Goal: Task Accomplishment & Management: Complete application form

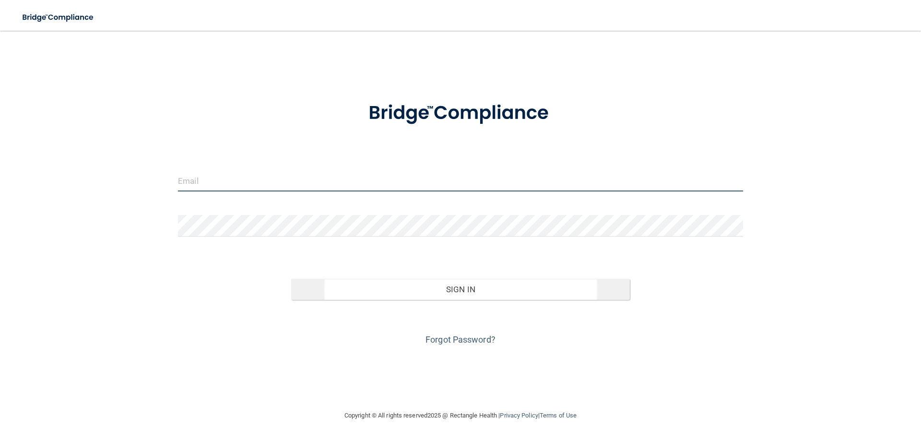
type input "[PERSON_NAME][EMAIL_ADDRESS][DOMAIN_NAME]"
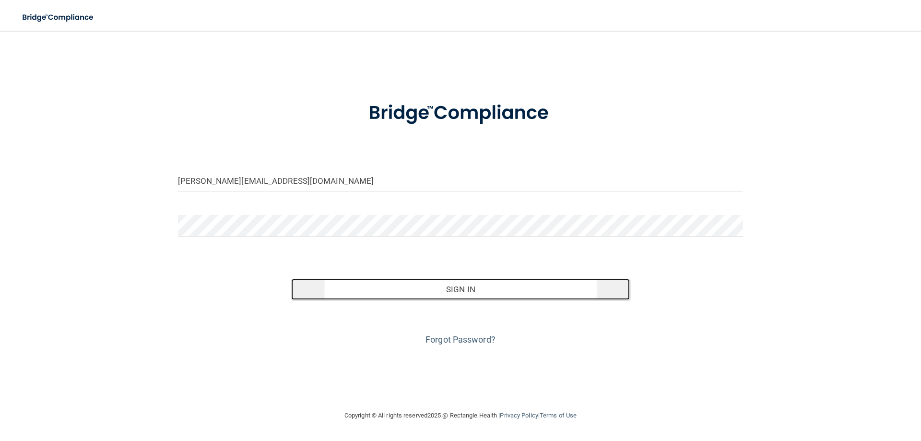
click at [505, 293] on button "Sign In" at bounding box center [460, 289] width 339 height 21
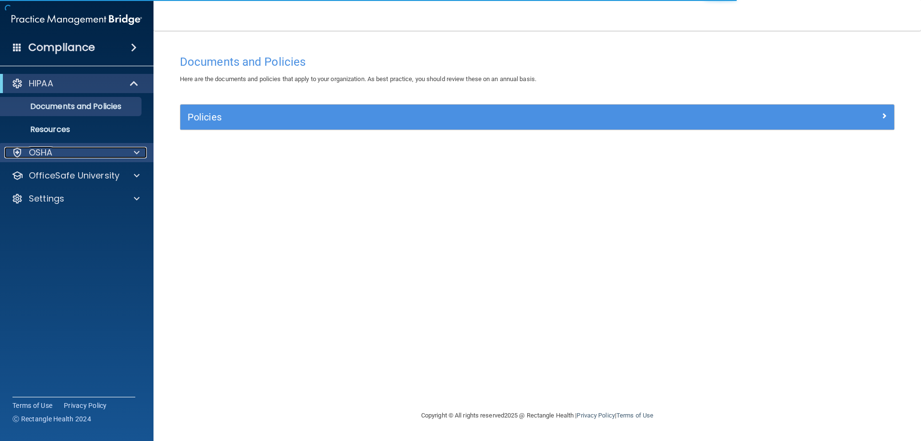
click at [131, 158] on div at bounding box center [135, 153] width 24 height 12
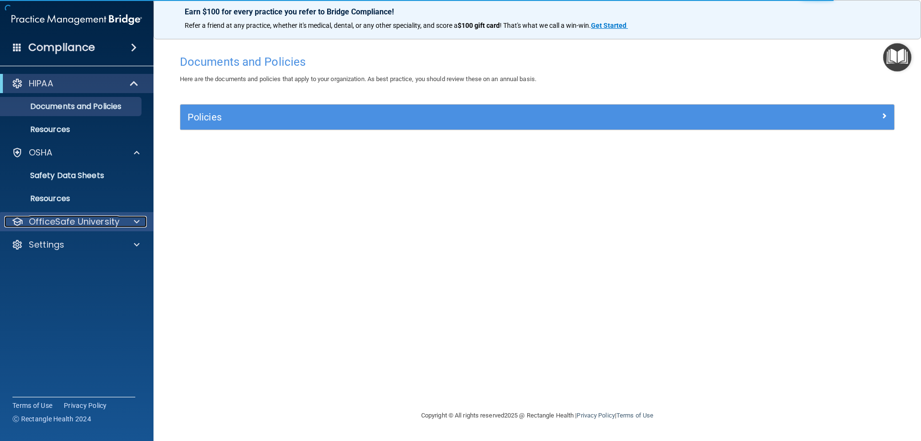
click at [129, 226] on div at bounding box center [135, 222] width 24 height 12
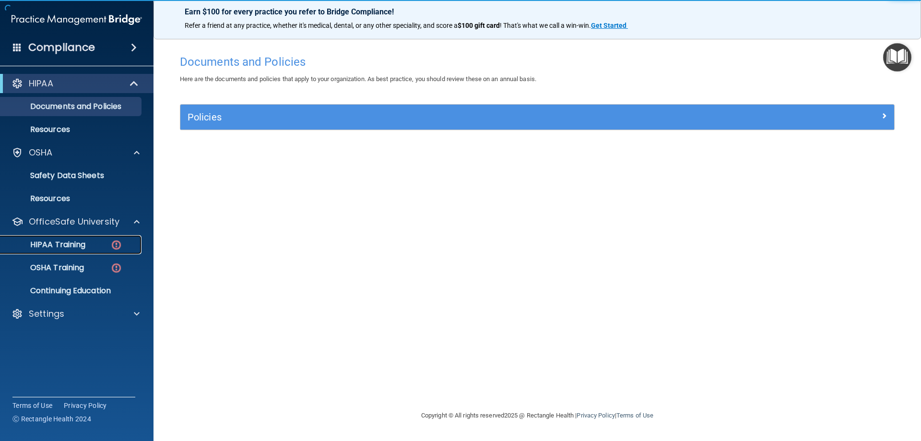
click at [67, 248] on p "HIPAA Training" at bounding box center [45, 245] width 79 height 10
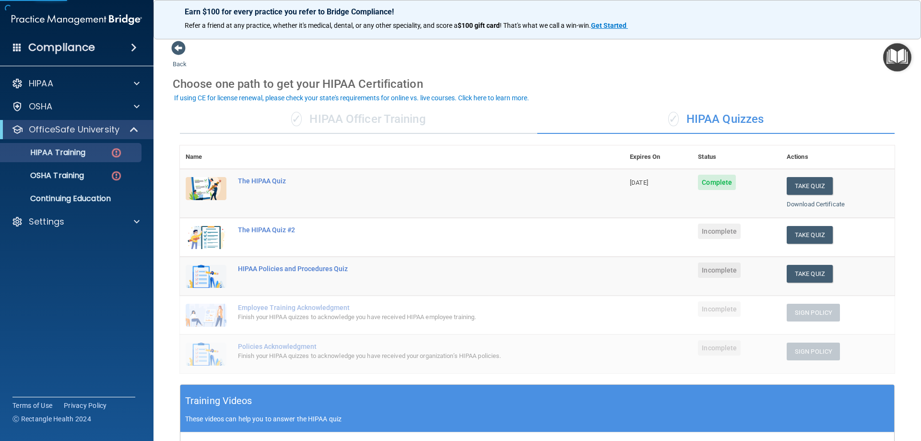
click at [270, 225] on td "The HIPAA Quiz #2" at bounding box center [428, 237] width 392 height 39
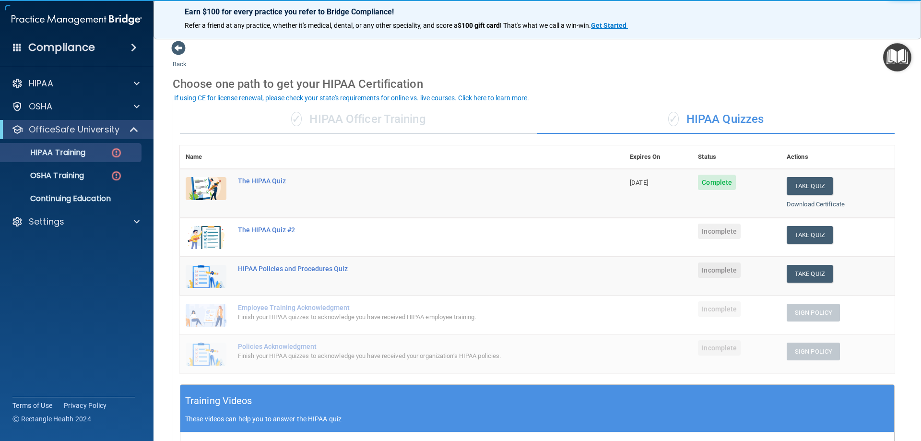
click at [276, 228] on div "The HIPAA Quiz #2" at bounding box center [407, 230] width 338 height 8
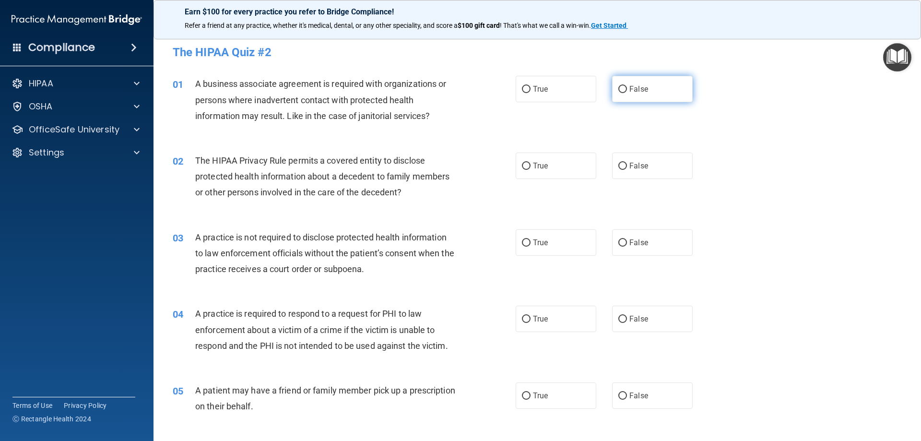
click at [624, 86] on label "False" at bounding box center [652, 89] width 81 height 26
click at [624, 86] on input "False" at bounding box center [622, 89] width 9 height 7
radio input "true"
click at [659, 163] on label "False" at bounding box center [652, 166] width 81 height 26
click at [627, 163] on input "False" at bounding box center [622, 166] width 9 height 7
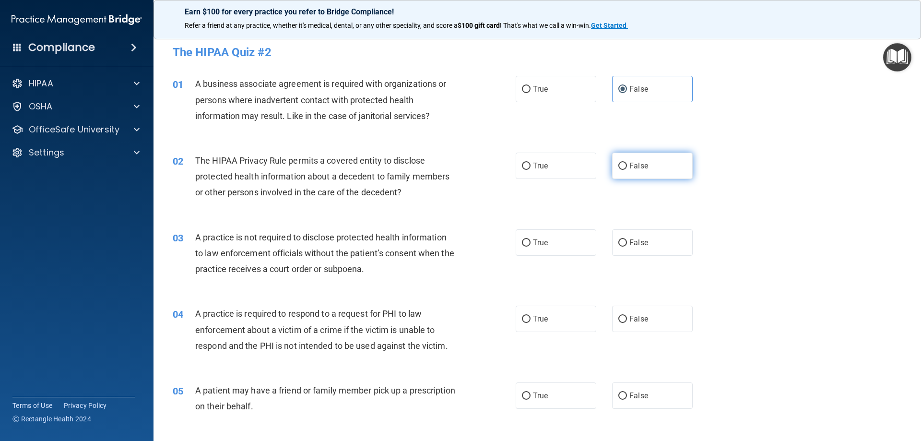
radio input "true"
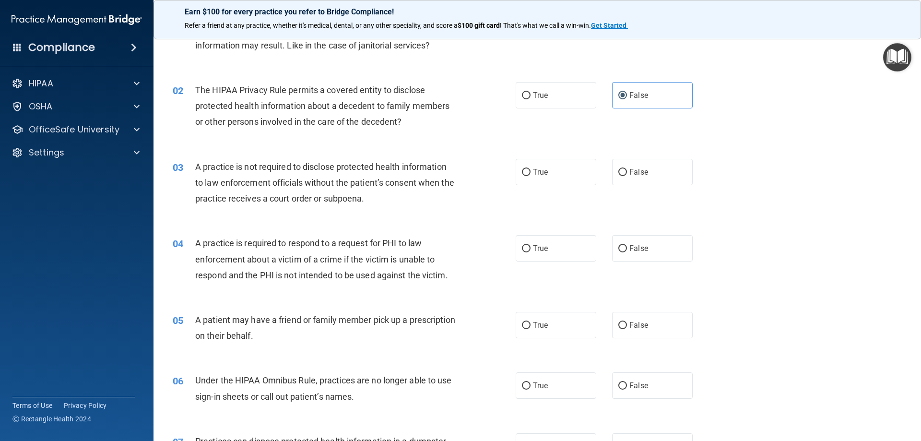
scroll to position [96, 0]
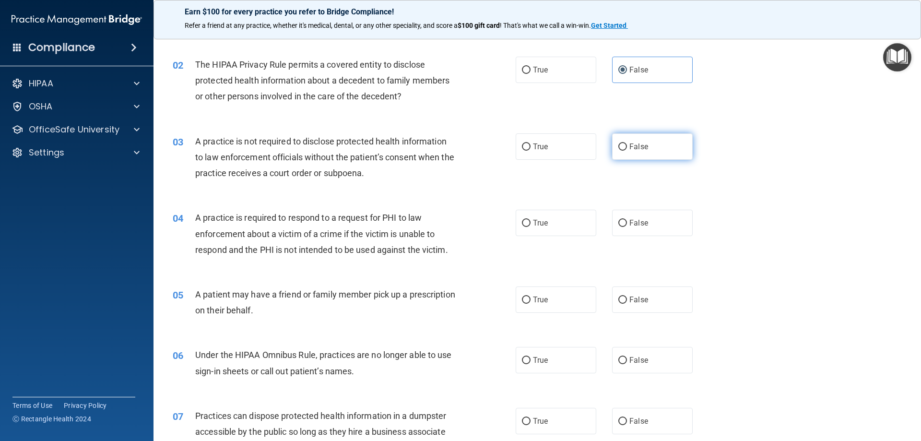
click at [631, 153] on label "False" at bounding box center [652, 146] width 81 height 26
click at [627, 151] on input "False" at bounding box center [622, 146] width 9 height 7
radio input "true"
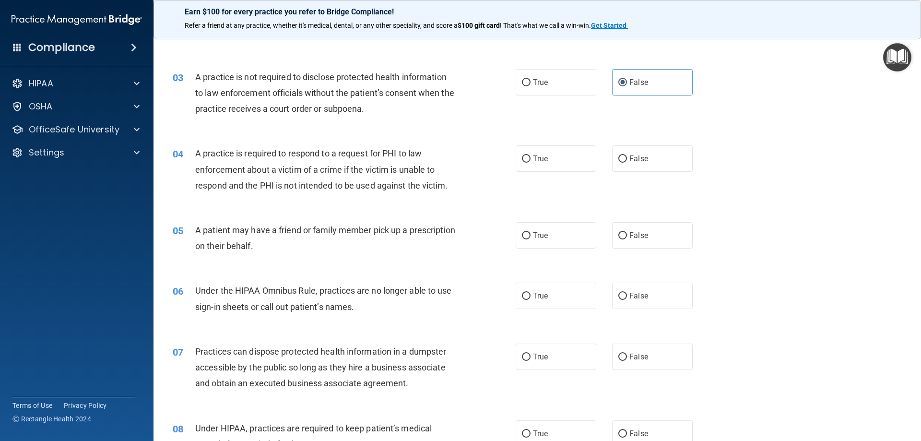
scroll to position [192, 0]
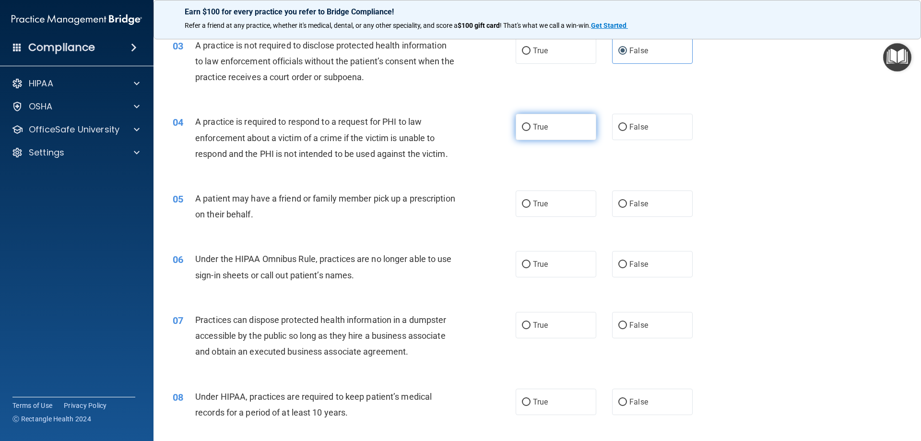
click at [538, 135] on label "True" at bounding box center [556, 127] width 81 height 26
click at [531, 131] on input "True" at bounding box center [526, 127] width 9 height 7
radio input "true"
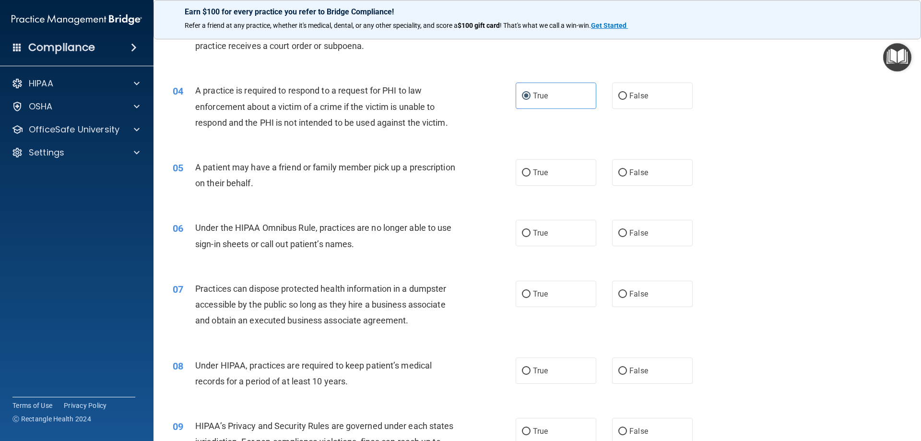
scroll to position [240, 0]
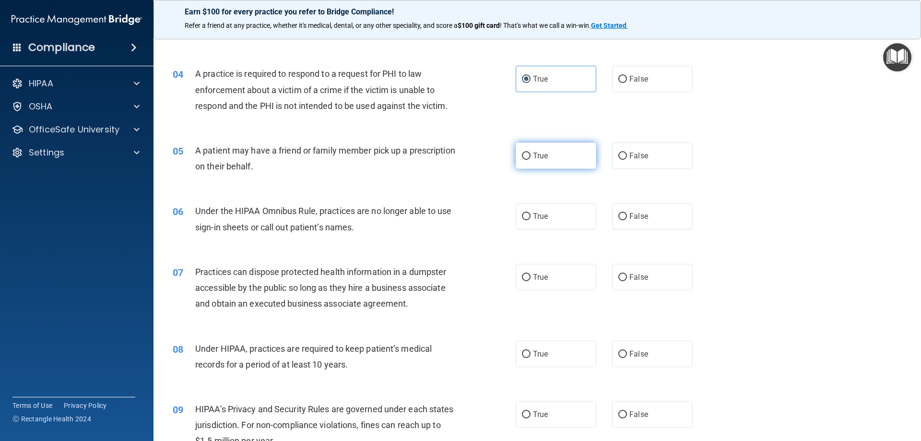
click at [586, 165] on label "True" at bounding box center [556, 156] width 81 height 26
click at [531, 160] on input "True" at bounding box center [526, 156] width 9 height 7
radio input "true"
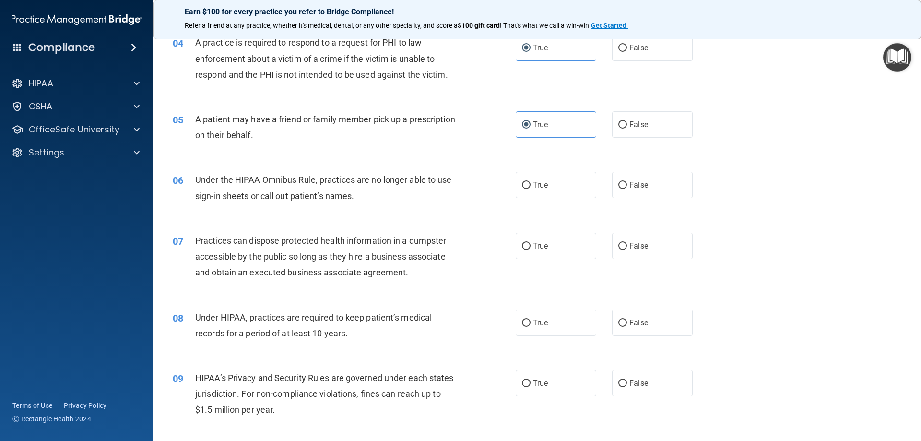
scroll to position [288, 0]
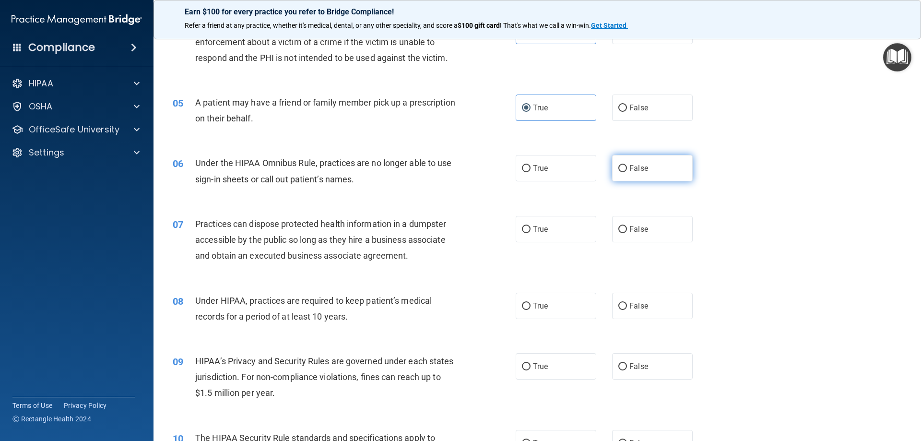
click at [625, 174] on label "False" at bounding box center [652, 168] width 81 height 26
click at [625, 172] on input "False" at bounding box center [622, 168] width 9 height 7
radio input "true"
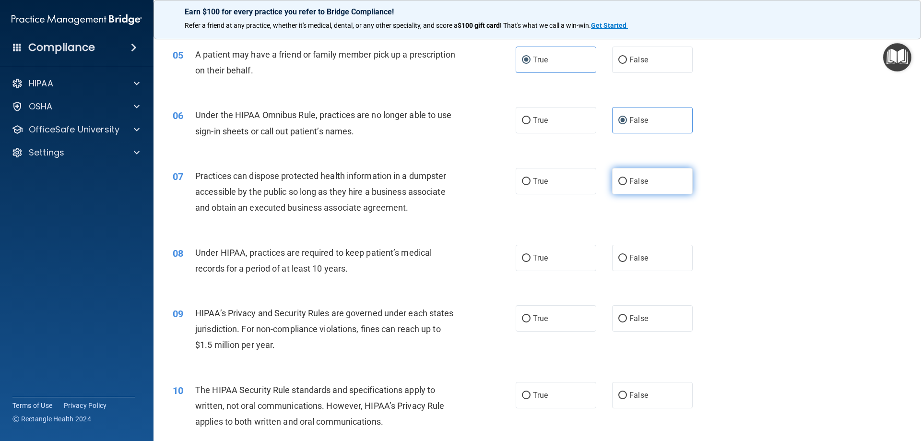
click at [638, 175] on label "False" at bounding box center [652, 181] width 81 height 26
click at [627, 178] on input "False" at bounding box center [622, 181] width 9 height 7
radio input "true"
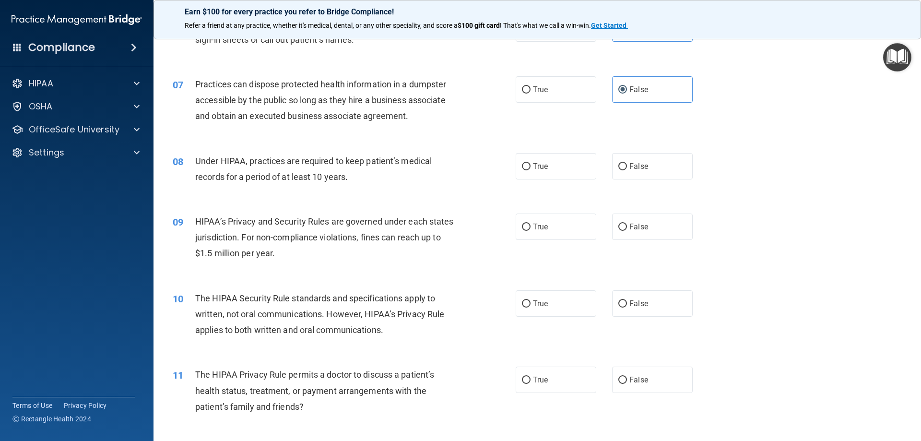
scroll to position [432, 0]
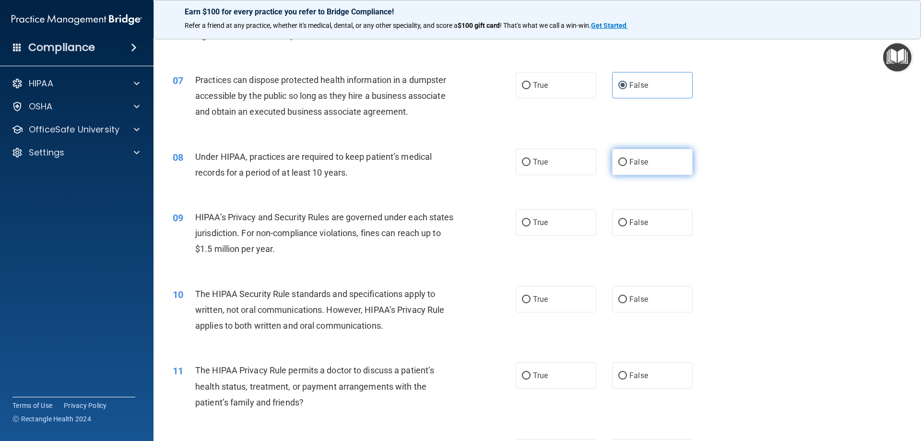
click at [614, 154] on label "False" at bounding box center [652, 162] width 81 height 26
click at [618, 159] on input "False" at bounding box center [622, 162] width 9 height 7
radio input "true"
click at [569, 222] on label "True" at bounding box center [556, 222] width 81 height 26
click at [531, 222] on input "True" at bounding box center [526, 222] width 9 height 7
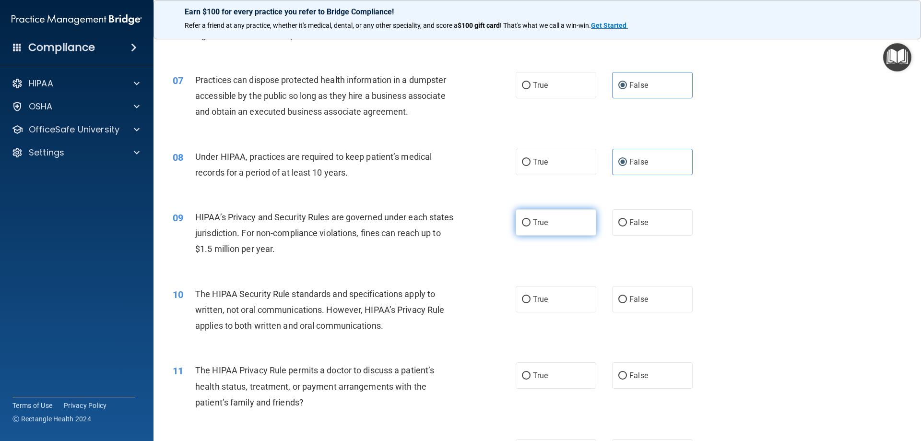
radio input "true"
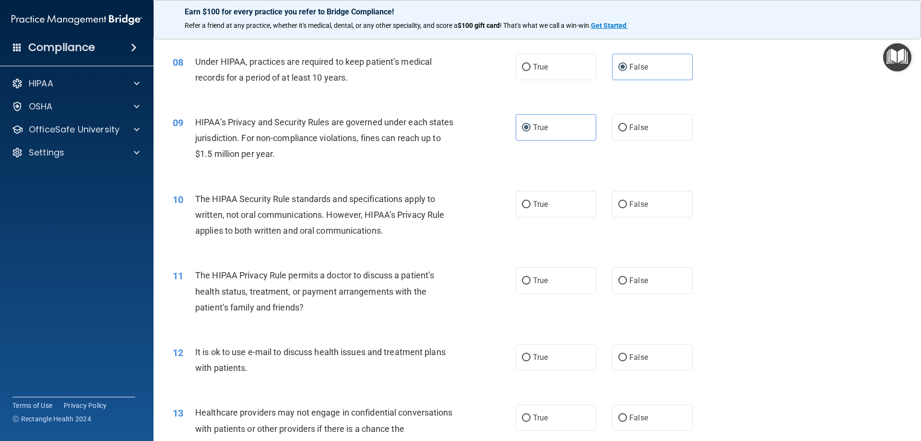
scroll to position [528, 0]
click at [575, 205] on label "True" at bounding box center [556, 203] width 81 height 26
click at [531, 205] on input "True" at bounding box center [526, 203] width 9 height 7
radio input "true"
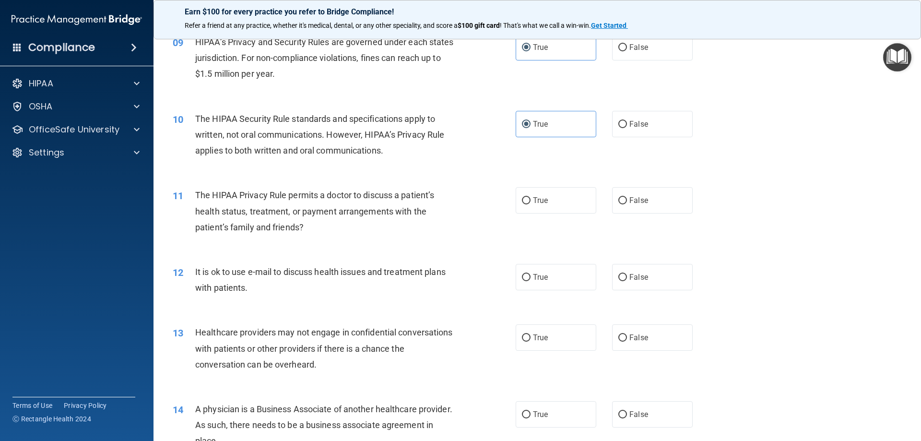
scroll to position [624, 0]
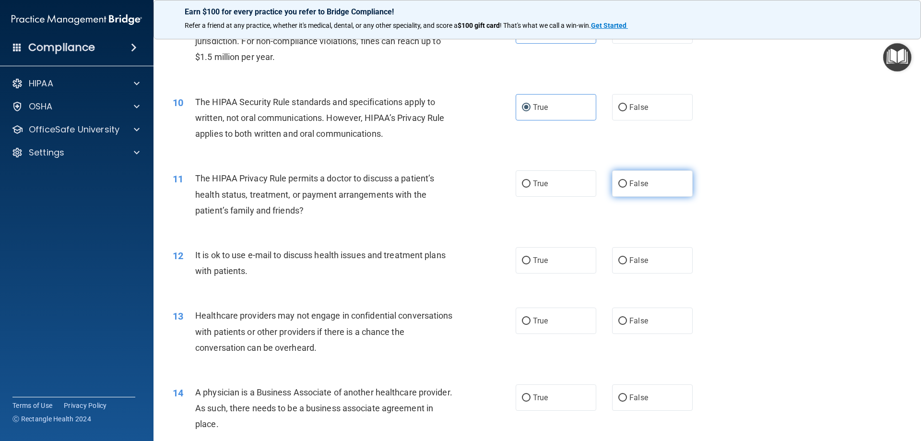
click at [623, 192] on label "False" at bounding box center [652, 183] width 81 height 26
click at [623, 188] on input "False" at bounding box center [622, 183] width 9 height 7
radio input "true"
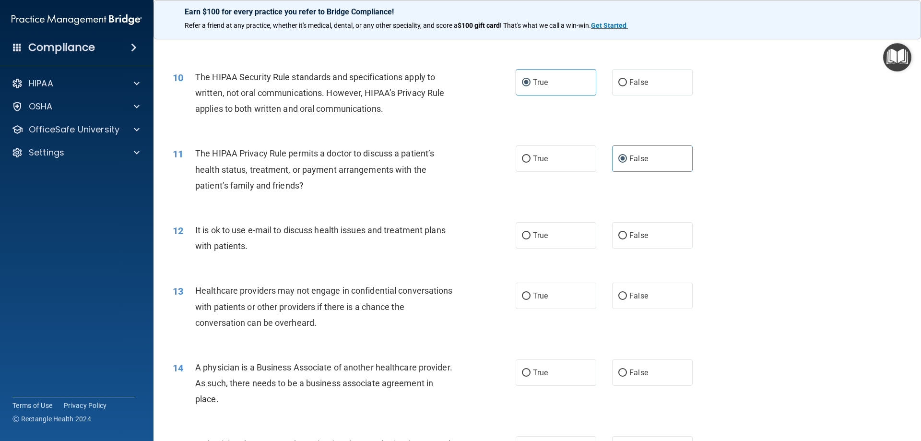
scroll to position [672, 0]
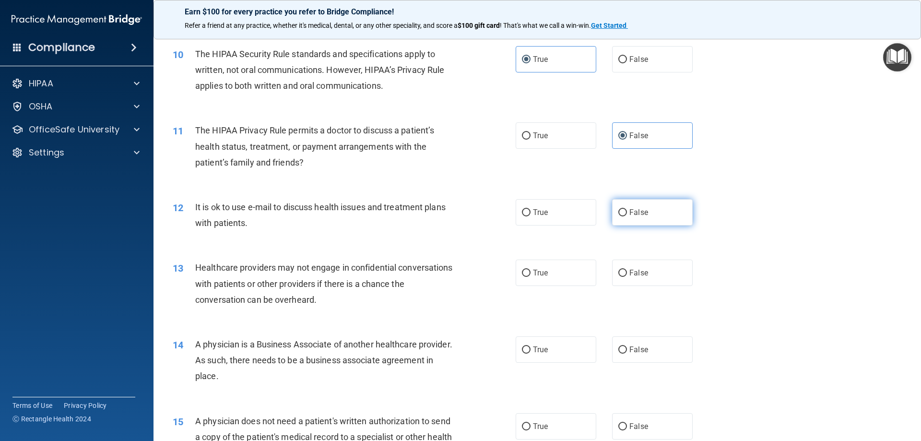
click at [639, 216] on span "False" at bounding box center [638, 212] width 19 height 9
click at [627, 216] on input "False" at bounding box center [622, 212] width 9 height 7
radio input "true"
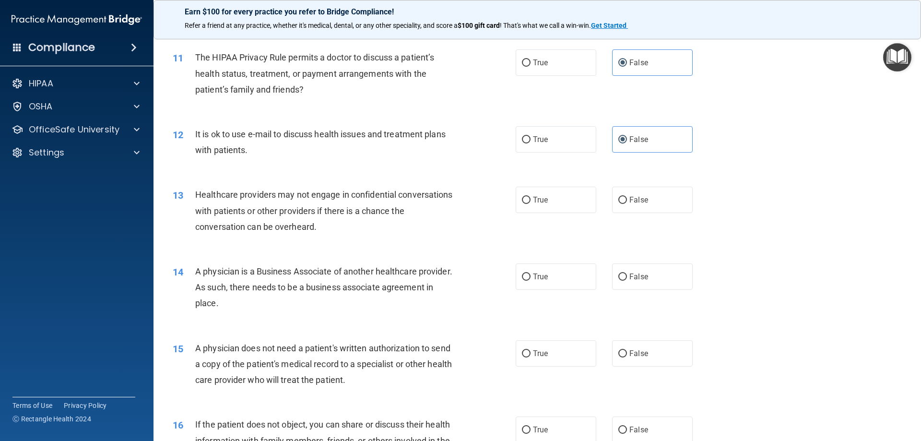
scroll to position [768, 0]
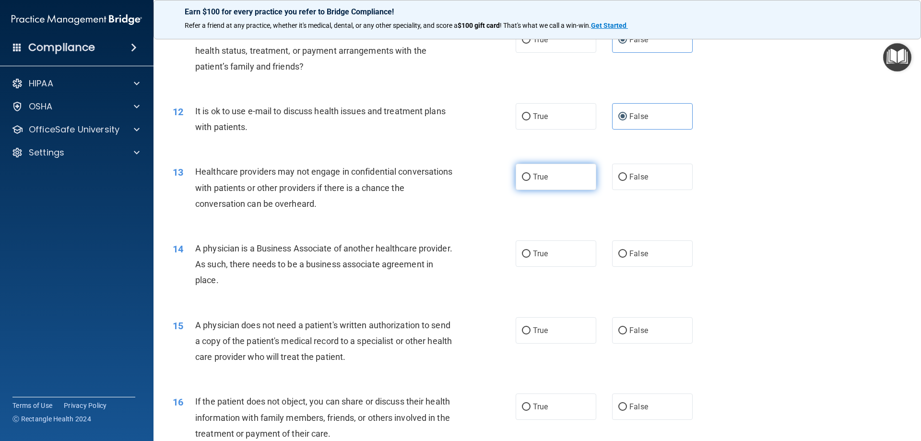
click at [567, 166] on label "True" at bounding box center [556, 177] width 81 height 26
click at [531, 174] on input "True" at bounding box center [526, 177] width 9 height 7
radio input "true"
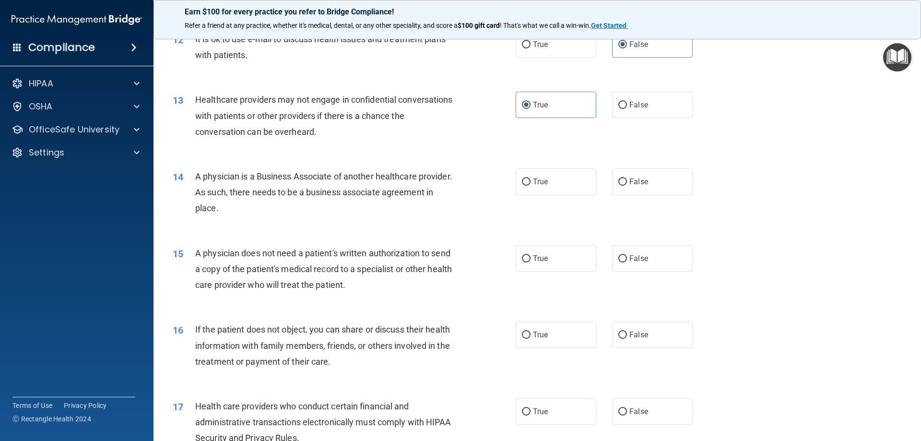
scroll to position [864, 0]
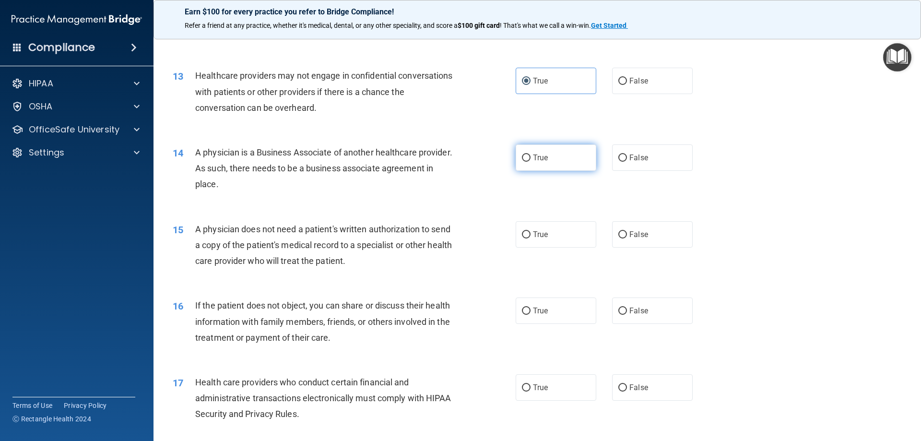
click at [524, 158] on input "True" at bounding box center [526, 157] width 9 height 7
radio input "true"
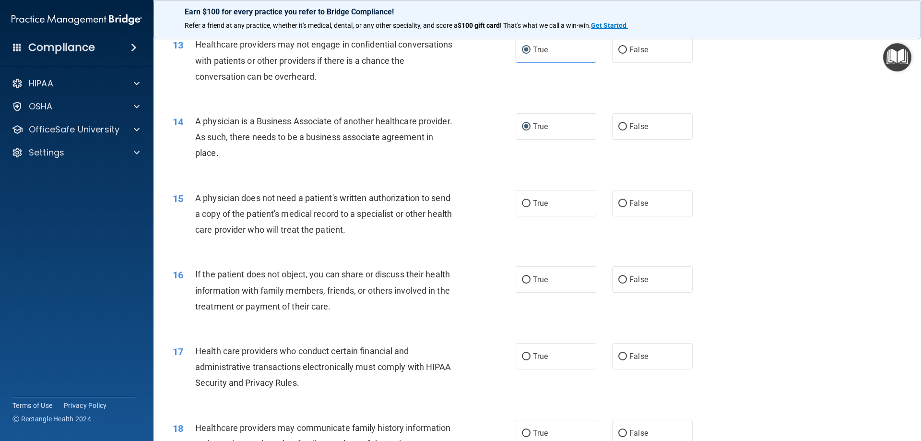
scroll to position [912, 0]
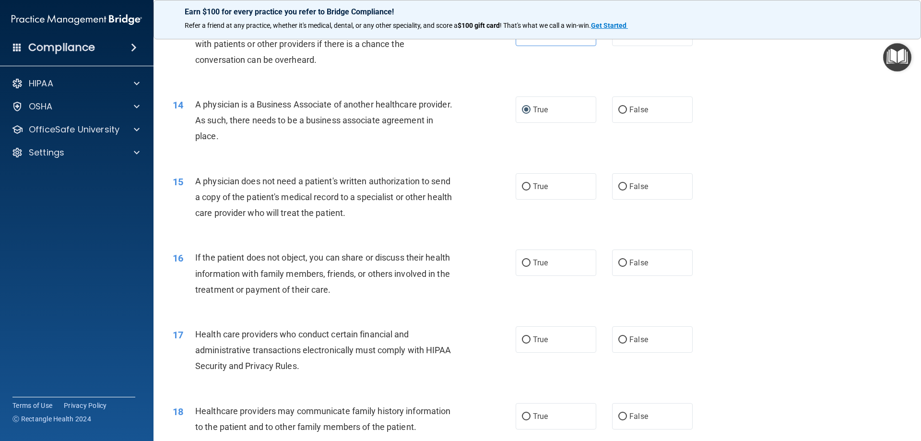
click at [638, 203] on div "15 A physician does not need a patient's written authorization to send a copy o…" at bounding box center [538, 199] width 744 height 77
click at [625, 198] on label "False" at bounding box center [652, 186] width 81 height 26
click at [625, 190] on input "False" at bounding box center [622, 186] width 9 height 7
radio input "true"
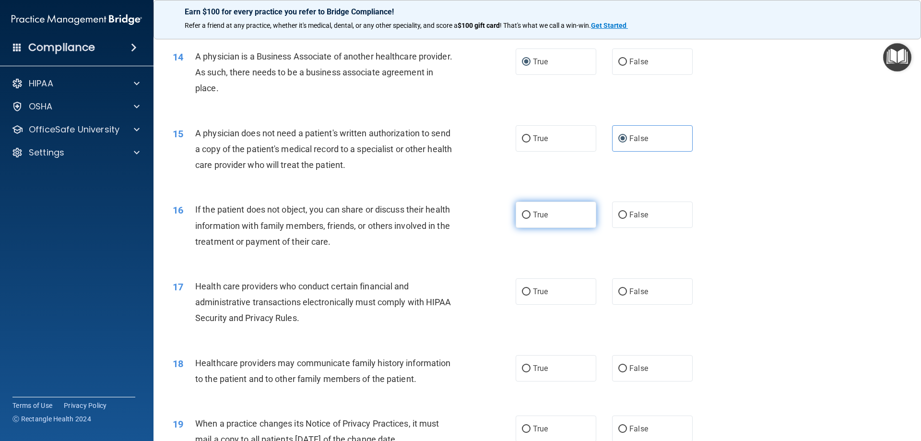
click at [580, 214] on label "True" at bounding box center [556, 215] width 81 height 26
click at [531, 214] on input "True" at bounding box center [526, 215] width 9 height 7
radio input "true"
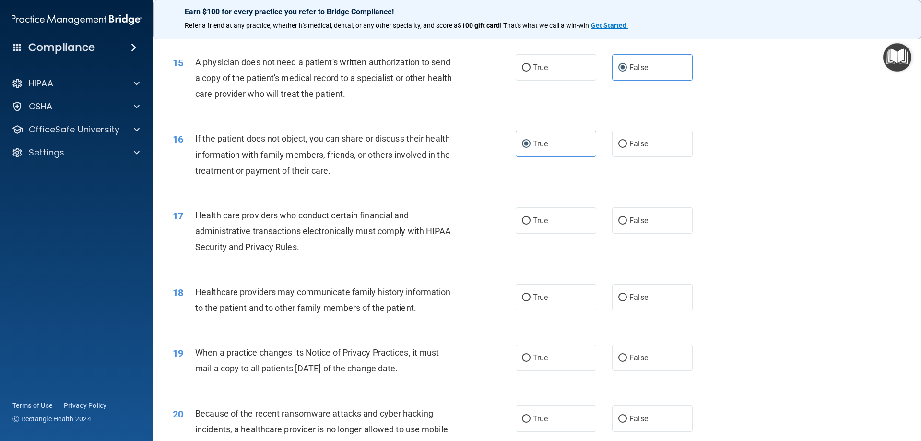
scroll to position [1056, 0]
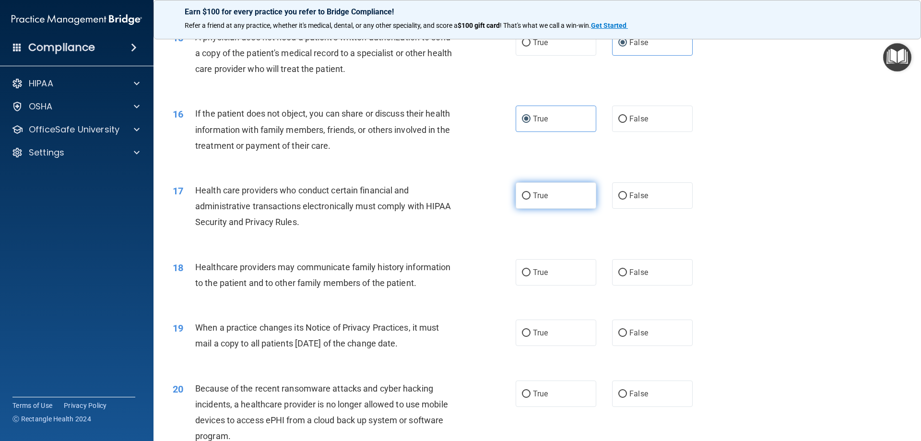
click at [529, 201] on label "True" at bounding box center [556, 195] width 81 height 26
click at [529, 200] on input "True" at bounding box center [526, 195] width 9 height 7
radio input "true"
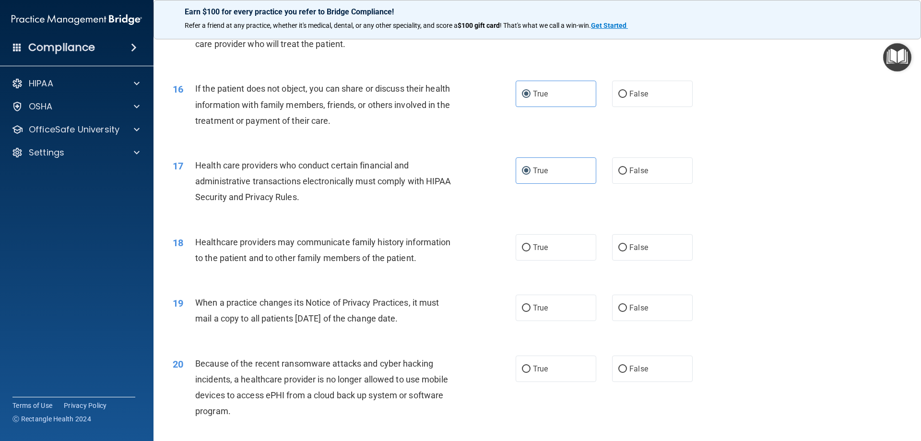
scroll to position [1104, 0]
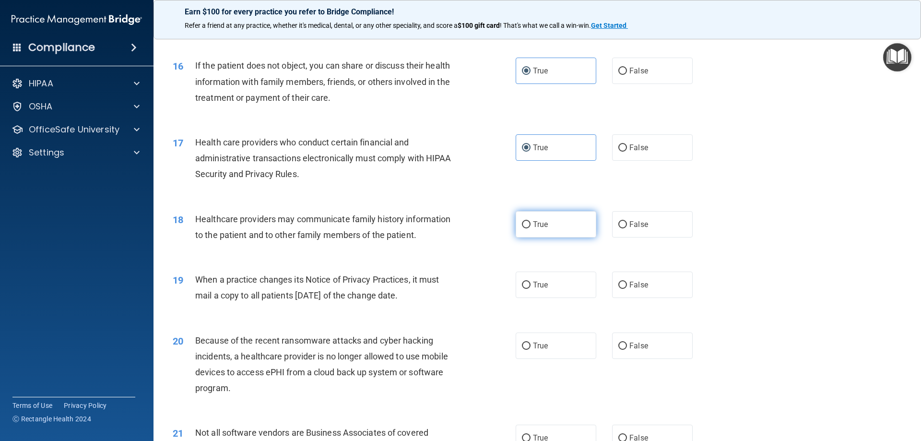
click at [554, 230] on label "True" at bounding box center [556, 224] width 81 height 26
click at [531, 228] on input "True" at bounding box center [526, 224] width 9 height 7
radio input "true"
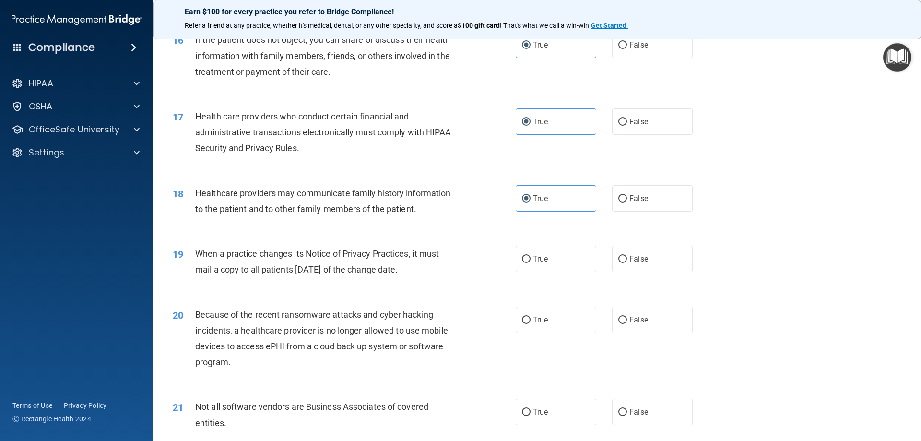
scroll to position [1152, 0]
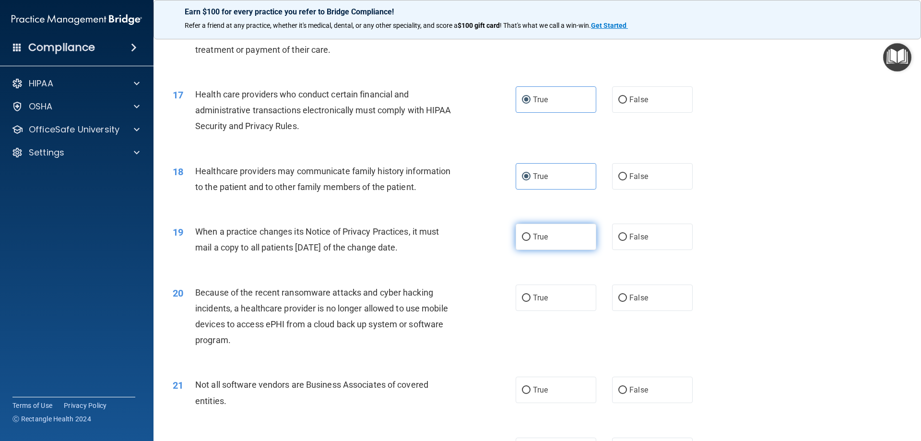
click at [543, 238] on span "True" at bounding box center [540, 236] width 15 height 9
click at [531, 238] on input "True" at bounding box center [526, 237] width 9 height 7
radio input "true"
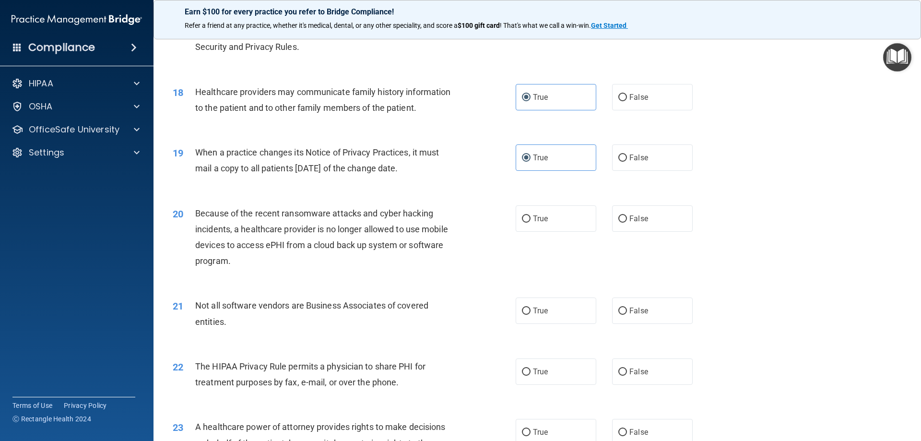
scroll to position [1247, 0]
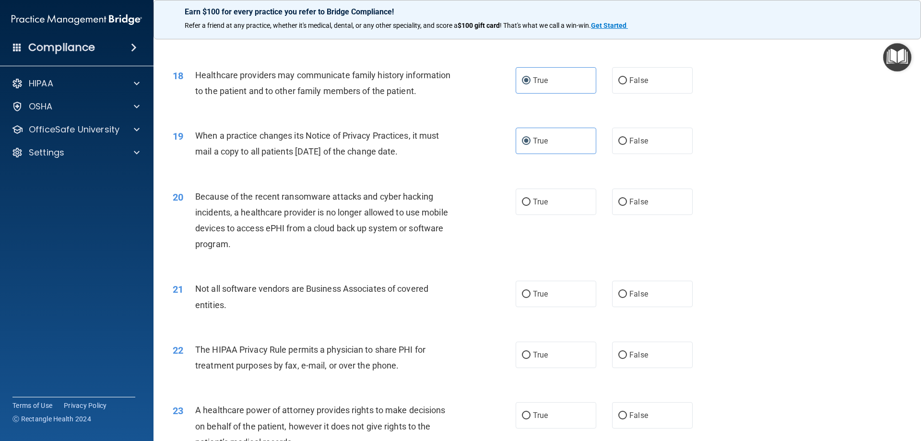
click at [549, 216] on div "20 Because of the recent ransomware attacks and cyber hacking incidents, a heal…" at bounding box center [538, 223] width 744 height 93
click at [566, 190] on label "True" at bounding box center [556, 202] width 81 height 26
click at [531, 199] on input "True" at bounding box center [526, 202] width 9 height 7
radio input "true"
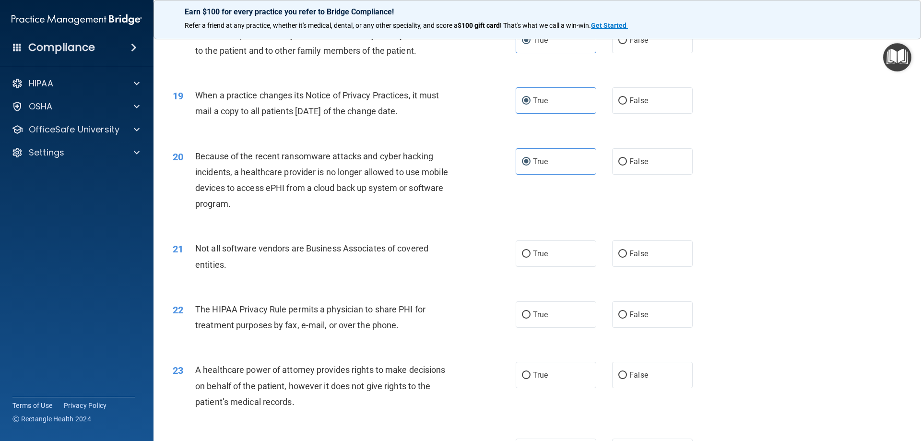
scroll to position [1343, 0]
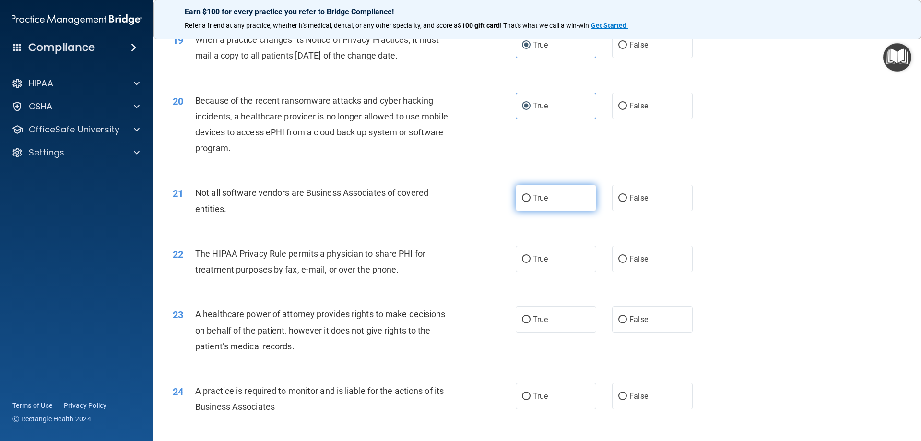
click at [555, 210] on label "True" at bounding box center [556, 198] width 81 height 26
click at [531, 202] on input "True" at bounding box center [526, 198] width 9 height 7
radio input "true"
click at [619, 213] on div "21 Not all software vendors are Business Associates of covered entities. True F…" at bounding box center [538, 203] width 744 height 60
click at [630, 202] on label "False" at bounding box center [652, 198] width 81 height 26
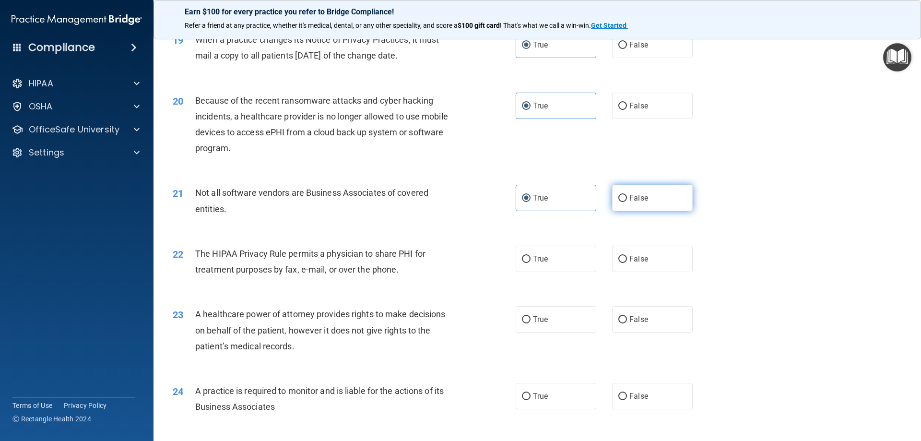
click at [627, 202] on input "False" at bounding box center [622, 198] width 9 height 7
radio input "true"
radio input "false"
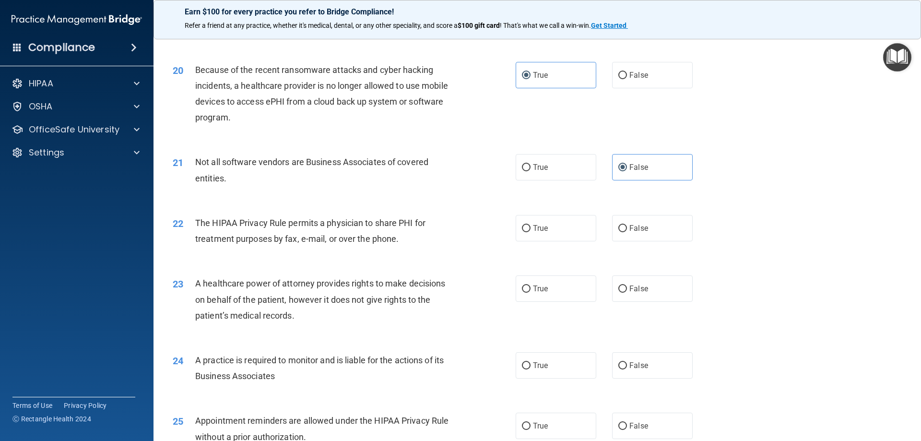
scroll to position [1391, 0]
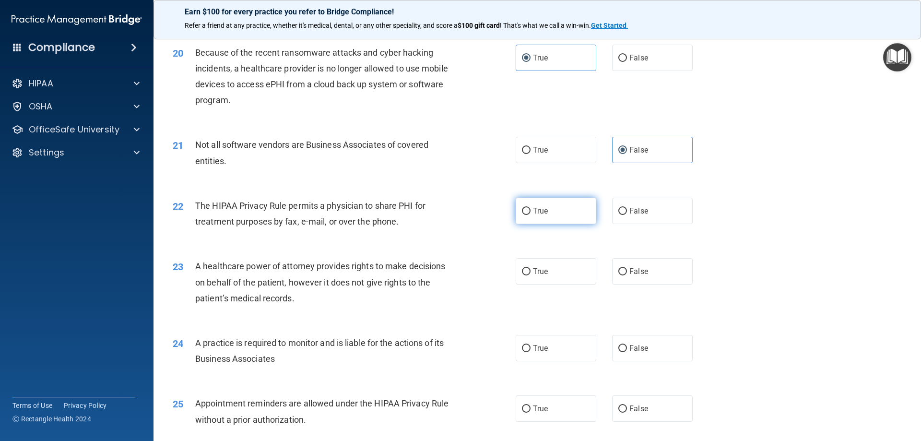
click at [541, 210] on span "True" at bounding box center [540, 210] width 15 height 9
click at [531, 210] on input "True" at bounding box center [526, 211] width 9 height 7
radio input "true"
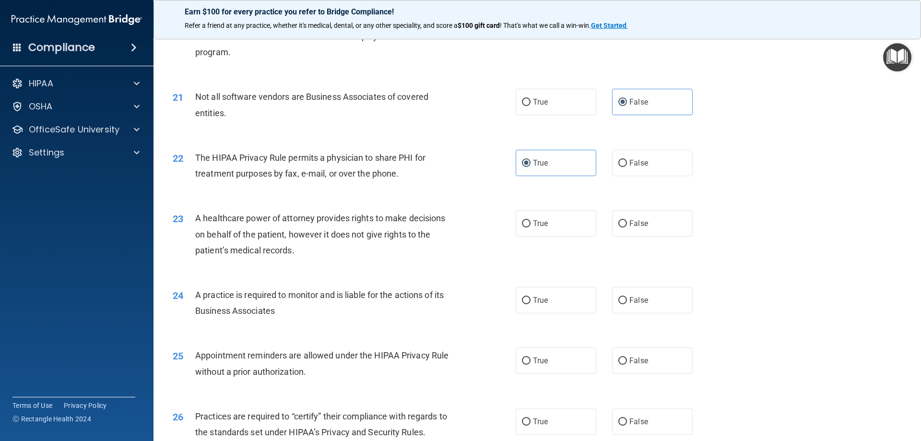
click at [593, 168] on div "True False" at bounding box center [612, 163] width 193 height 26
click at [621, 157] on label "False" at bounding box center [652, 163] width 81 height 26
click at [621, 160] on input "False" at bounding box center [622, 163] width 9 height 7
radio input "true"
radio input "false"
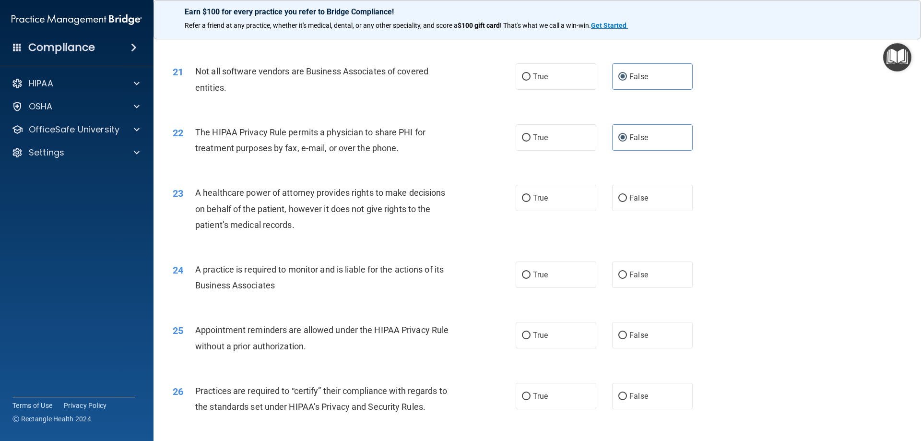
scroll to position [1487, 0]
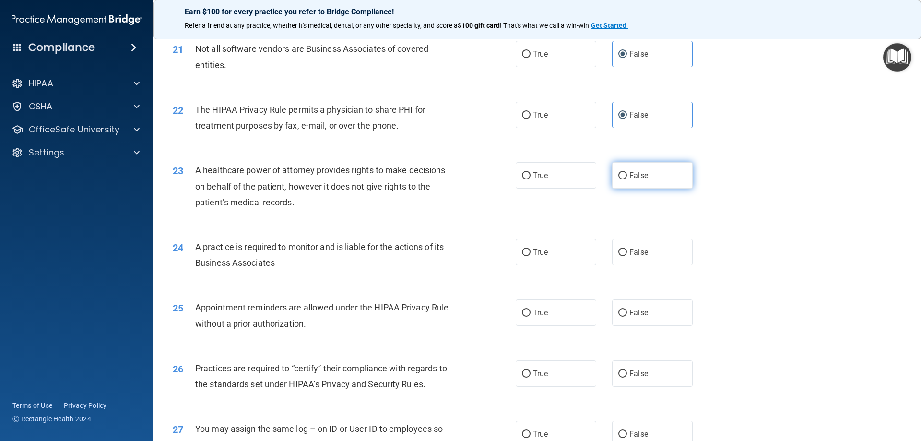
click at [641, 175] on span "False" at bounding box center [638, 175] width 19 height 9
click at [627, 175] on input "False" at bounding box center [622, 175] width 9 height 7
radio input "true"
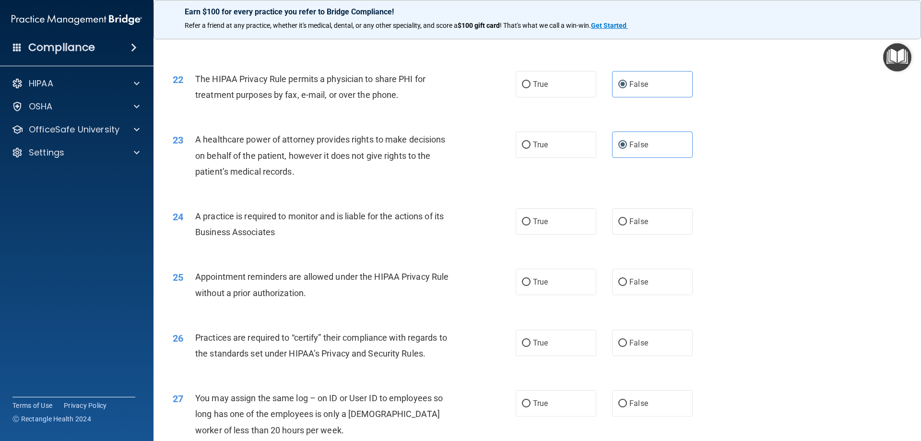
scroll to position [1535, 0]
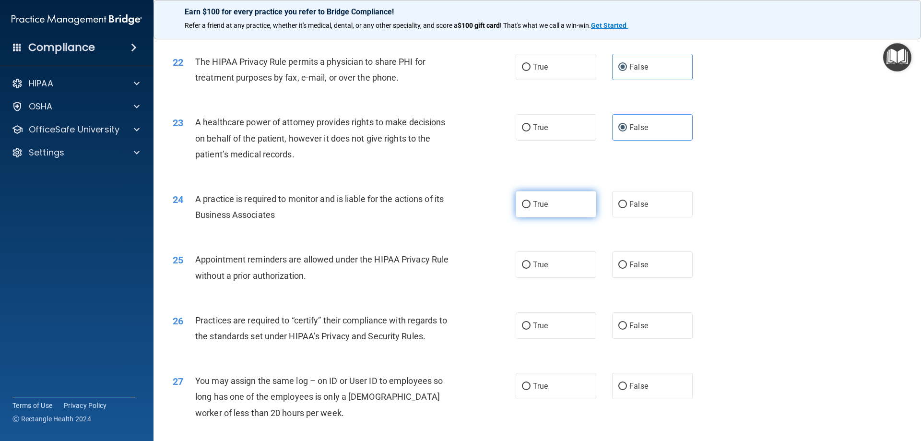
click at [587, 205] on label "True" at bounding box center [556, 204] width 81 height 26
click at [531, 205] on input "True" at bounding box center [526, 204] width 9 height 7
radio input "true"
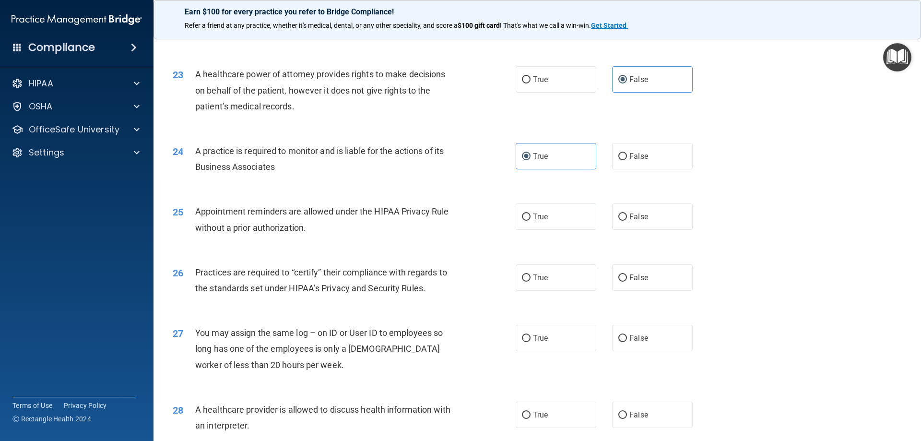
scroll to position [1631, 0]
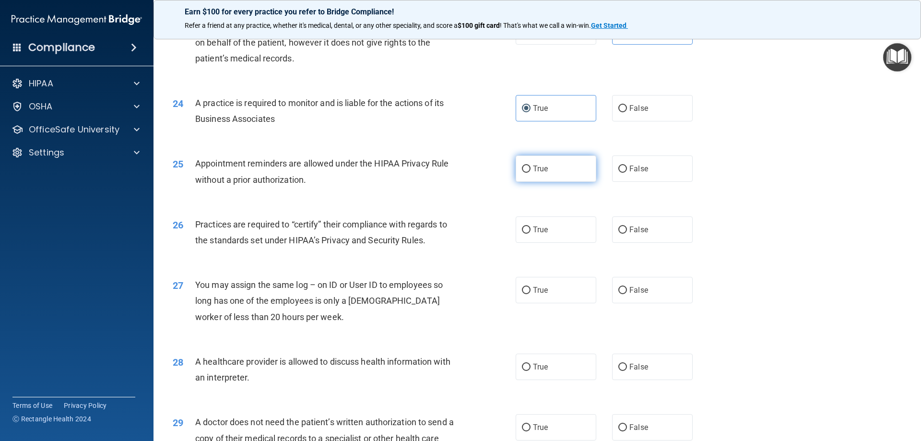
click at [558, 173] on label "True" at bounding box center [556, 168] width 81 height 26
click at [531, 173] on input "True" at bounding box center [526, 169] width 9 height 7
radio input "true"
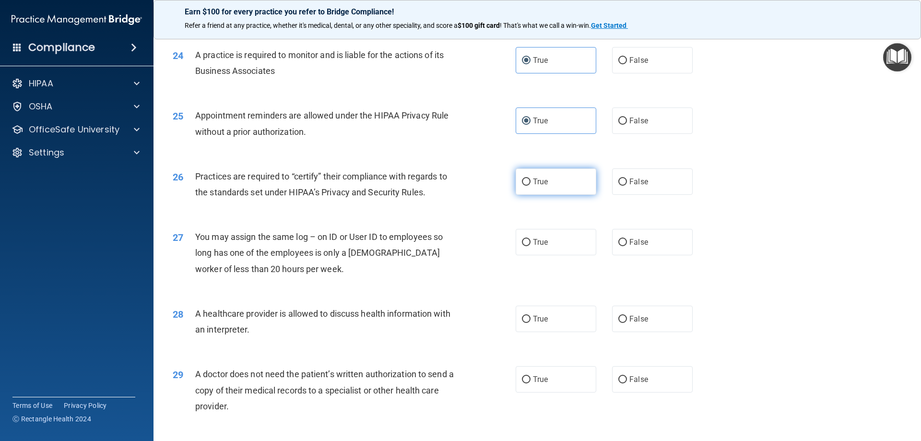
click at [533, 182] on span "True" at bounding box center [540, 181] width 15 height 9
click at [531, 182] on input "True" at bounding box center [526, 181] width 9 height 7
radio input "true"
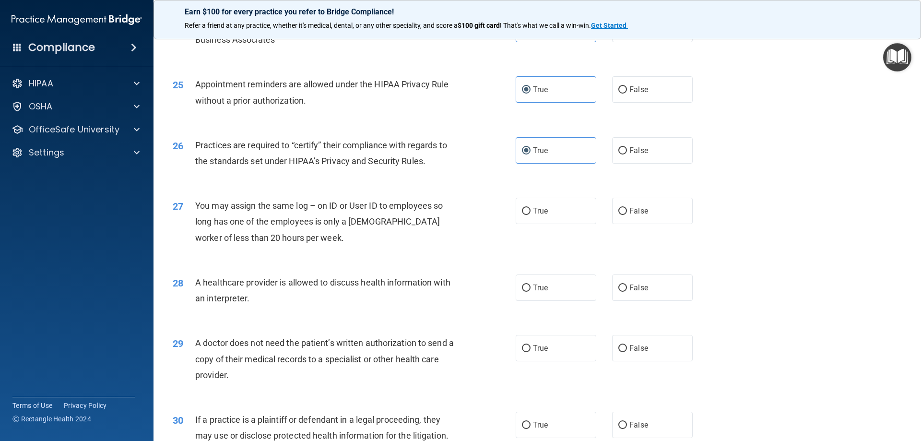
scroll to position [1727, 0]
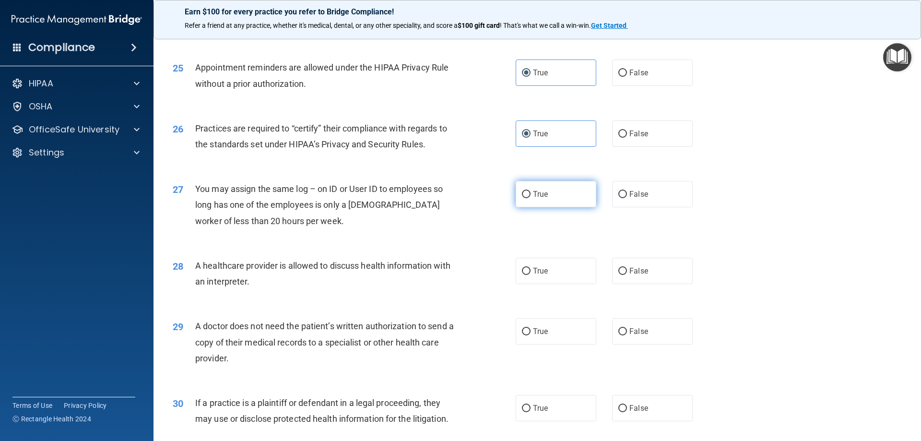
click at [568, 199] on label "True" at bounding box center [556, 194] width 81 height 26
click at [531, 198] on input "True" at bounding box center [526, 194] width 9 height 7
radio input "true"
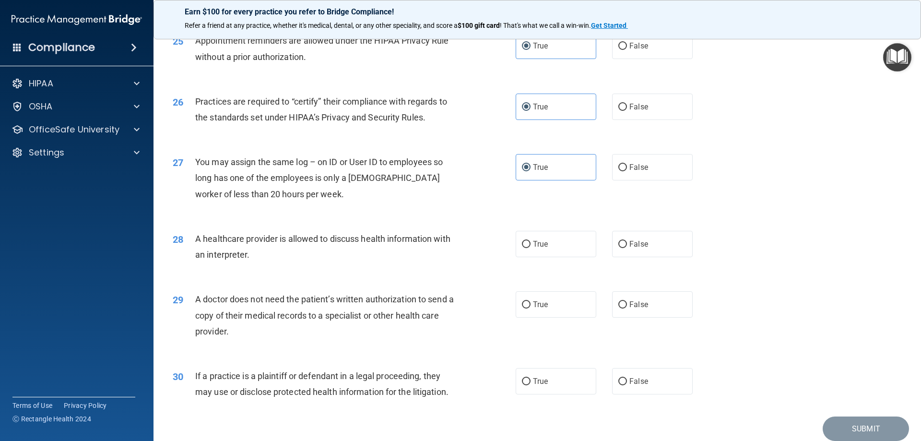
scroll to position [1775, 0]
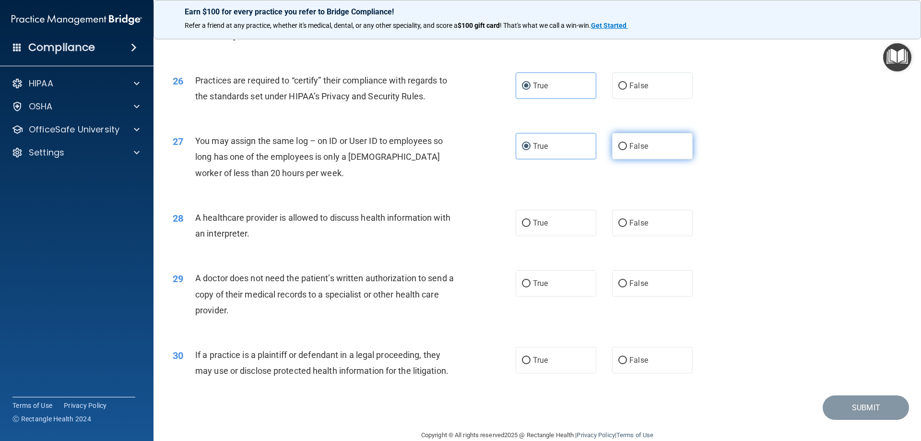
click at [623, 147] on label "False" at bounding box center [652, 146] width 81 height 26
click at [623, 147] on input "False" at bounding box center [622, 146] width 9 height 7
radio input "true"
radio input "false"
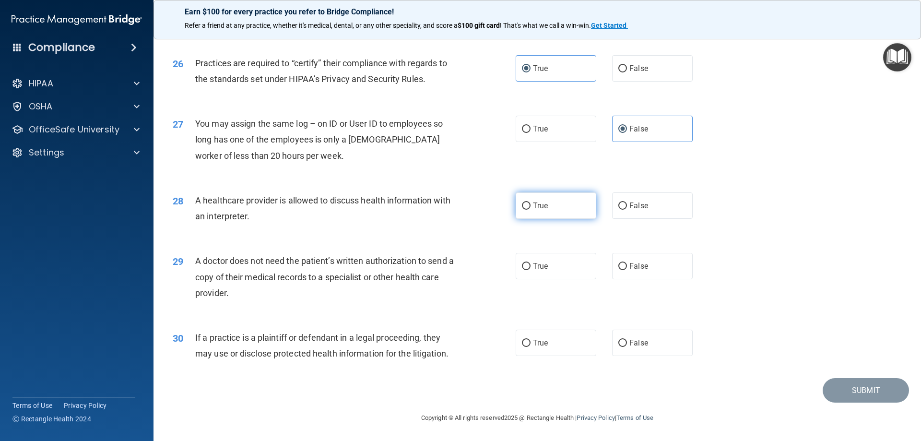
click at [542, 214] on label "True" at bounding box center [556, 205] width 81 height 26
click at [531, 210] on input "True" at bounding box center [526, 205] width 9 height 7
radio input "true"
click at [632, 275] on label "False" at bounding box center [652, 266] width 81 height 26
click at [627, 270] on input "False" at bounding box center [622, 266] width 9 height 7
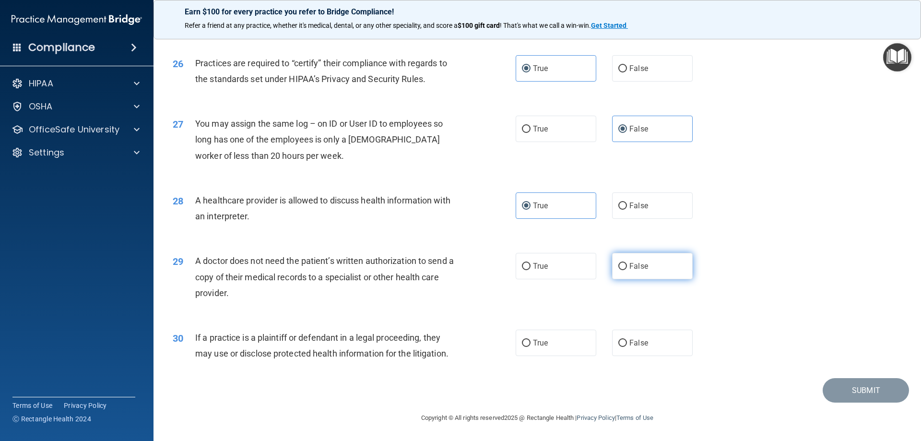
radio input "true"
click at [526, 335] on label "True" at bounding box center [556, 343] width 81 height 26
click at [526, 340] on input "True" at bounding box center [526, 343] width 9 height 7
radio input "true"
click at [838, 374] on div "30 If a practice is a plaintiff or defendant in a legal proceeding, they may us…" at bounding box center [538, 348] width 744 height 60
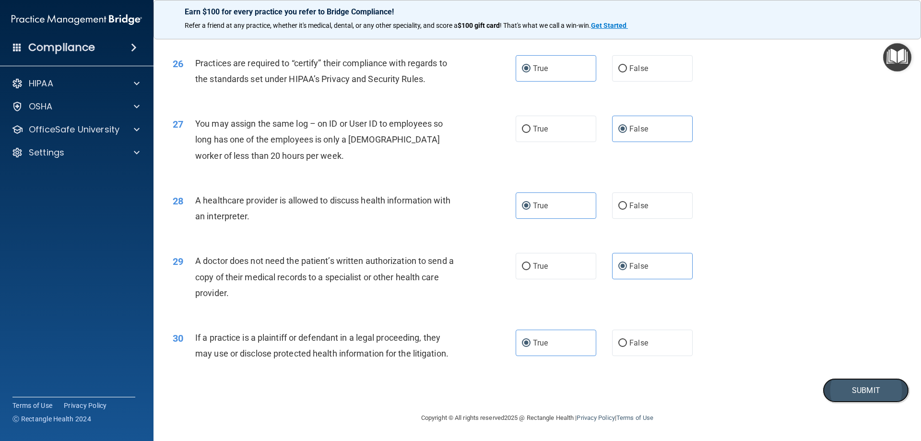
click at [837, 383] on button "Submit" at bounding box center [866, 390] width 86 height 24
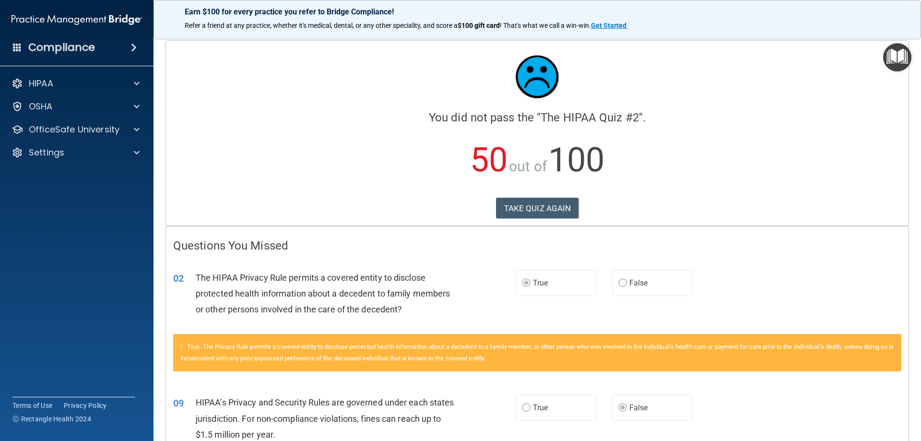
click at [525, 195] on div "Calculating your score.... You did not pass the " The HIPAA Quiz #2 ". 50 out o…" at bounding box center [537, 133] width 743 height 185
click at [528, 206] on button "TAKE QUIZ AGAIN" at bounding box center [537, 208] width 83 height 21
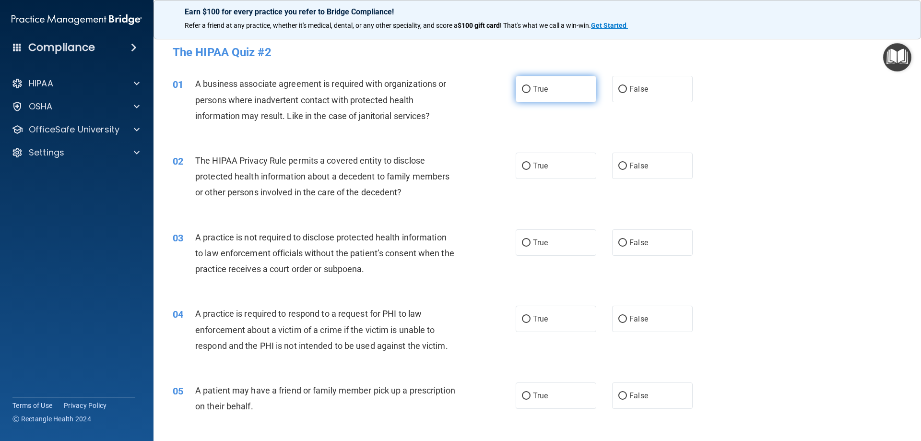
click at [537, 83] on label "True" at bounding box center [556, 89] width 81 height 26
click at [531, 86] on input "True" at bounding box center [526, 89] width 9 height 7
radio input "true"
click at [546, 176] on label "True" at bounding box center [556, 166] width 81 height 26
click at [531, 170] on input "True" at bounding box center [526, 166] width 9 height 7
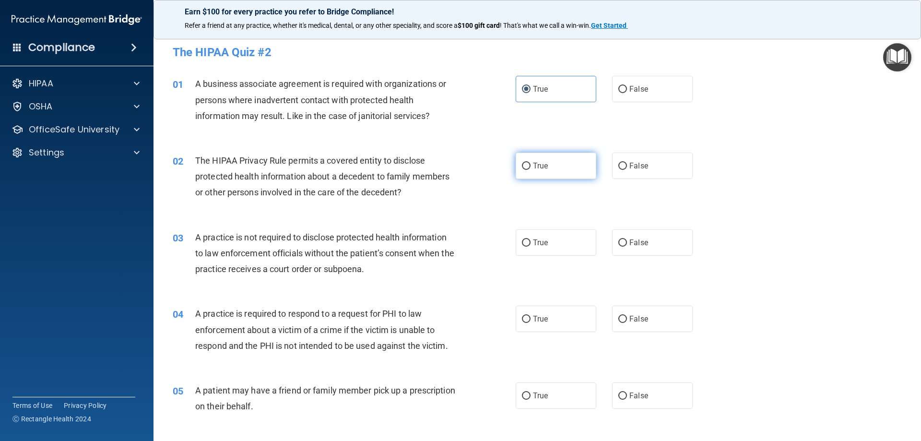
radio input "true"
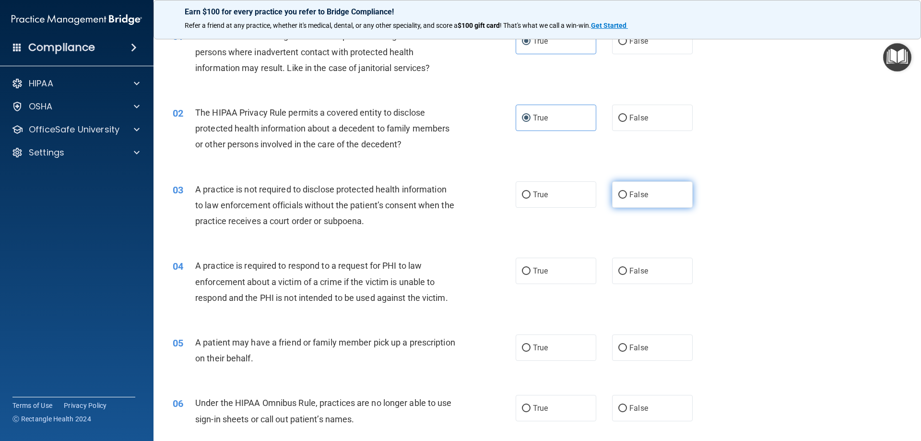
click at [618, 190] on label "False" at bounding box center [652, 194] width 81 height 26
click at [618, 191] on input "False" at bounding box center [622, 194] width 9 height 7
radio input "true"
click at [558, 271] on label "True" at bounding box center [556, 271] width 81 height 26
click at [531, 271] on input "True" at bounding box center [526, 271] width 9 height 7
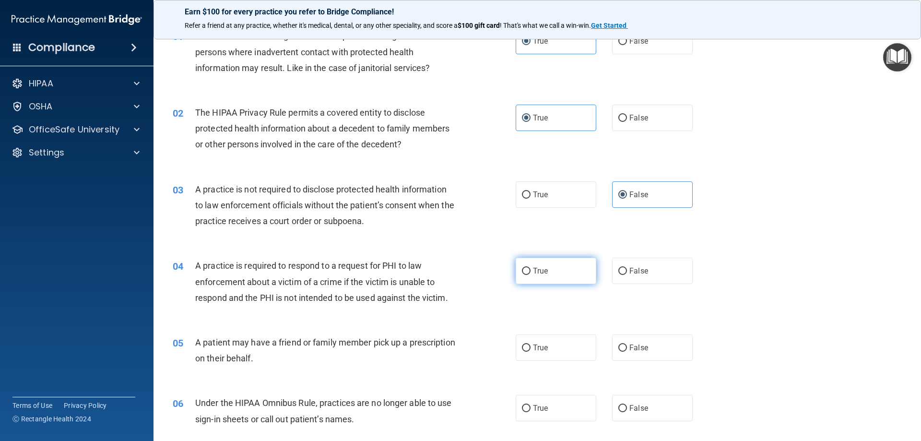
radio input "true"
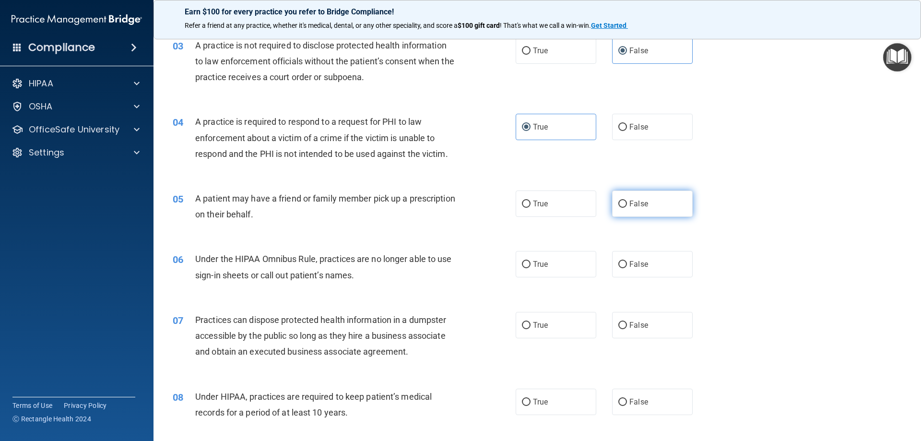
click at [612, 209] on label "False" at bounding box center [652, 203] width 81 height 26
click at [618, 208] on input "False" at bounding box center [622, 204] width 9 height 7
radio input "true"
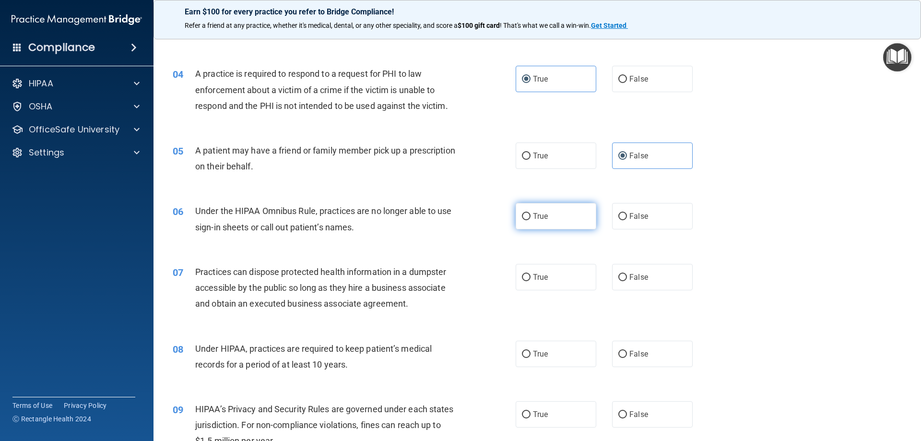
click at [529, 213] on label "True" at bounding box center [556, 216] width 81 height 26
click at [529, 213] on input "True" at bounding box center [526, 216] width 9 height 7
radio input "true"
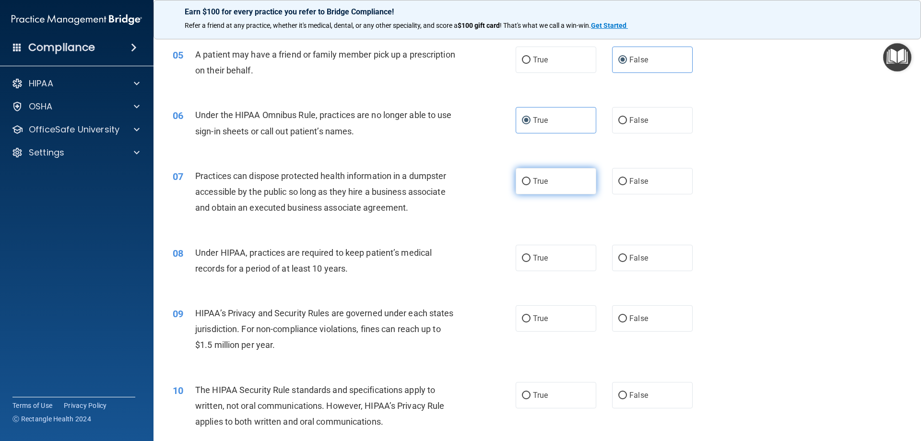
click at [552, 189] on label "True" at bounding box center [556, 181] width 81 height 26
click at [531, 185] on input "True" at bounding box center [526, 181] width 9 height 7
radio input "true"
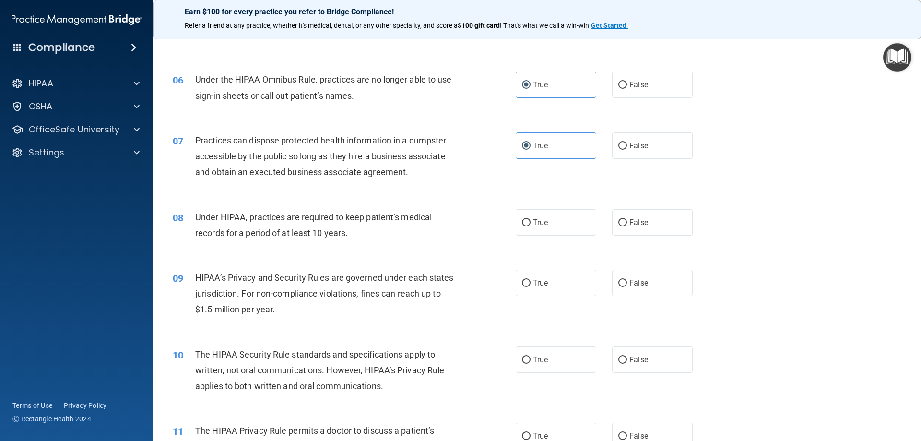
scroll to position [432, 0]
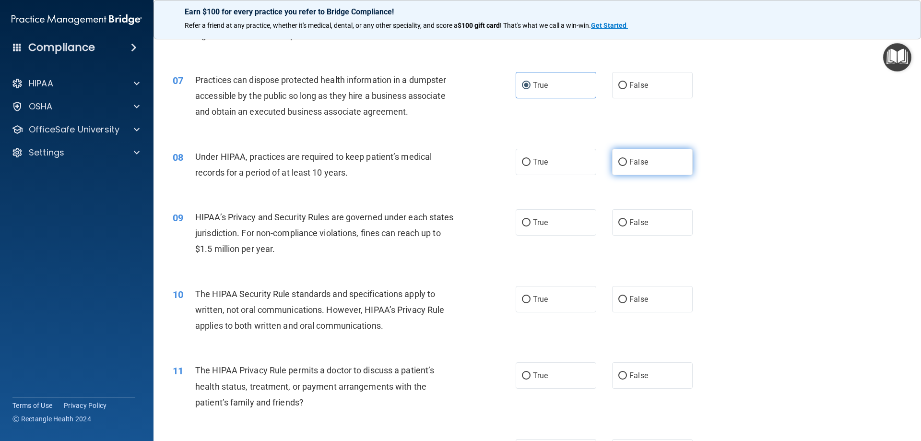
click at [612, 169] on label "False" at bounding box center [652, 162] width 81 height 26
click at [618, 166] on input "False" at bounding box center [622, 162] width 9 height 7
radio input "true"
click at [559, 218] on label "True" at bounding box center [556, 222] width 81 height 26
click at [531, 219] on input "True" at bounding box center [526, 222] width 9 height 7
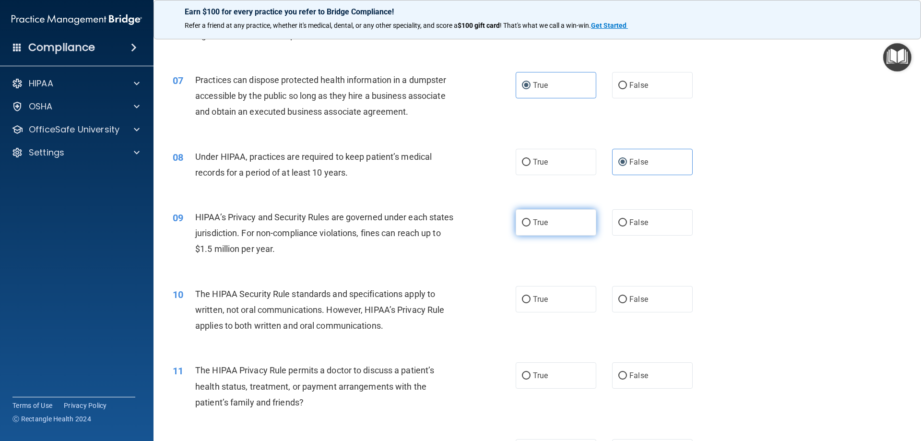
radio input "true"
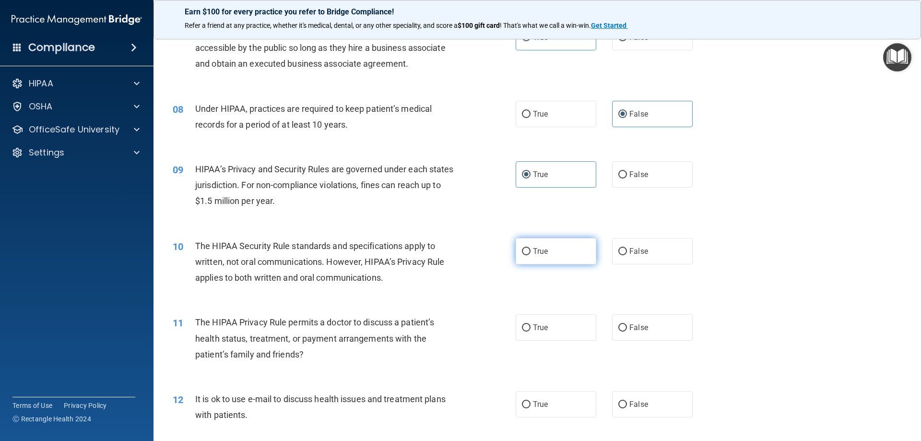
click at [533, 248] on span "True" at bounding box center [540, 251] width 15 height 9
click at [531, 248] on input "True" at bounding box center [526, 251] width 9 height 7
radio input "true"
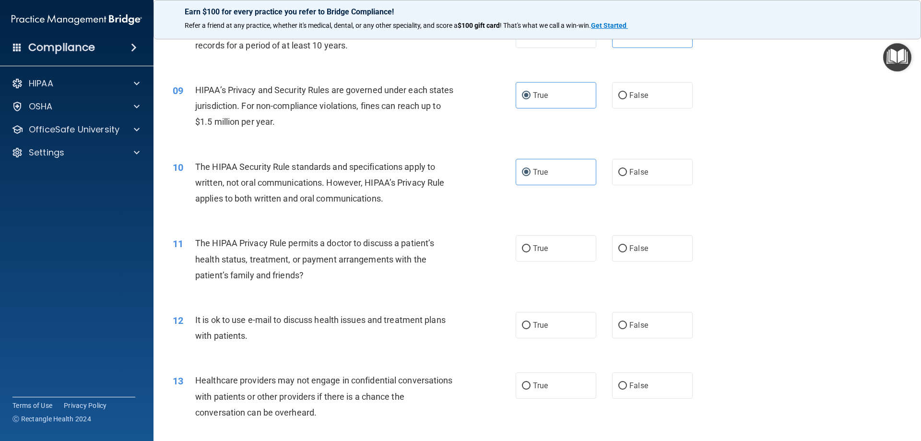
scroll to position [576, 0]
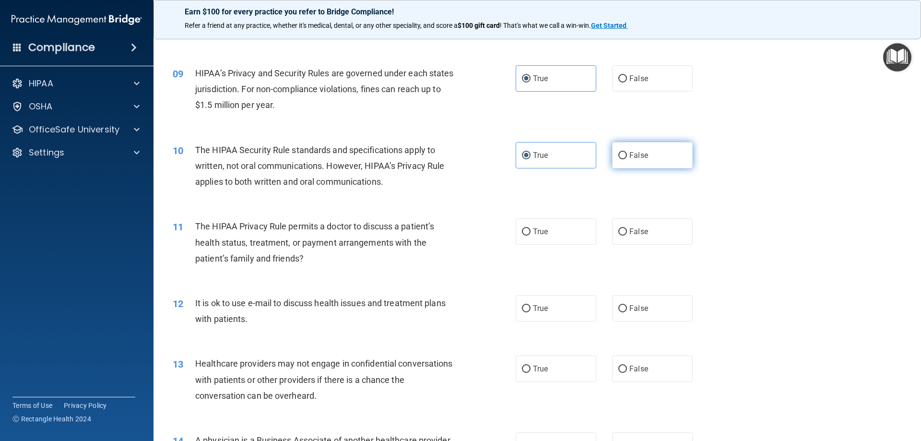
click at [619, 158] on input "False" at bounding box center [622, 155] width 9 height 7
radio input "true"
radio input "false"
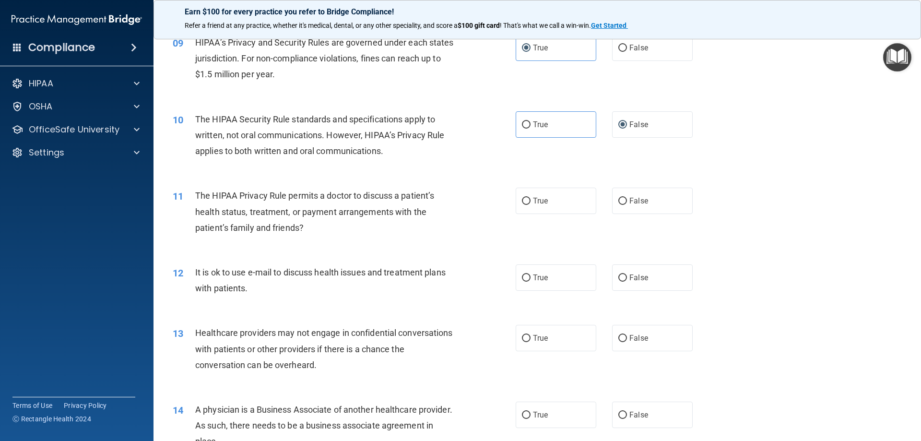
scroll to position [624, 0]
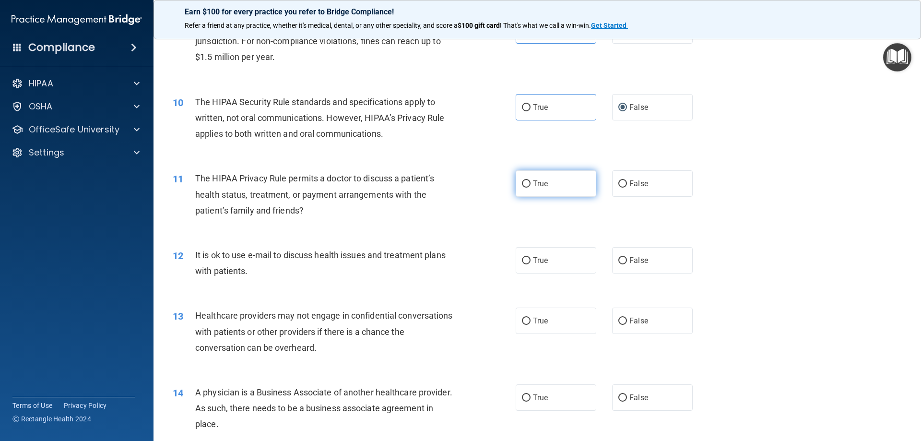
click at [522, 184] on input "True" at bounding box center [526, 183] width 9 height 7
radio input "true"
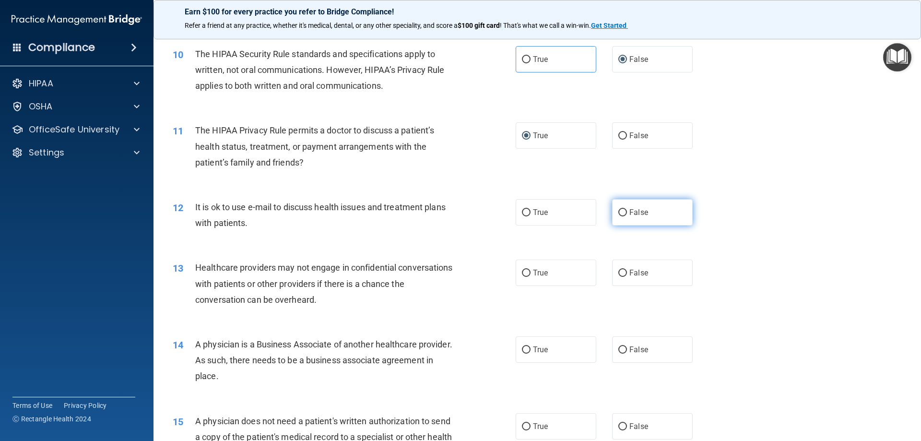
click at [620, 205] on label "False" at bounding box center [652, 212] width 81 height 26
click at [620, 209] on input "False" at bounding box center [622, 212] width 9 height 7
radio input "true"
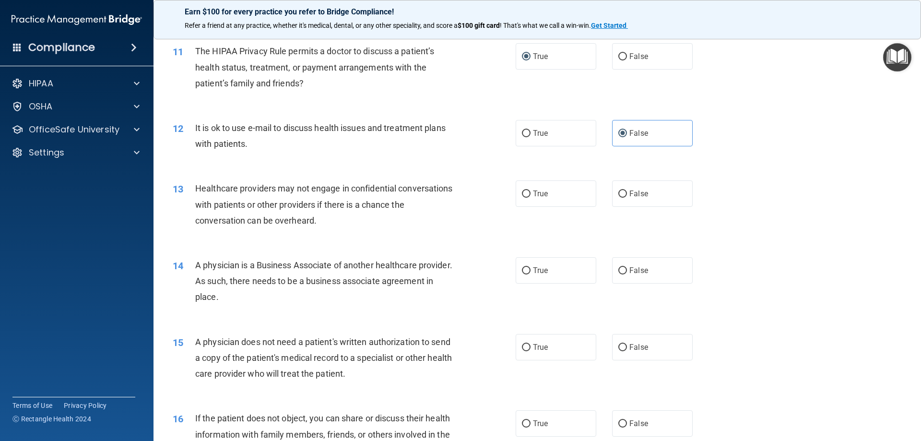
scroll to position [768, 0]
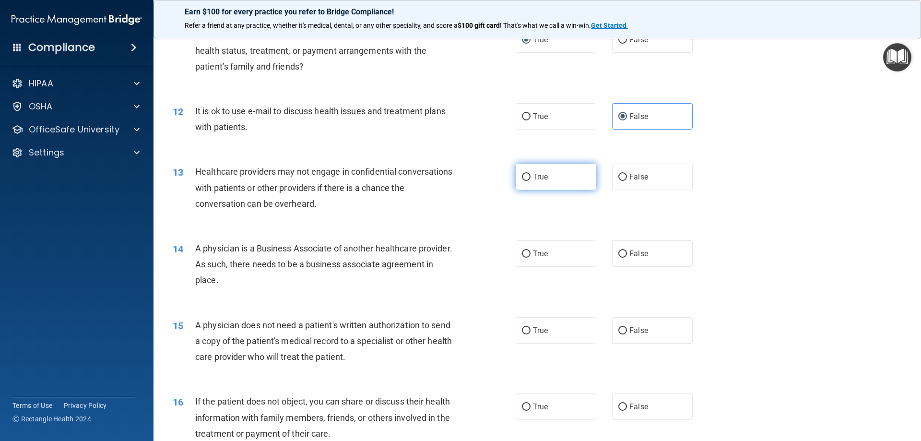
click at [525, 178] on input "True" at bounding box center [526, 177] width 9 height 7
radio input "true"
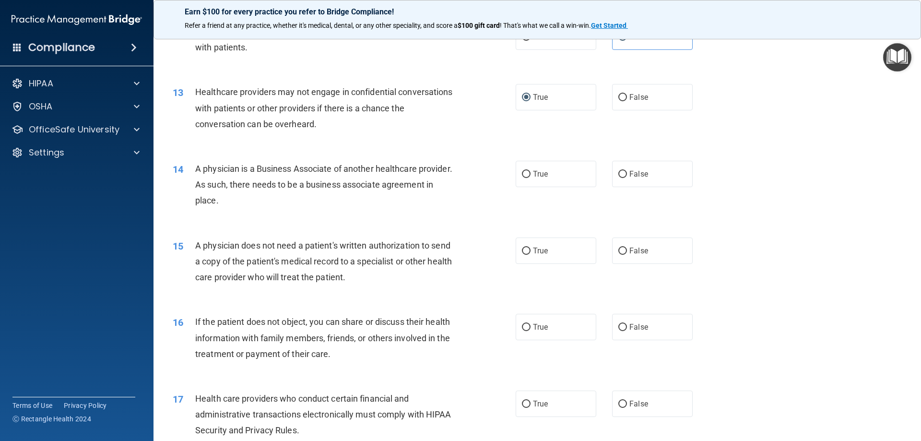
scroll to position [864, 0]
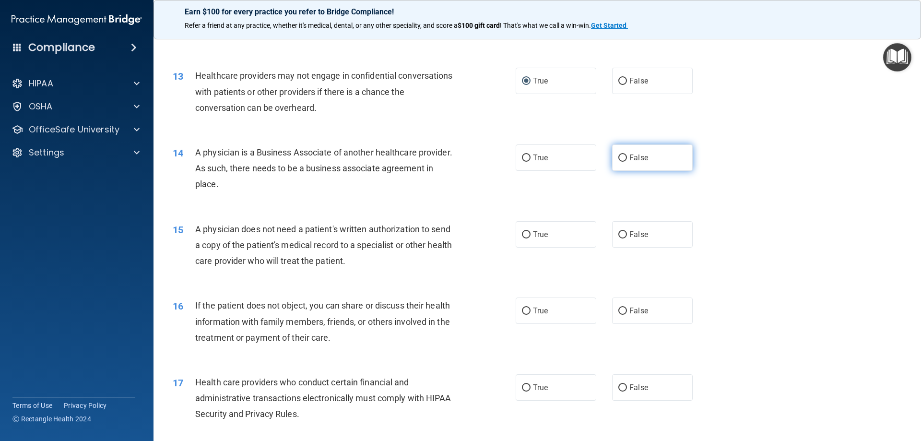
click at [618, 155] on input "False" at bounding box center [622, 157] width 9 height 7
radio input "true"
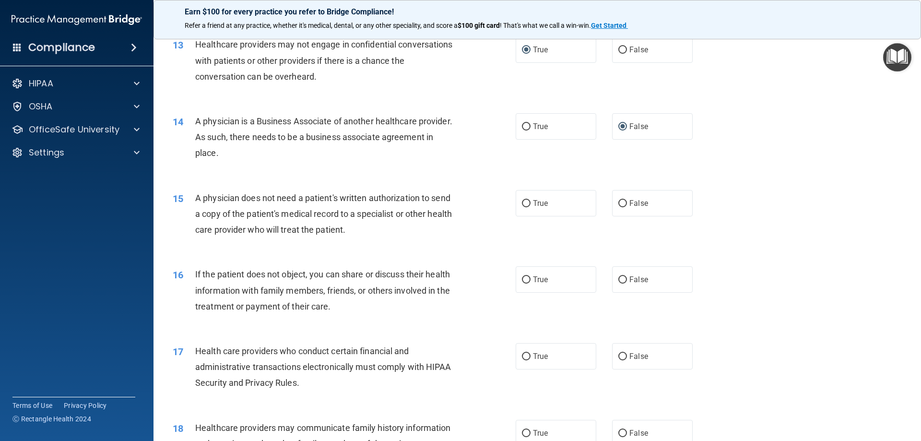
scroll to position [912, 0]
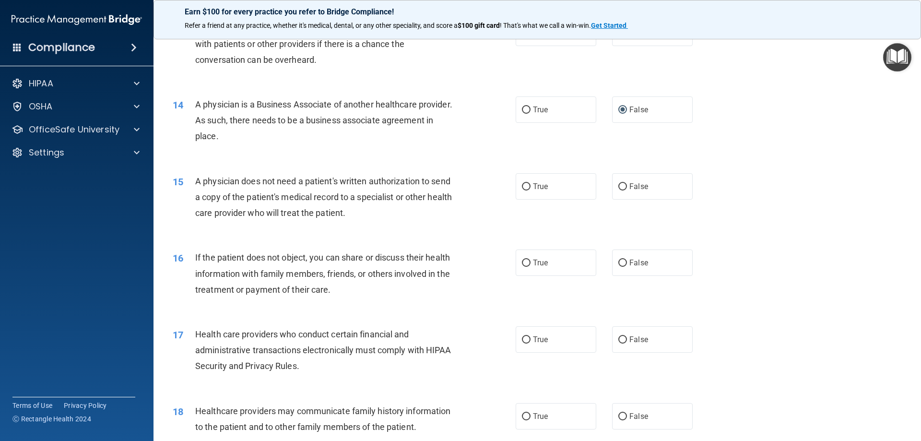
click at [518, 169] on div "15 A physician does not need a patient's written authorization to send a copy o…" at bounding box center [538, 199] width 744 height 77
click at [523, 176] on label "True" at bounding box center [556, 186] width 81 height 26
click at [523, 183] on input "True" at bounding box center [526, 186] width 9 height 7
radio input "true"
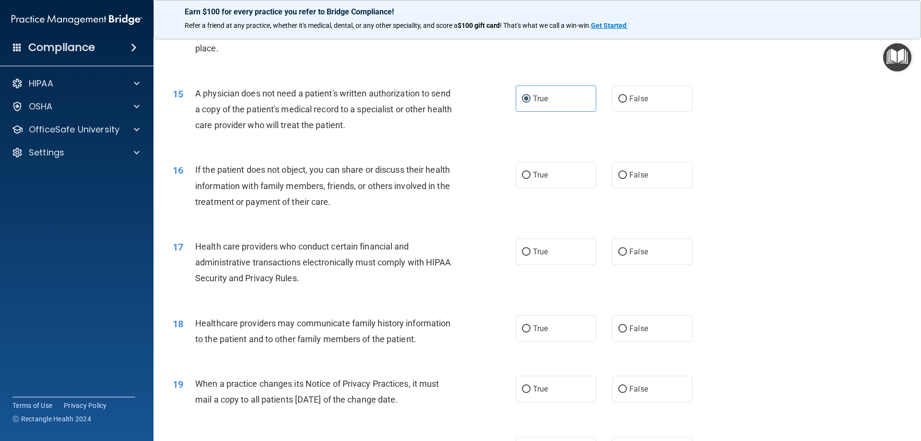
scroll to position [1008, 0]
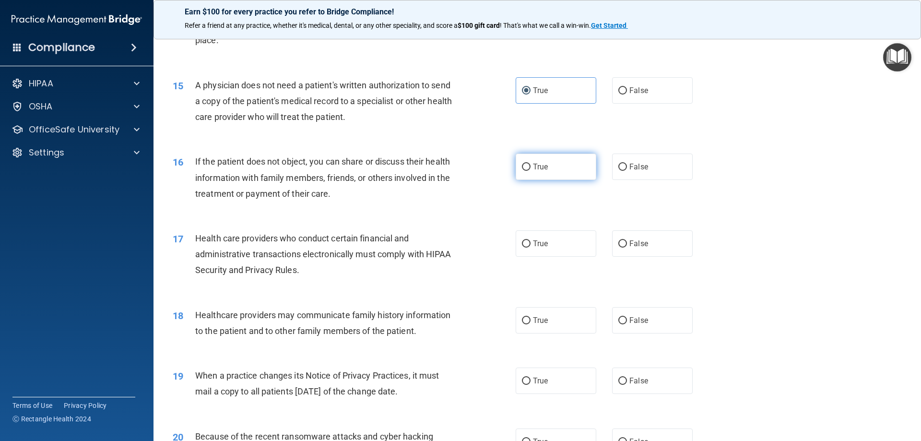
click at [535, 168] on span "True" at bounding box center [540, 166] width 15 height 9
click at [531, 168] on input "True" at bounding box center [526, 167] width 9 height 7
radio input "true"
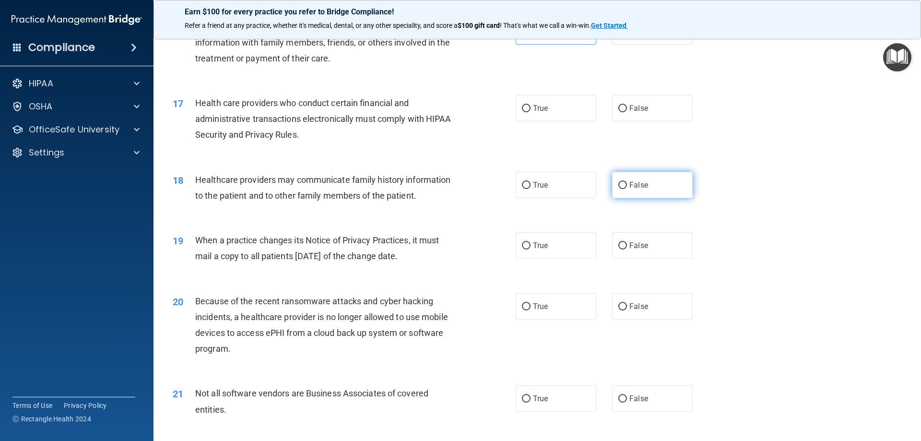
scroll to position [1152, 0]
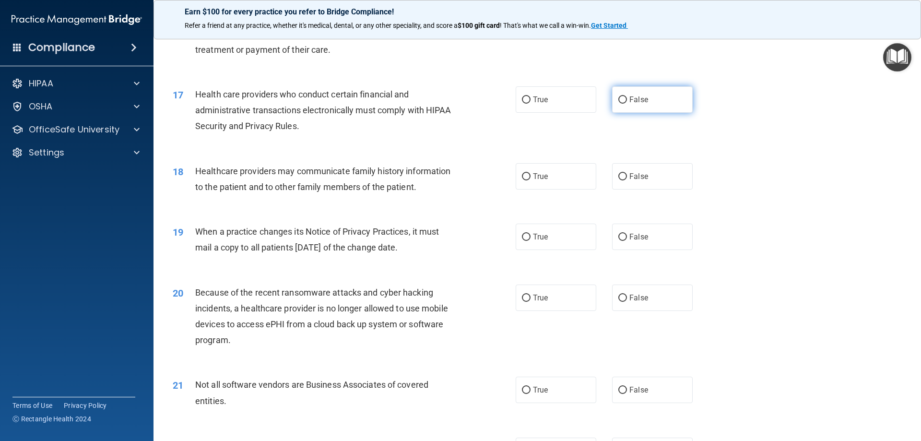
click at [619, 113] on label "False" at bounding box center [652, 99] width 81 height 26
click at [619, 104] on input "False" at bounding box center [622, 99] width 9 height 7
radio input "true"
click at [589, 186] on label "True" at bounding box center [556, 176] width 81 height 26
click at [531, 180] on input "True" at bounding box center [526, 176] width 9 height 7
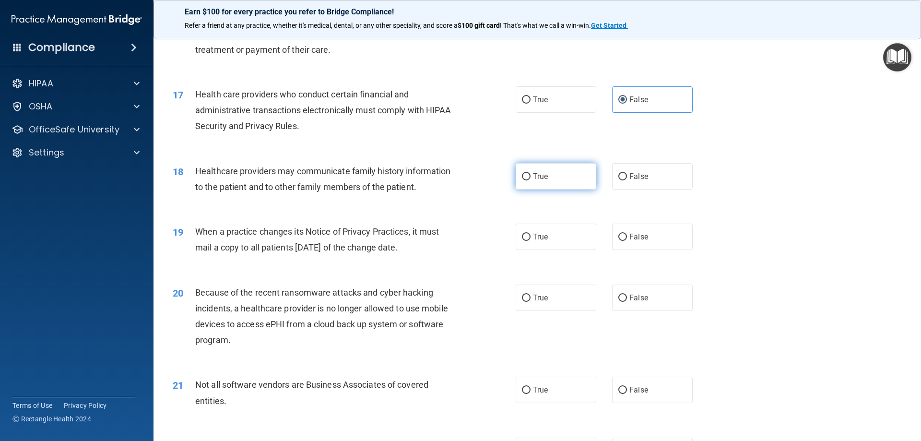
radio input "true"
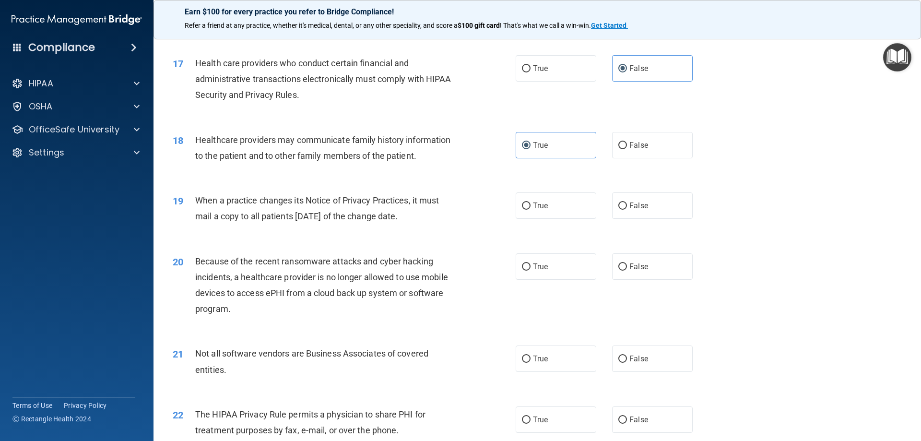
scroll to position [1200, 0]
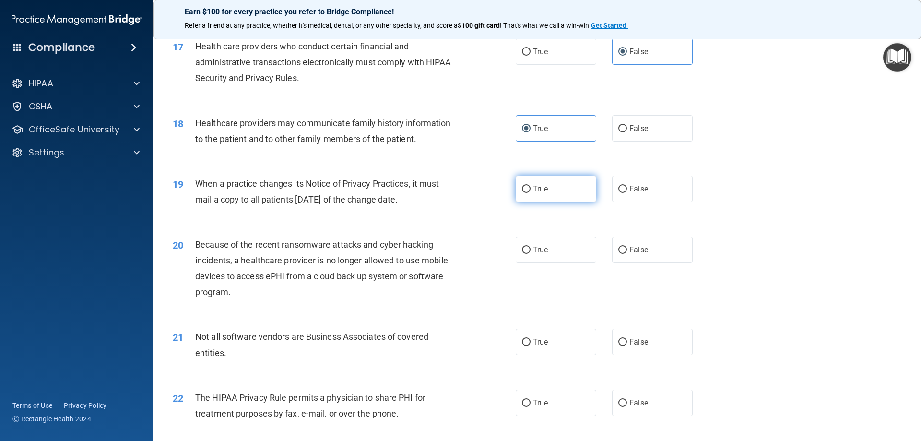
click at [570, 197] on label "True" at bounding box center [556, 189] width 81 height 26
click at [531, 193] on input "True" at bounding box center [526, 189] width 9 height 7
radio input "true"
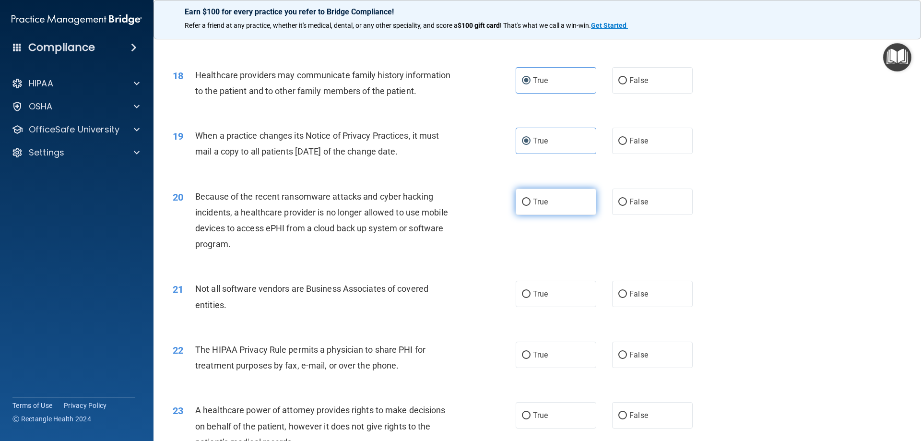
click at [584, 210] on label "True" at bounding box center [556, 202] width 81 height 26
click at [531, 206] on input "True" at bounding box center [526, 202] width 9 height 7
radio input "true"
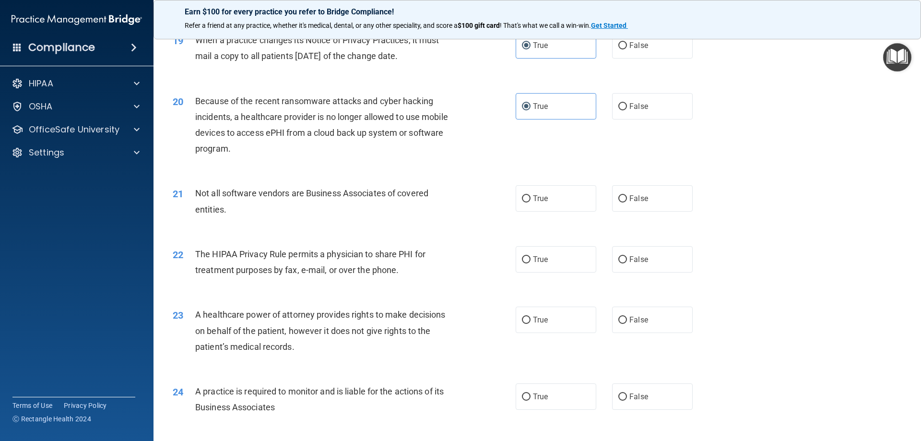
scroll to position [1343, 0]
click at [614, 194] on label "False" at bounding box center [652, 198] width 81 height 26
click at [618, 195] on input "False" at bounding box center [622, 198] width 9 height 7
radio input "true"
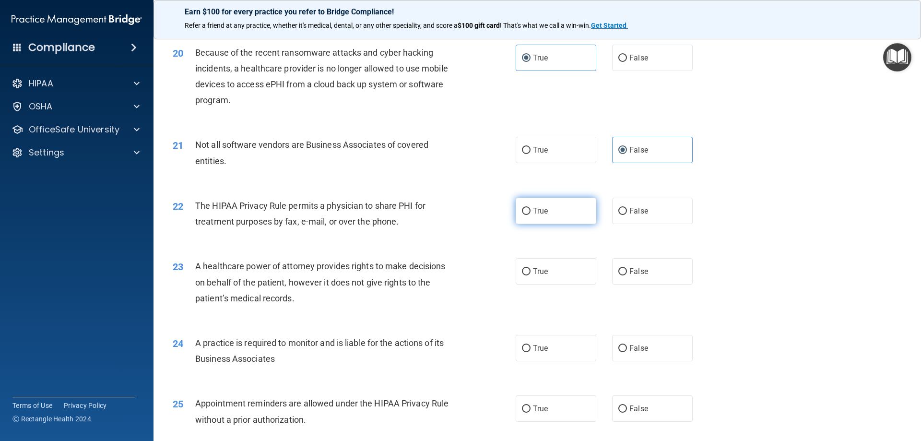
click at [576, 202] on label "True" at bounding box center [556, 211] width 81 height 26
click at [531, 208] on input "True" at bounding box center [526, 211] width 9 height 7
radio input "true"
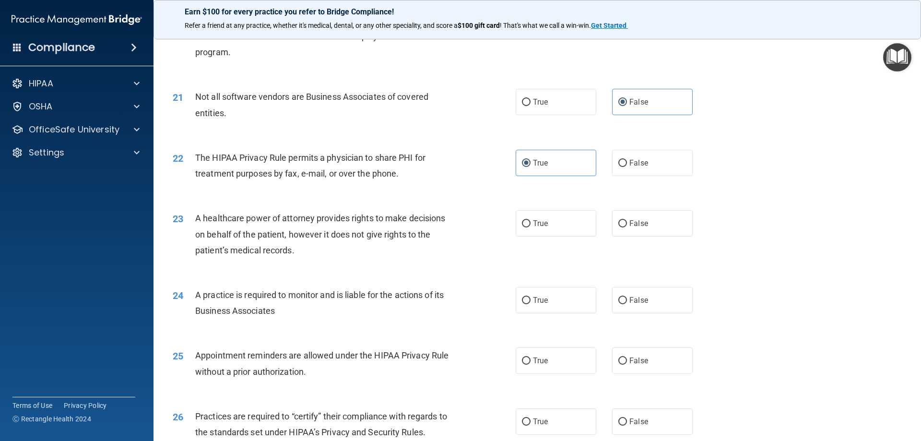
scroll to position [1487, 0]
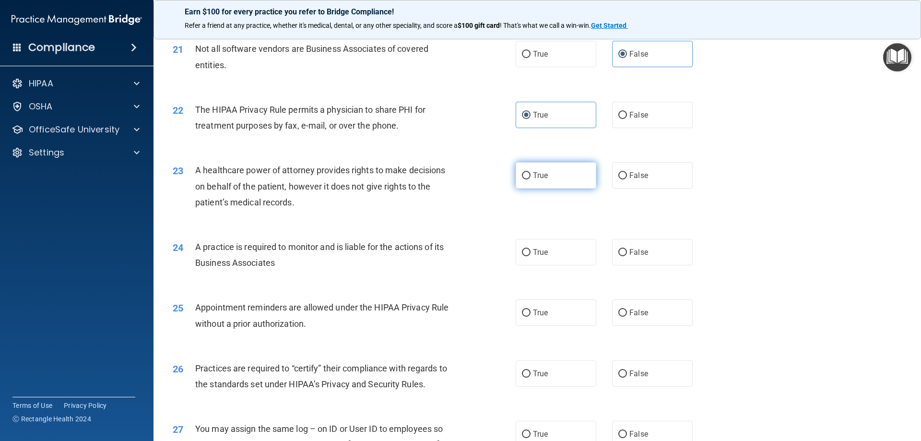
click at [583, 189] on label "True" at bounding box center [556, 175] width 81 height 26
click at [531, 179] on input "True" at bounding box center [526, 175] width 9 height 7
radio input "true"
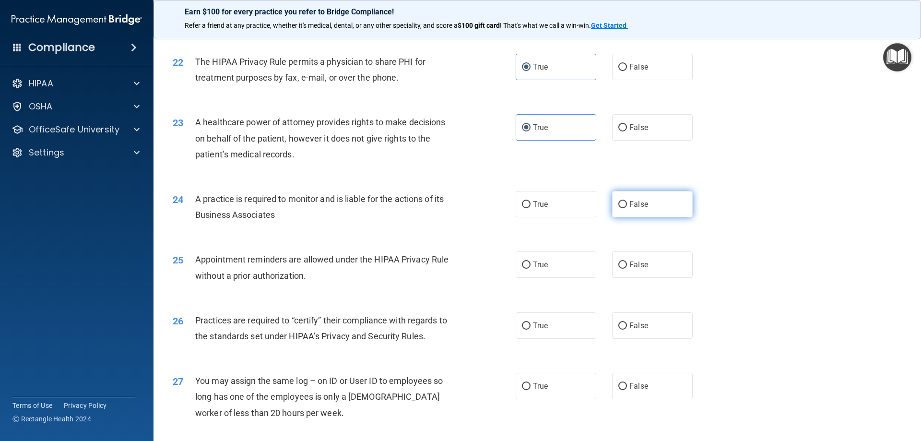
click at [621, 198] on label "False" at bounding box center [652, 204] width 81 height 26
click at [621, 201] on input "False" at bounding box center [622, 204] width 9 height 7
radio input "true"
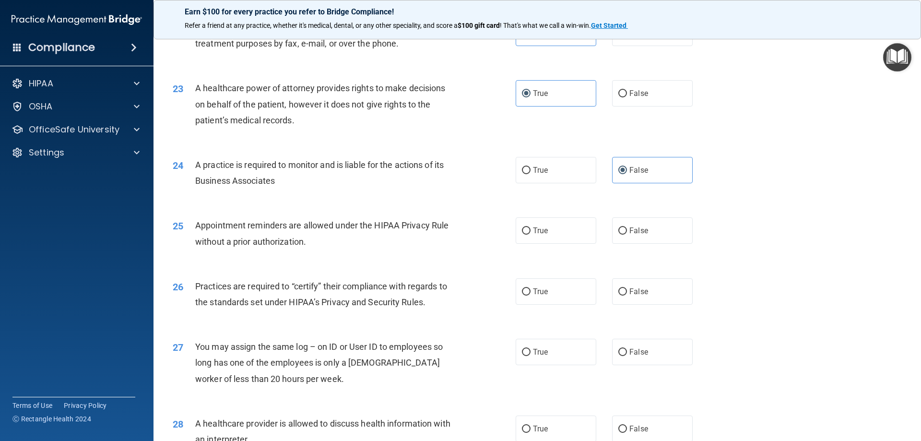
scroll to position [1631, 0]
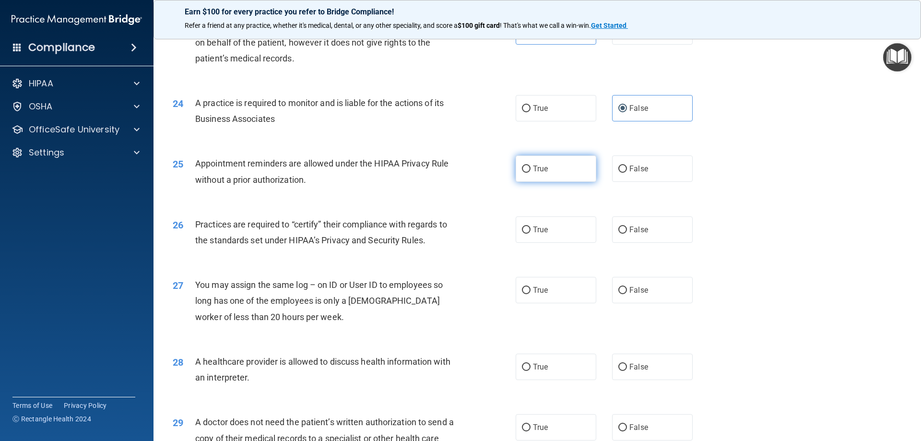
click at [576, 173] on label "True" at bounding box center [556, 168] width 81 height 26
click at [531, 173] on input "True" at bounding box center [526, 169] width 9 height 7
radio input "true"
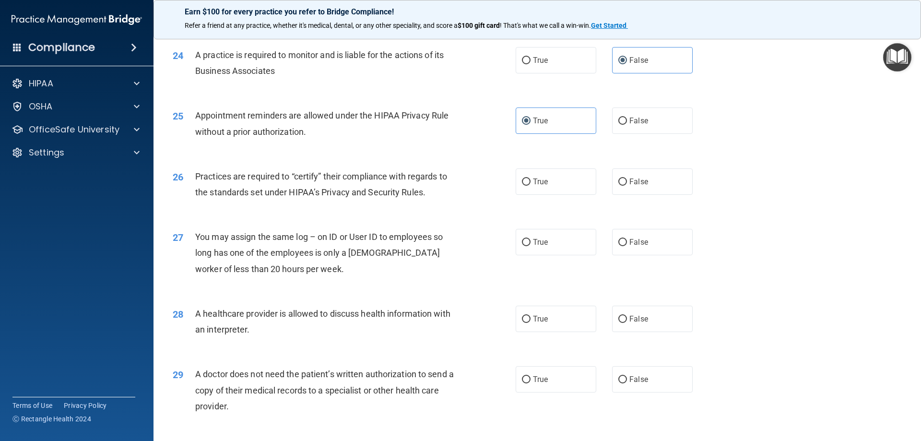
click at [599, 180] on div "True False" at bounding box center [612, 181] width 193 height 26
click at [620, 183] on input "False" at bounding box center [622, 181] width 9 height 7
radio input "true"
click at [584, 191] on label "True" at bounding box center [556, 181] width 81 height 26
click at [531, 186] on input "True" at bounding box center [526, 181] width 9 height 7
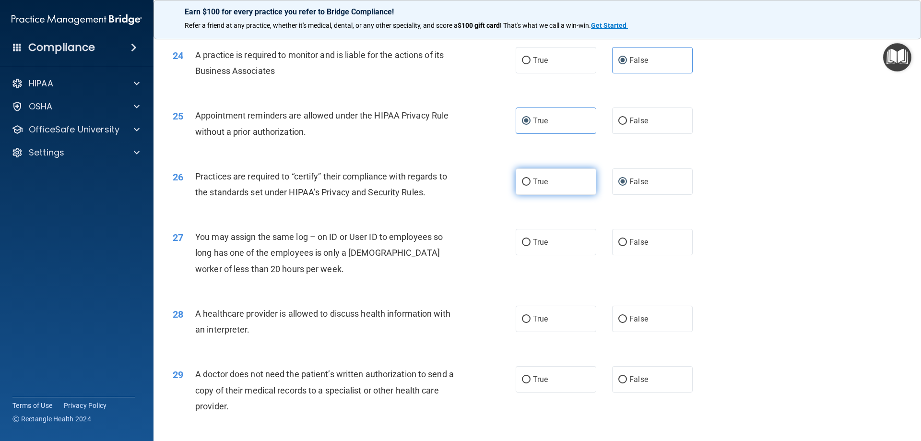
radio input "true"
radio input "false"
click at [571, 229] on label "True" at bounding box center [556, 242] width 81 height 26
click at [531, 239] on input "True" at bounding box center [526, 242] width 9 height 7
radio input "true"
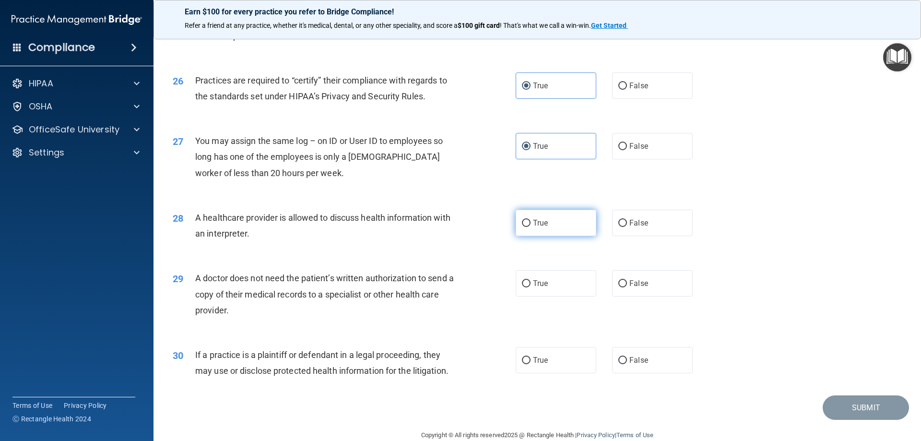
click at [559, 220] on label "True" at bounding box center [556, 223] width 81 height 26
click at [531, 220] on input "True" at bounding box center [526, 223] width 9 height 7
radio input "true"
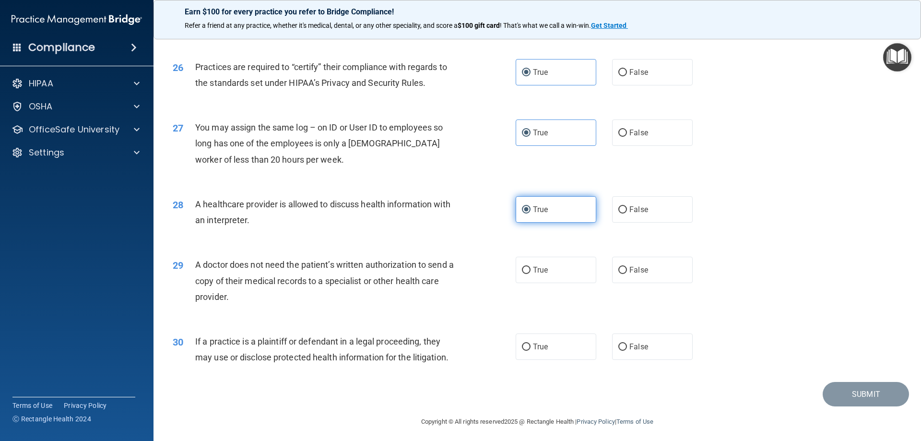
scroll to position [1793, 0]
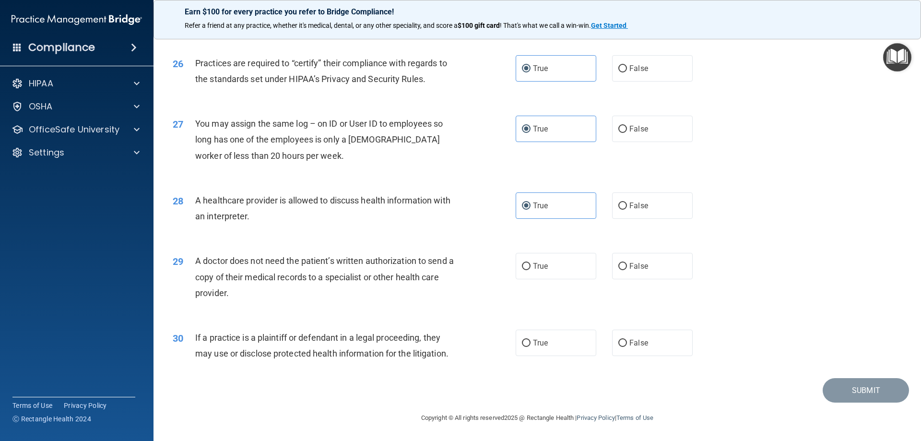
click at [564, 252] on div "29 A doctor does not need the patient’s written authorization to send a copy of…" at bounding box center [538, 279] width 744 height 77
drag, startPoint x: 570, startPoint y: 263, endPoint x: 610, endPoint y: 308, distance: 59.5
click at [571, 265] on label "True" at bounding box center [556, 266] width 81 height 26
click at [531, 265] on input "True" at bounding box center [526, 266] width 9 height 7
radio input "true"
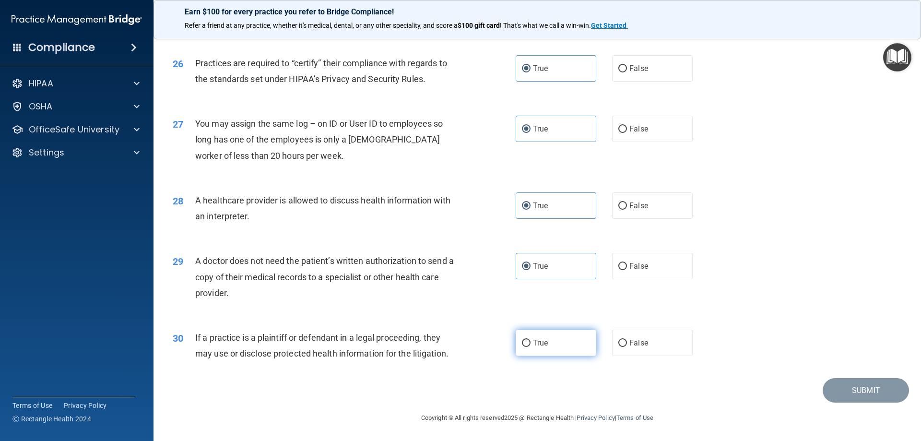
click at [533, 343] on span "True" at bounding box center [540, 342] width 15 height 9
click at [531, 343] on input "True" at bounding box center [526, 343] width 9 height 7
radio input "true"
click at [853, 394] on button "Submit" at bounding box center [866, 390] width 86 height 24
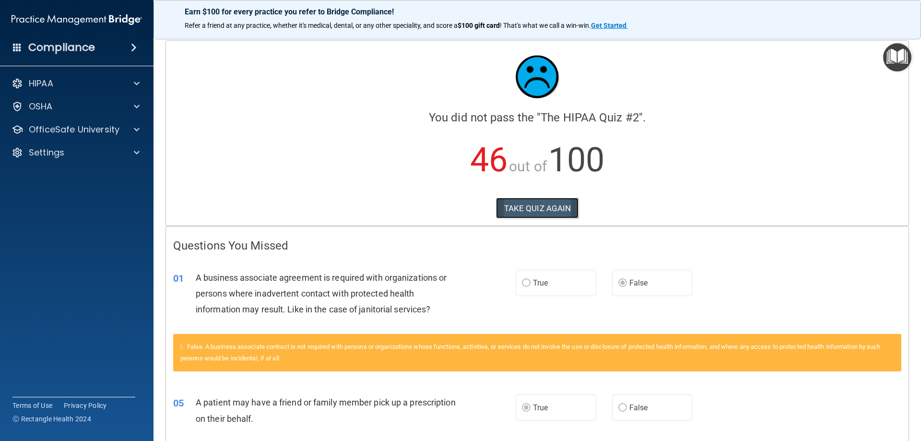
click at [527, 202] on button "TAKE QUIZ AGAIN" at bounding box center [537, 208] width 83 height 21
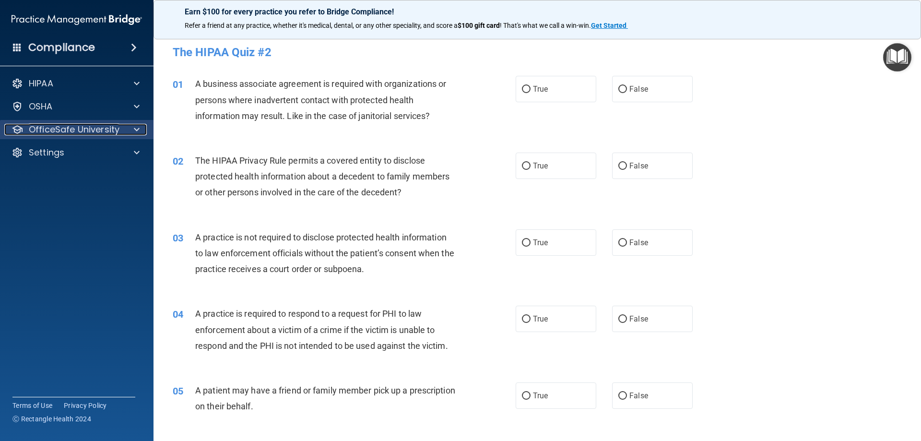
click at [131, 132] on div at bounding box center [135, 130] width 24 height 12
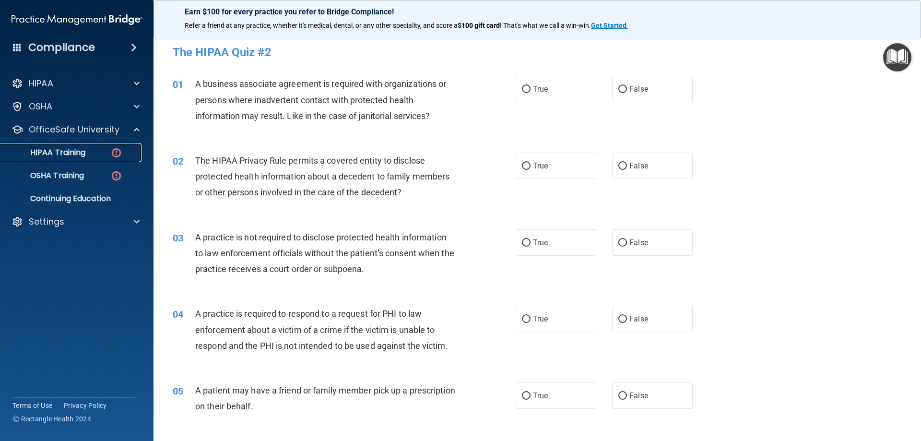
click at [49, 159] on link "HIPAA Training" at bounding box center [65, 152] width 151 height 19
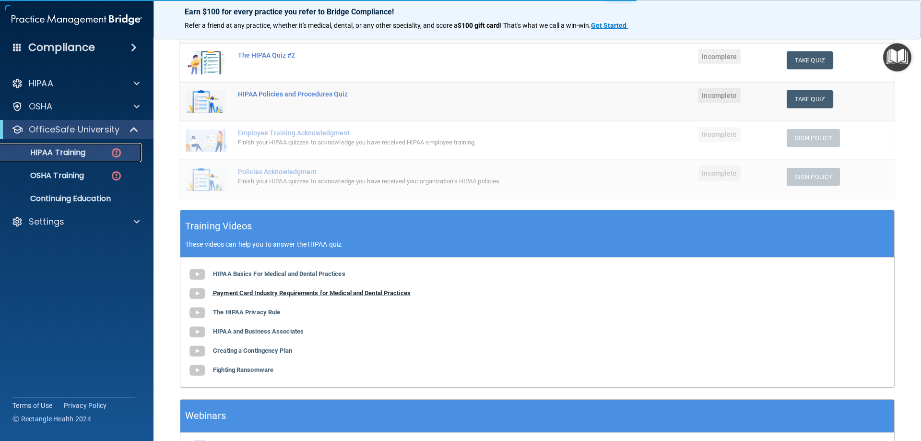
scroll to position [192, 0]
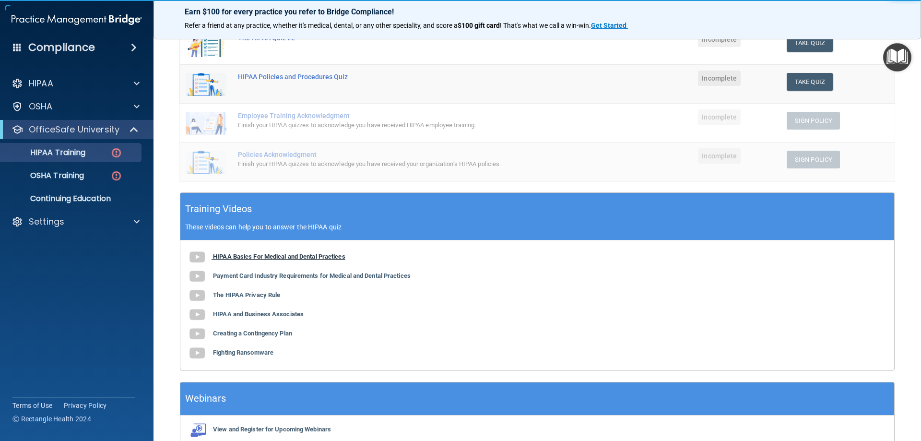
click at [309, 257] on b "HIPAA Basics For Medical and Dental Practices" at bounding box center [279, 256] width 132 height 7
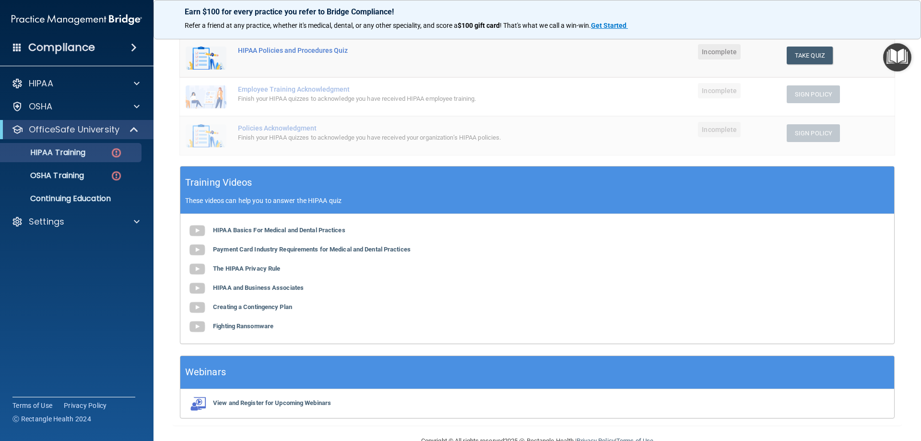
scroll to position [241, 0]
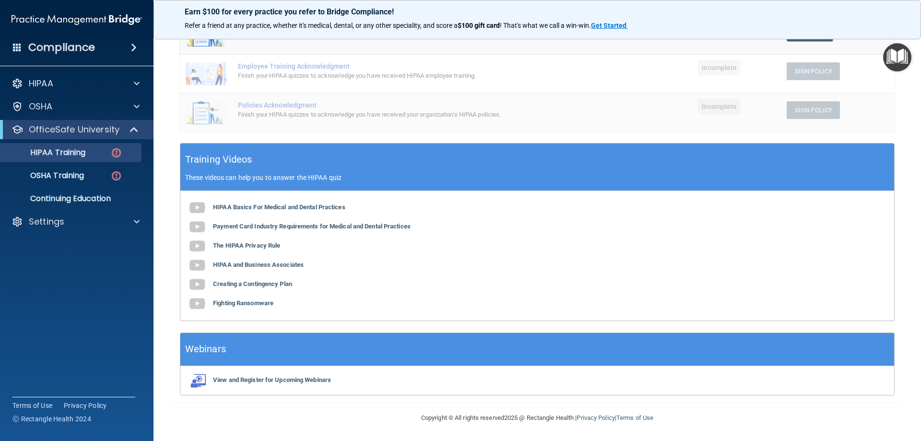
click at [269, 241] on div "HIPAA Basics For Medical and Dental Practices Payment Card Industry Requirement…" at bounding box center [537, 256] width 714 height 130
click at [267, 243] on b "The HIPAA Privacy Rule" at bounding box center [246, 245] width 67 height 7
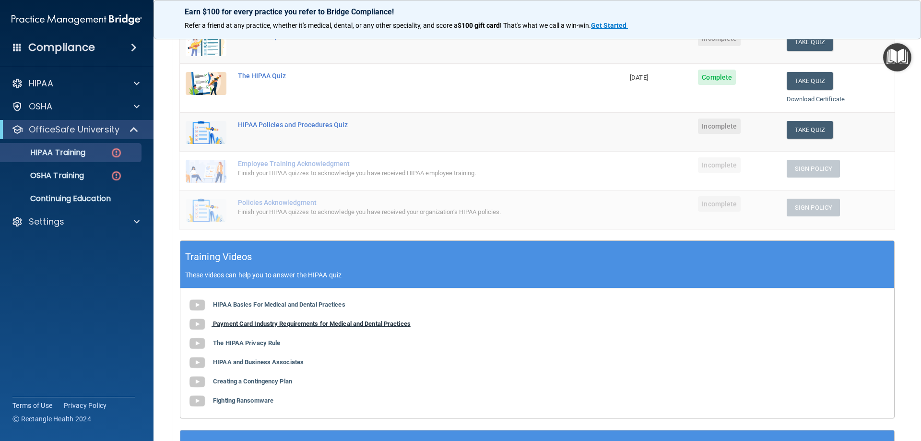
scroll to position [192, 0]
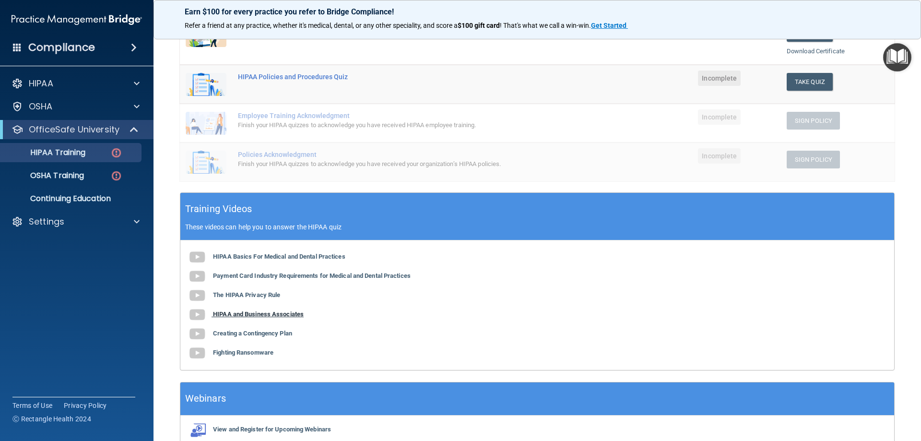
click at [290, 317] on b "HIPAA and Business Associates" at bounding box center [258, 313] width 91 height 7
click at [263, 337] on b "Creating a Contingency Plan" at bounding box center [252, 333] width 79 height 7
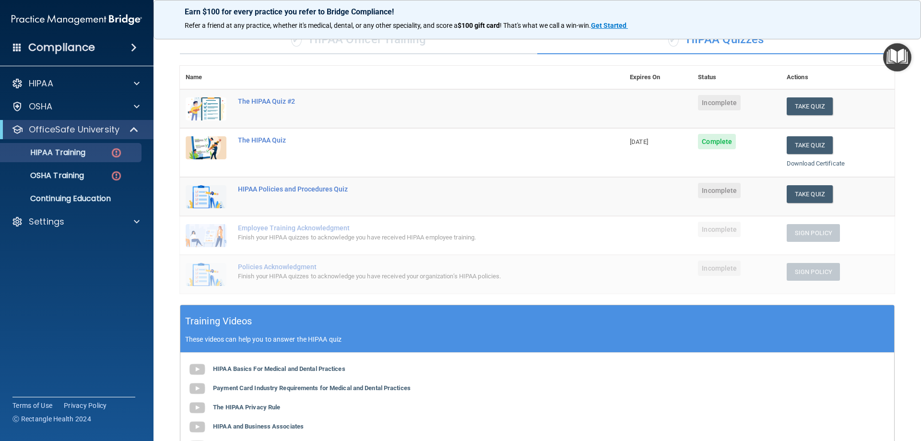
scroll to position [48, 0]
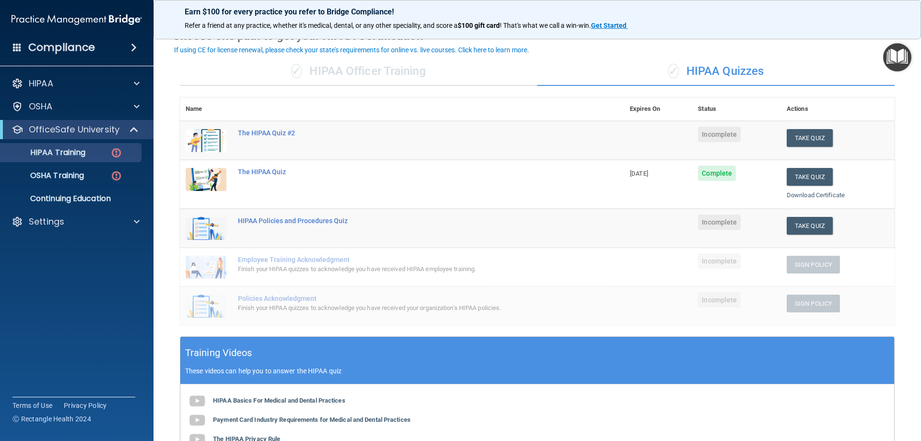
click at [267, 143] on td "The HIPAA Quiz #2" at bounding box center [428, 140] width 392 height 39
click at [270, 135] on div "The HIPAA Quiz #2" at bounding box center [407, 133] width 338 height 8
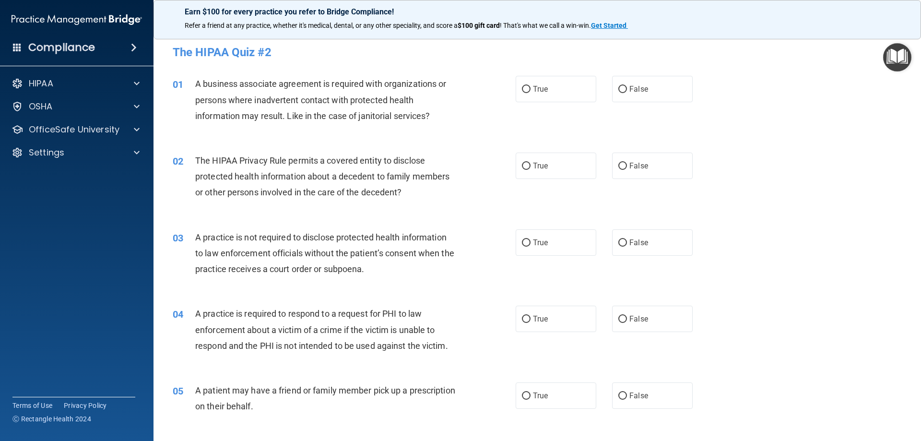
click at [621, 73] on div "01 A business associate agreement is required with organizations or persons whe…" at bounding box center [538, 102] width 744 height 77
click at [615, 95] on label "False" at bounding box center [652, 89] width 81 height 26
click at [618, 93] on input "False" at bounding box center [622, 89] width 9 height 7
radio input "true"
click at [552, 91] on label "True" at bounding box center [556, 89] width 81 height 26
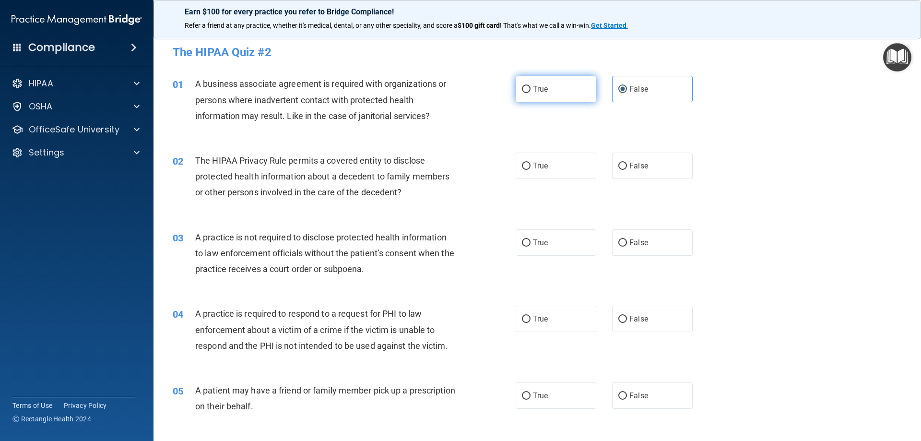
click at [531, 91] on input "True" at bounding box center [526, 89] width 9 height 7
radio input "true"
radio input "false"
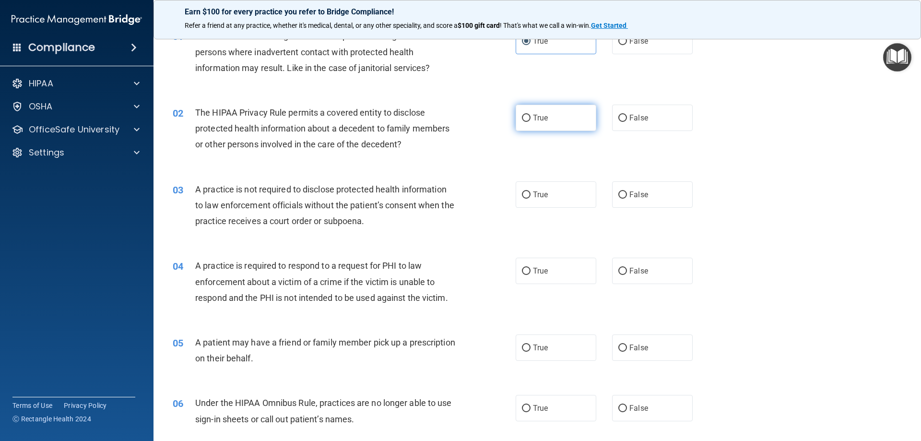
click at [542, 119] on span "True" at bounding box center [540, 117] width 15 height 9
click at [531, 119] on input "True" at bounding box center [526, 118] width 9 height 7
radio input "true"
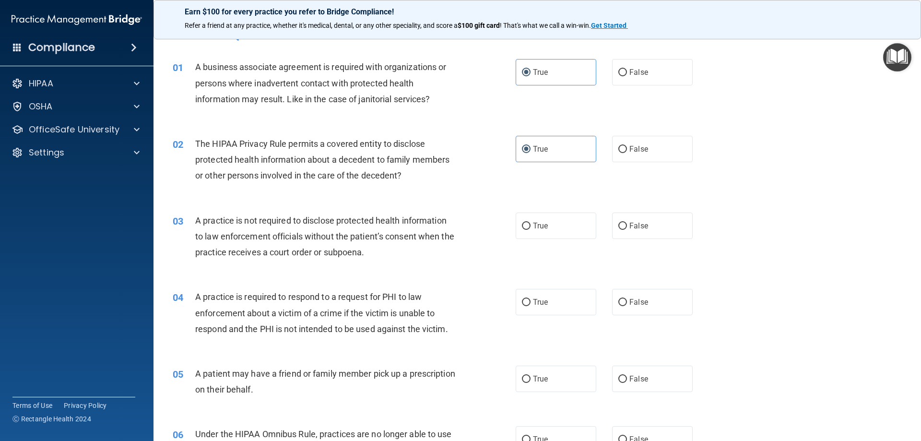
scroll to position [0, 0]
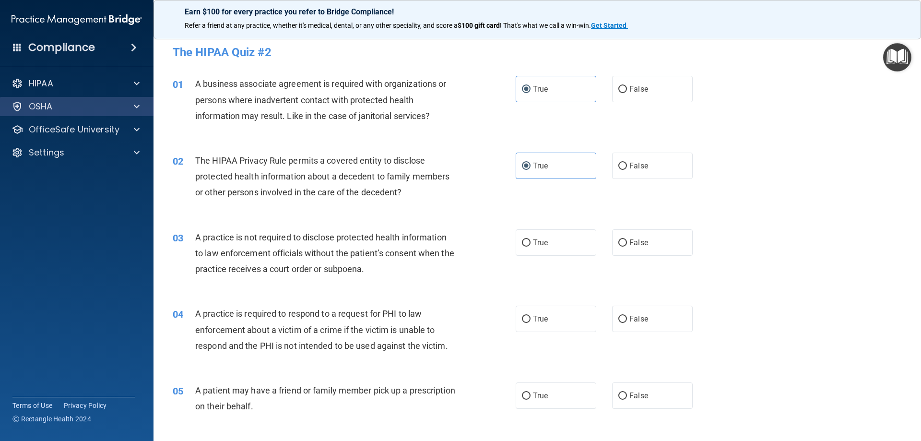
click at [90, 114] on div "OSHA" at bounding box center [77, 106] width 154 height 19
click at [128, 103] on div at bounding box center [135, 107] width 24 height 12
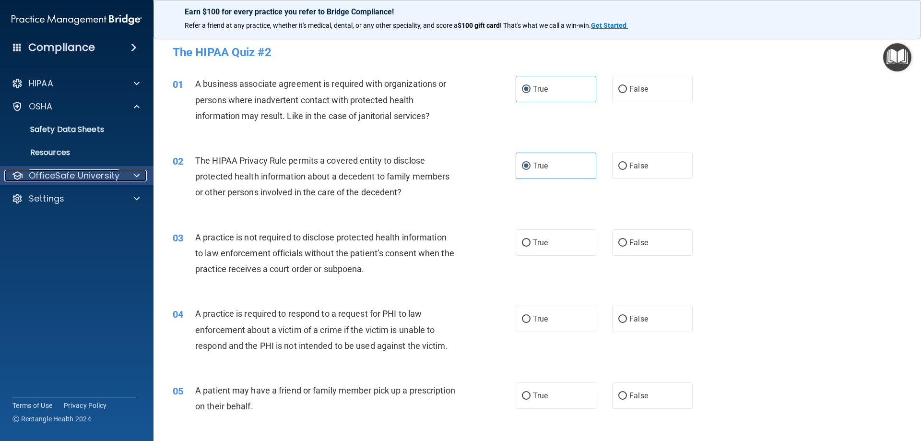
click at [131, 180] on div at bounding box center [135, 176] width 24 height 12
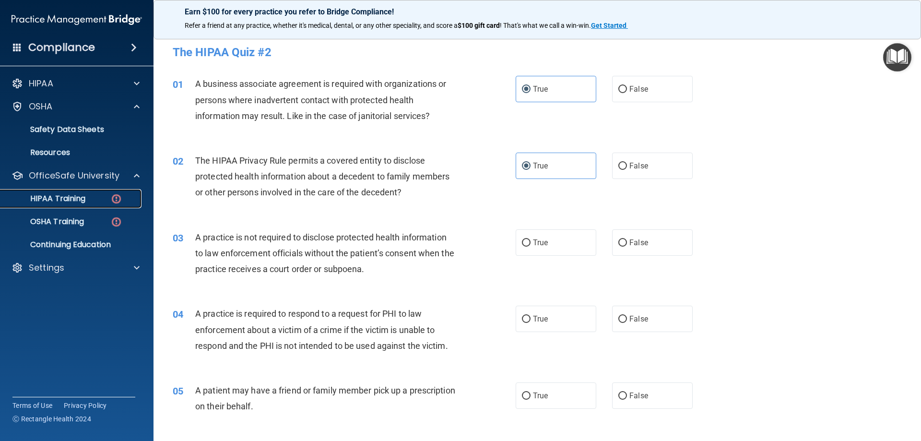
click at [70, 198] on p "HIPAA Training" at bounding box center [45, 199] width 79 height 10
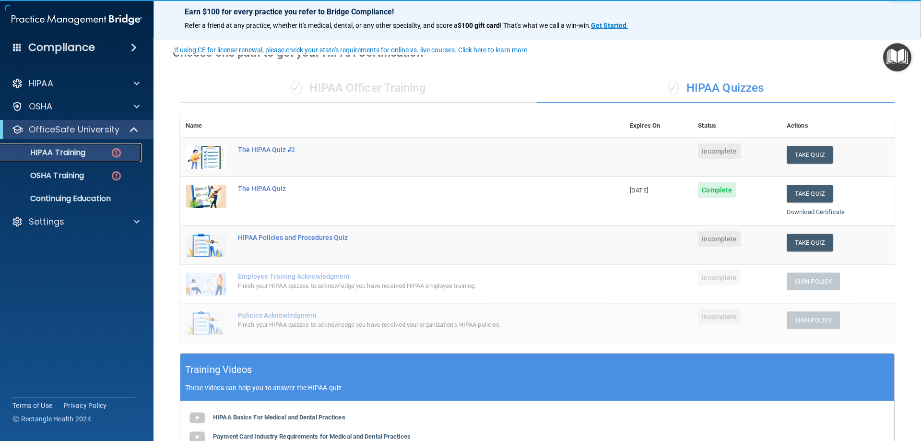
scroll to position [48, 0]
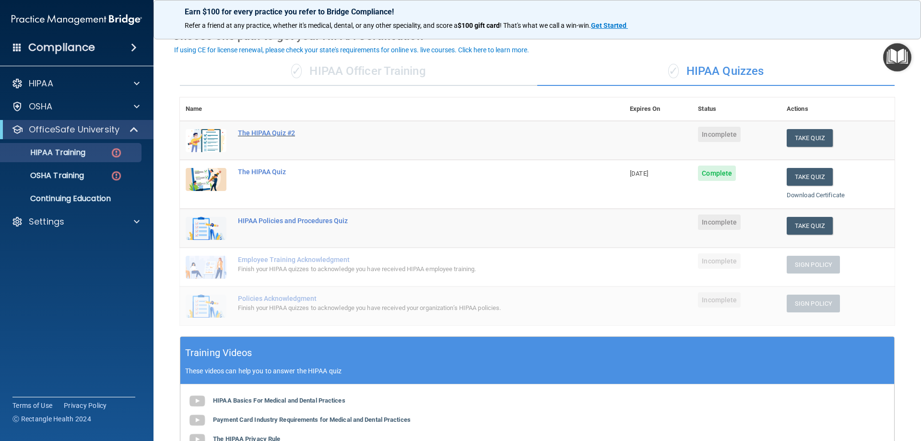
click at [264, 131] on div "The HIPAA Quiz #2" at bounding box center [407, 133] width 338 height 8
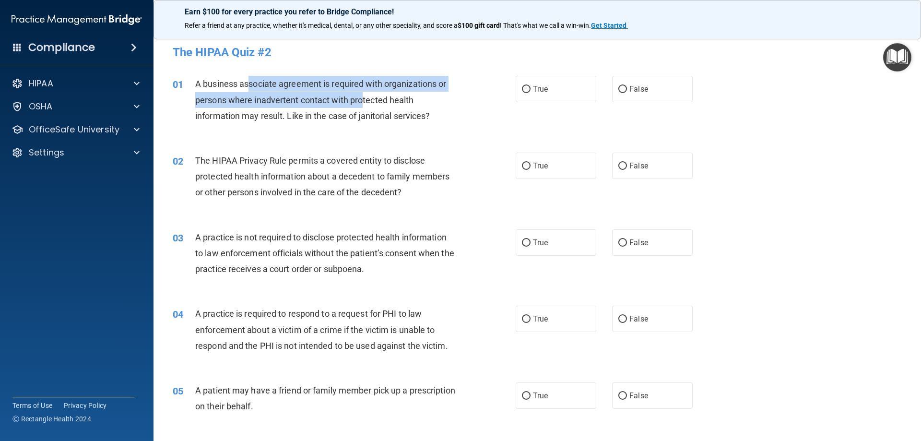
drag, startPoint x: 249, startPoint y: 86, endPoint x: 364, endPoint y: 98, distance: 115.3
click at [364, 98] on span "A business associate agreement is required with organizations or persons where …" at bounding box center [320, 100] width 251 height 42
click at [375, 83] on span "A business associate agreement is required with organizations or persons where …" at bounding box center [320, 100] width 251 height 42
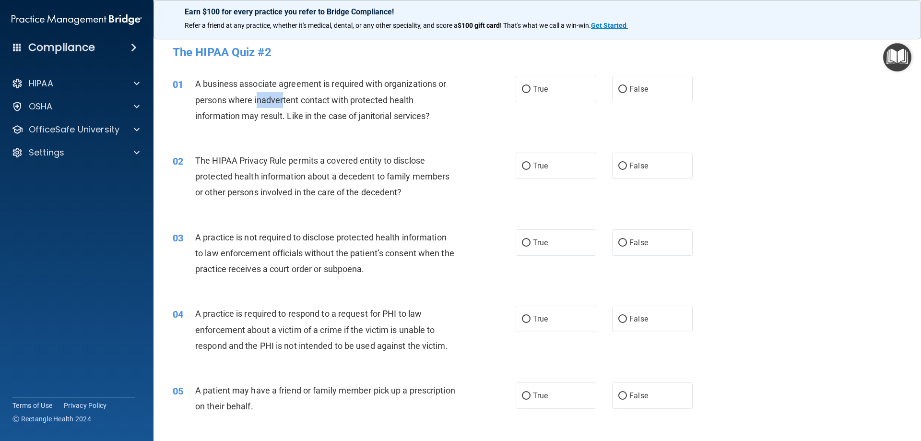
drag, startPoint x: 258, startPoint y: 103, endPoint x: 282, endPoint y: 106, distance: 24.2
click at [282, 106] on div "A business associate agreement is required with organizations or persons where …" at bounding box center [329, 100] width 268 height 48
click at [294, 100] on span "A business associate agreement is required with organizations or persons where …" at bounding box center [320, 100] width 251 height 42
click at [553, 100] on label "True" at bounding box center [556, 89] width 81 height 26
click at [531, 93] on input "True" at bounding box center [526, 89] width 9 height 7
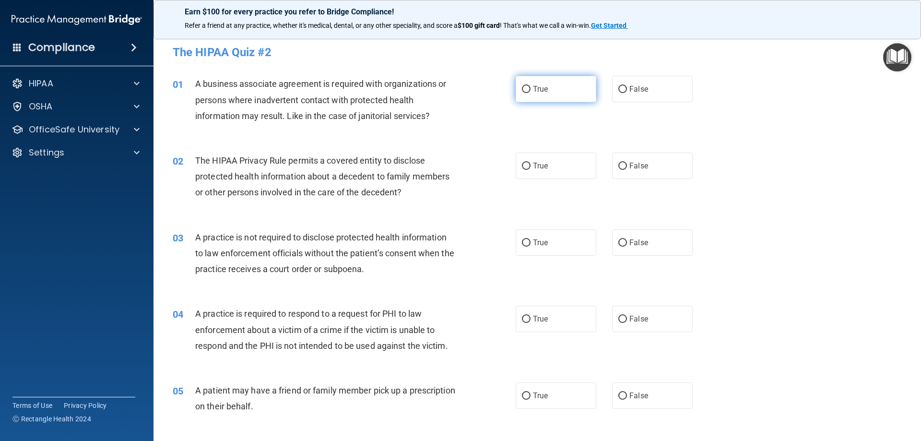
radio input "true"
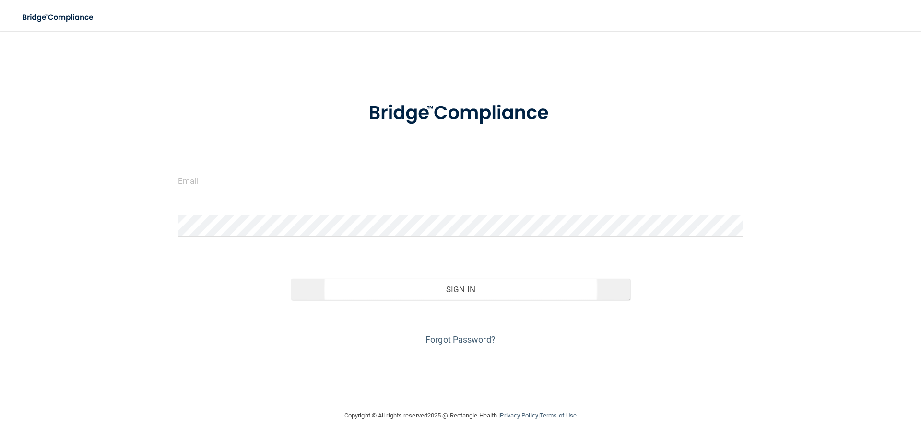
type input "[PERSON_NAME][EMAIL_ADDRESS][DOMAIN_NAME]"
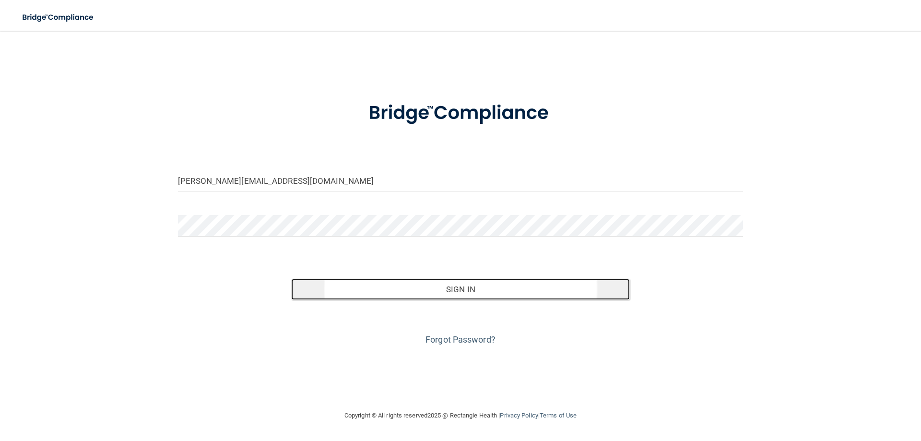
click at [426, 280] on button "Sign In" at bounding box center [460, 289] width 339 height 21
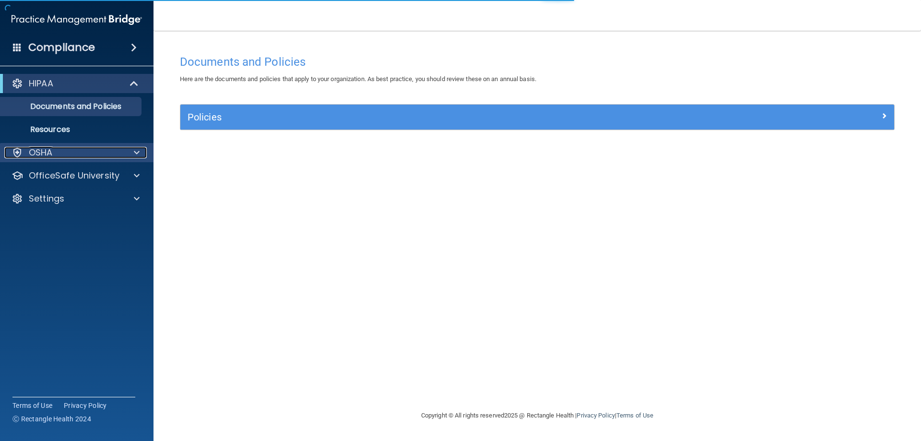
click at [115, 148] on div "OSHA" at bounding box center [63, 153] width 119 height 12
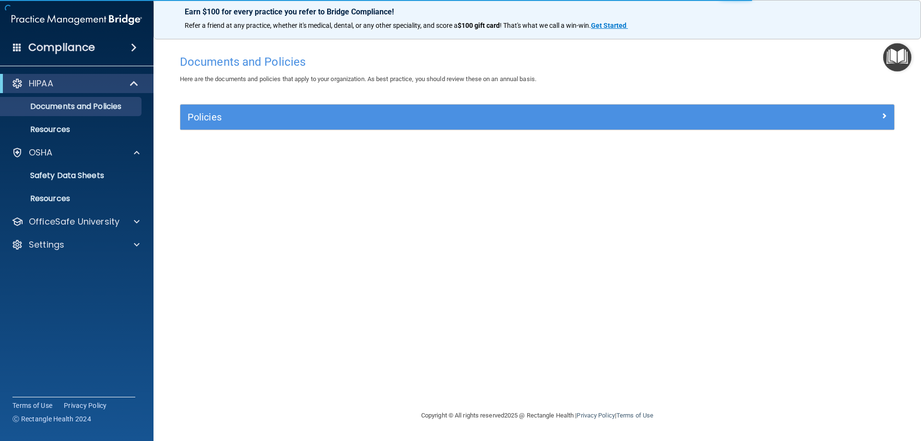
click at [122, 233] on div "HIPAA Documents and Policies Report an Incident Business Associates Emergency P…" at bounding box center [77, 166] width 154 height 192
click at [135, 225] on span at bounding box center [137, 222] width 6 height 12
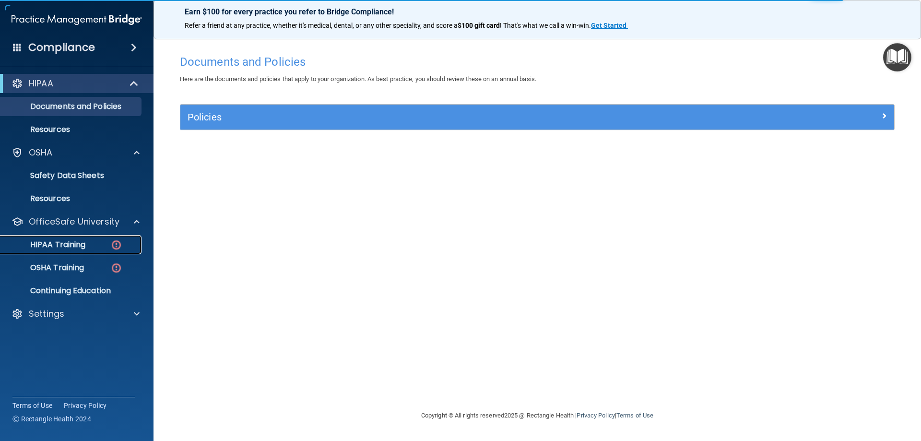
click at [82, 249] on p "HIPAA Training" at bounding box center [45, 245] width 79 height 10
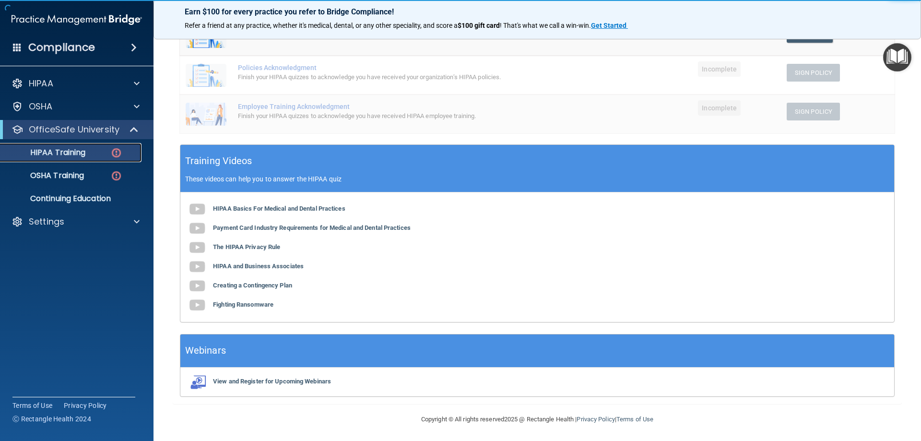
scroll to position [241, 0]
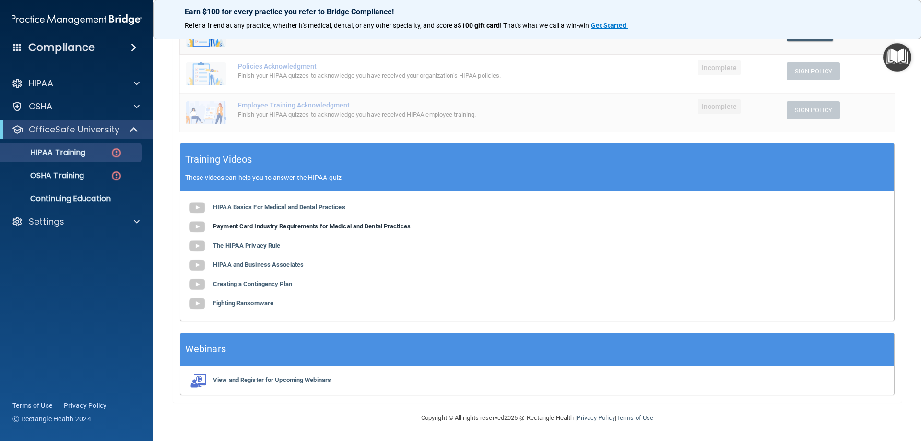
click at [270, 229] on b "Payment Card Industry Requirements for Medical and Dental Practices" at bounding box center [312, 226] width 198 height 7
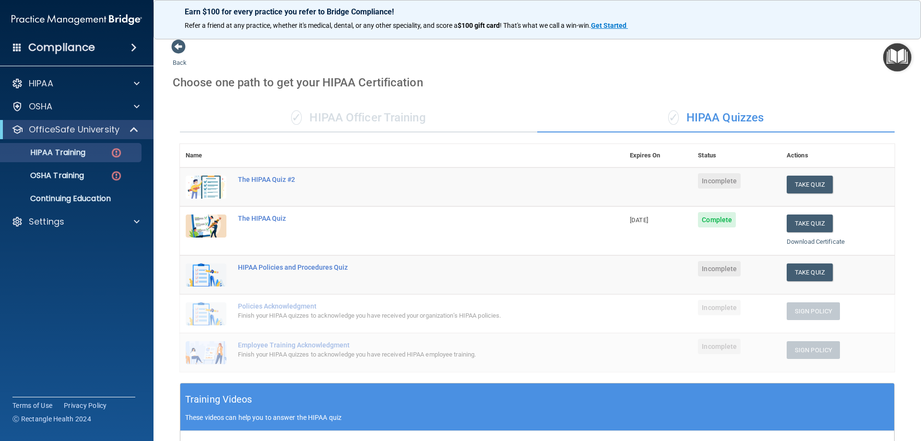
scroll to position [0, 0]
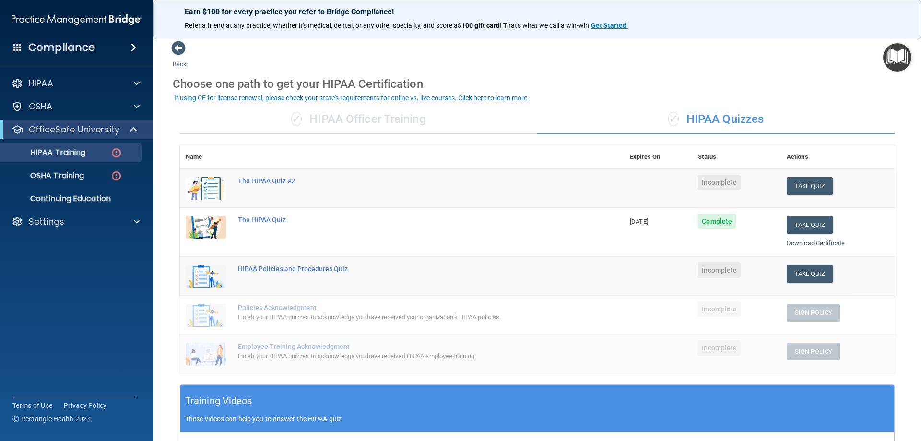
click at [265, 224] on td "The HIPAA Quiz" at bounding box center [428, 232] width 392 height 49
click at [265, 224] on div "The HIPAA Quiz" at bounding box center [407, 220] width 338 height 8
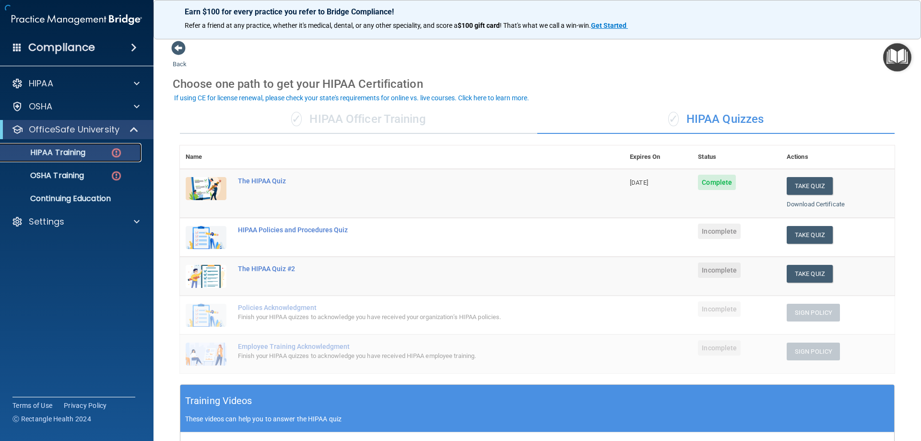
click at [90, 155] on div "HIPAA Training" at bounding box center [71, 153] width 131 height 10
click at [267, 275] on td "The HIPAA Quiz #2" at bounding box center [428, 276] width 392 height 39
click at [271, 271] on div "The HIPAA Quiz #2" at bounding box center [407, 269] width 338 height 8
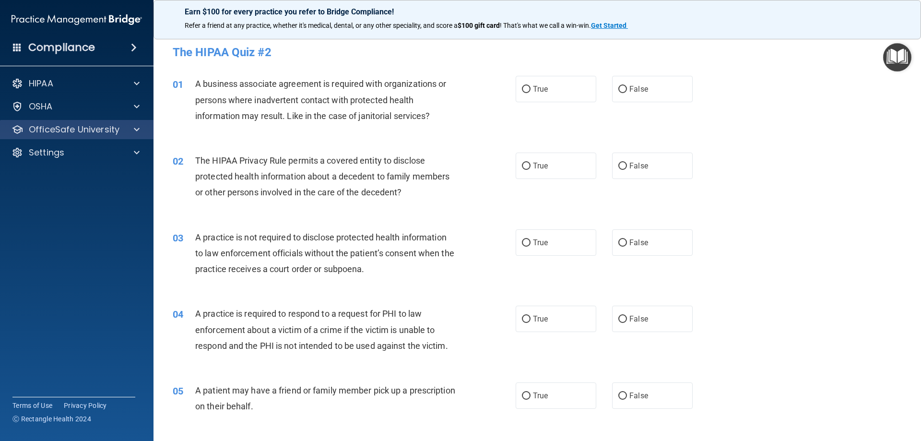
click at [131, 136] on div "OfficeSafe University" at bounding box center [77, 129] width 154 height 19
click at [127, 131] on div at bounding box center [135, 130] width 24 height 12
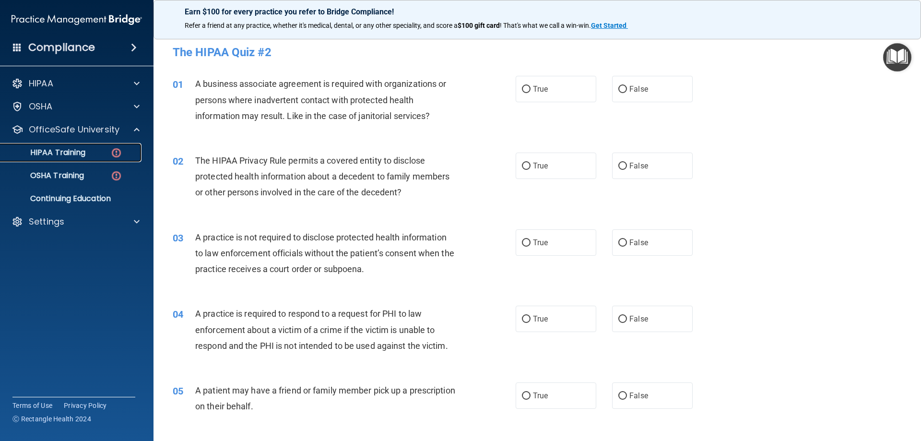
click at [95, 158] on link "HIPAA Training" at bounding box center [65, 152] width 151 height 19
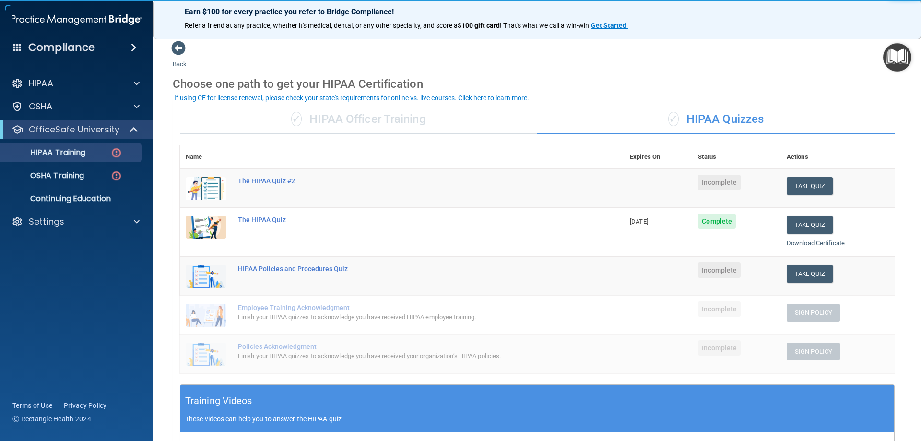
click at [315, 265] on div "HIPAA Policies and Procedures Quiz" at bounding box center [407, 269] width 338 height 8
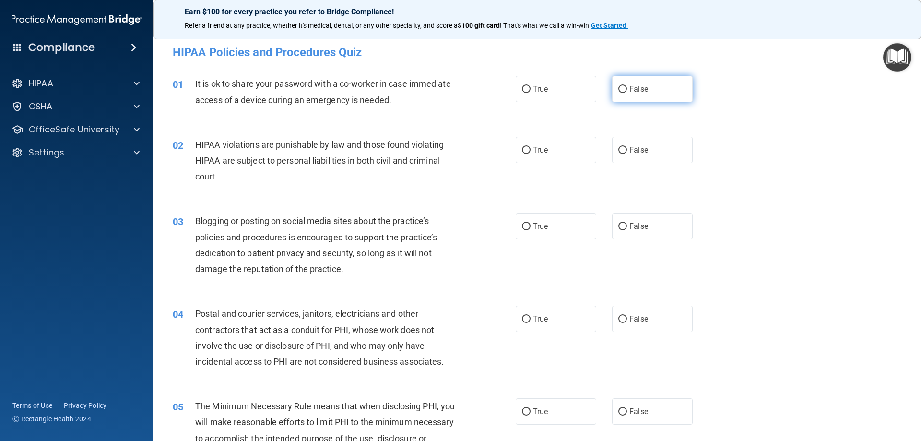
click at [654, 93] on label "False" at bounding box center [652, 89] width 81 height 26
click at [627, 93] on input "False" at bounding box center [622, 89] width 9 height 7
radio input "true"
click at [524, 159] on label "True" at bounding box center [556, 150] width 81 height 26
click at [524, 154] on input "True" at bounding box center [526, 150] width 9 height 7
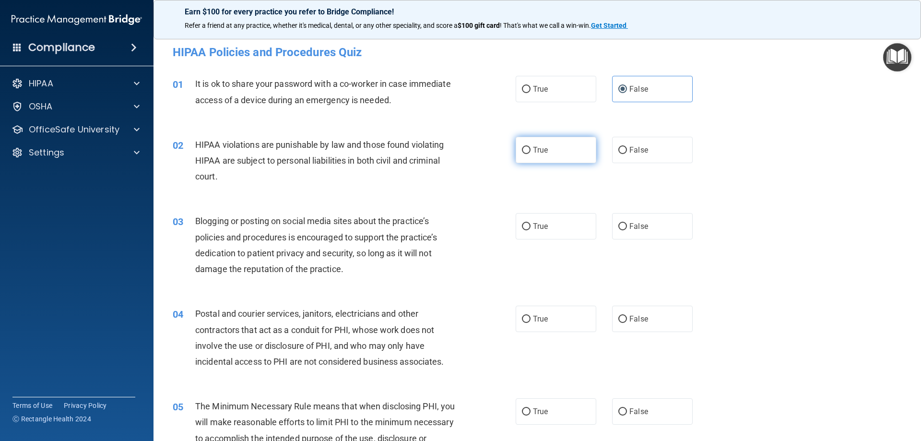
radio input "true"
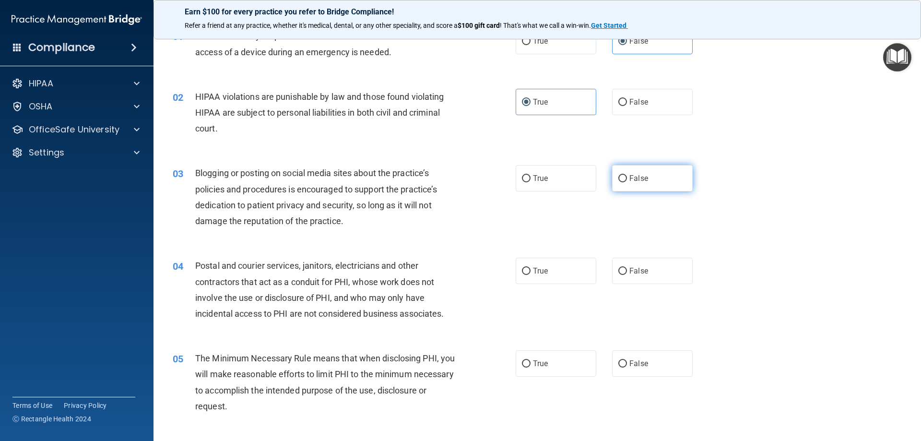
click at [633, 183] on label "False" at bounding box center [652, 178] width 81 height 26
click at [627, 182] on input "False" at bounding box center [622, 178] width 9 height 7
radio input "true"
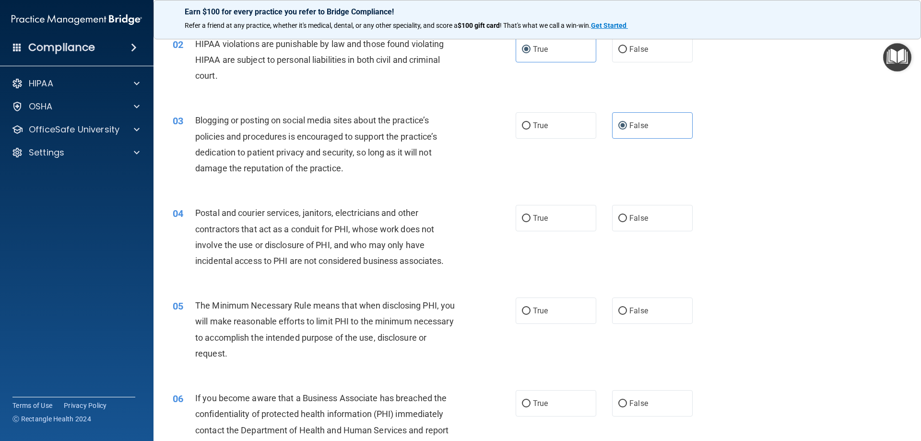
scroll to position [144, 0]
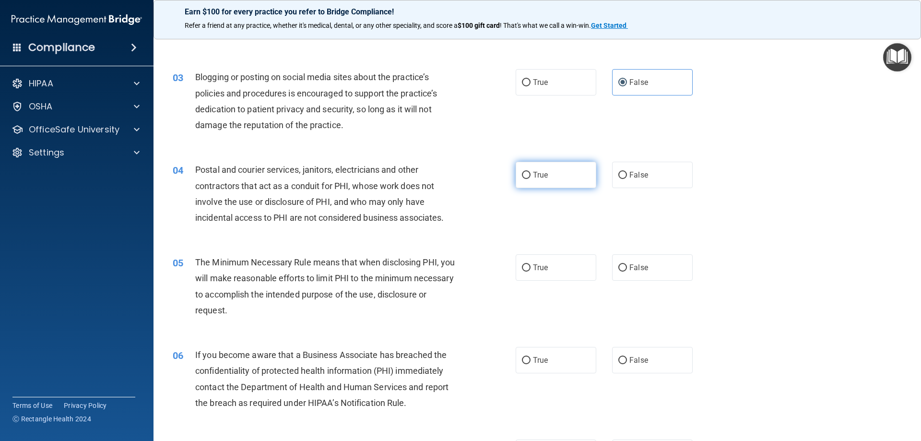
click at [523, 183] on label "True" at bounding box center [556, 175] width 81 height 26
click at [523, 179] on input "True" at bounding box center [526, 175] width 9 height 7
radio input "true"
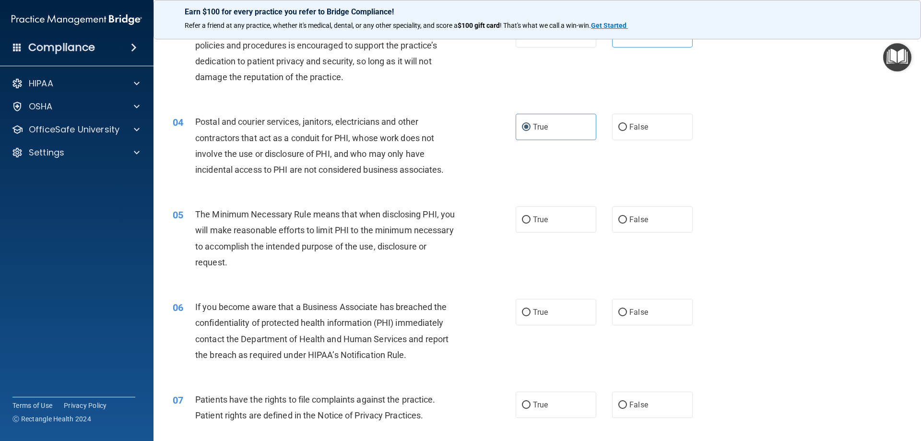
scroll to position [240, 0]
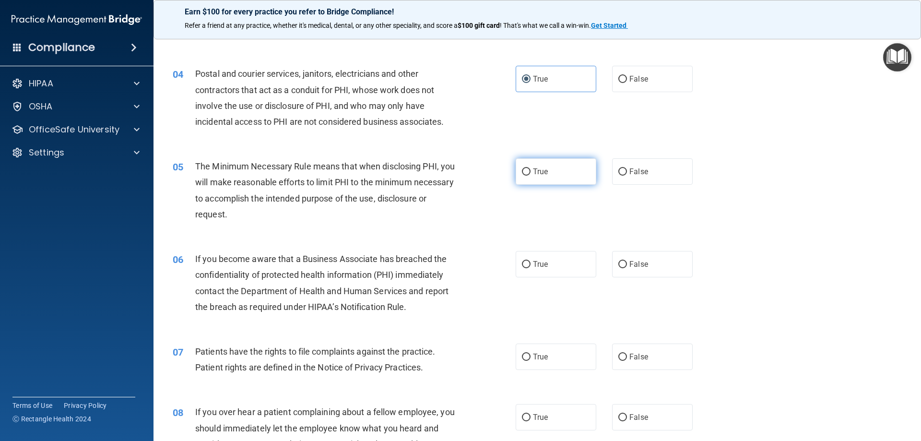
click at [542, 178] on label "True" at bounding box center [556, 171] width 81 height 26
click at [531, 176] on input "True" at bounding box center [526, 171] width 9 height 7
radio input "true"
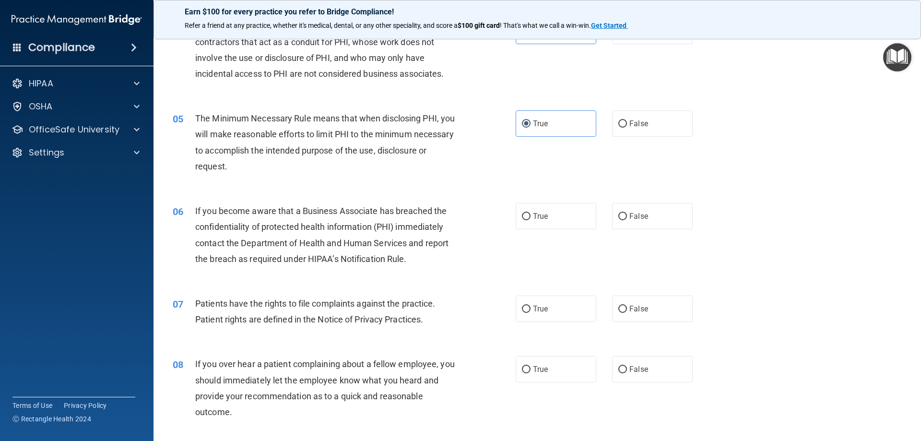
scroll to position [336, 0]
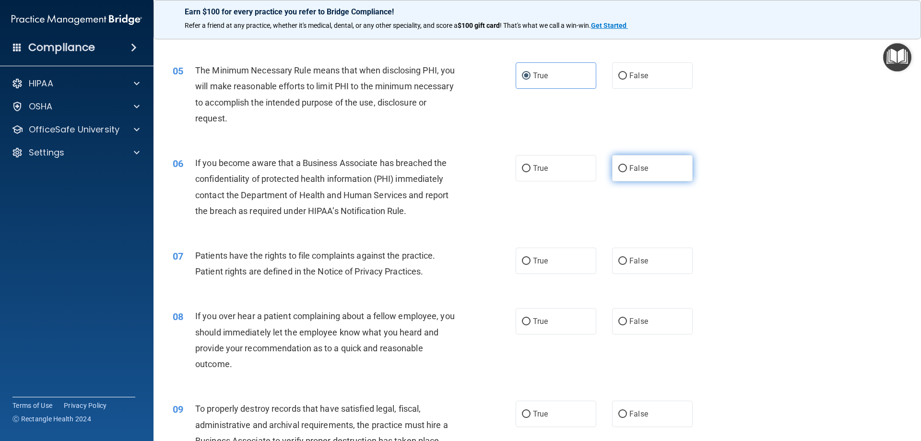
click at [676, 180] on label "False" at bounding box center [652, 168] width 81 height 26
click at [627, 172] on input "False" at bounding box center [622, 168] width 9 height 7
radio input "true"
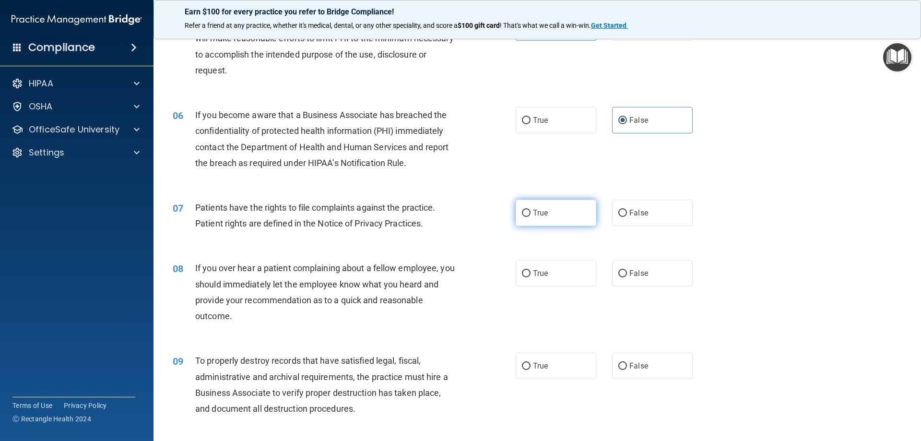
click at [549, 209] on label "True" at bounding box center [556, 213] width 81 height 26
click at [531, 210] on input "True" at bounding box center [526, 213] width 9 height 7
radio input "true"
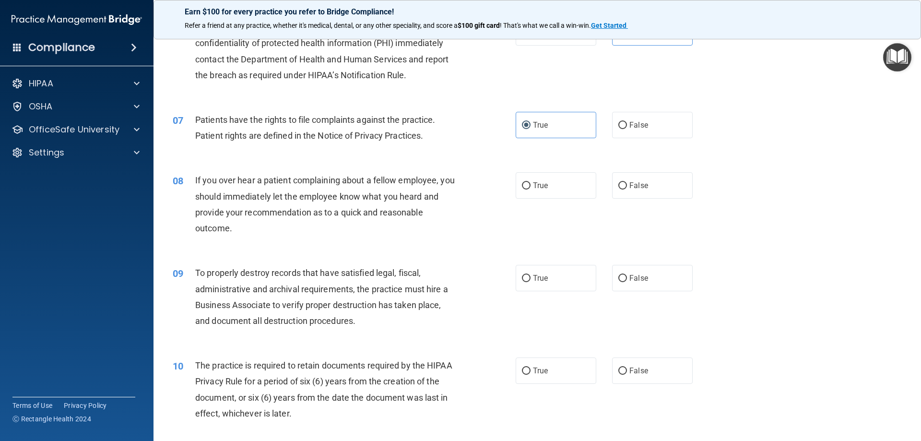
scroll to position [480, 0]
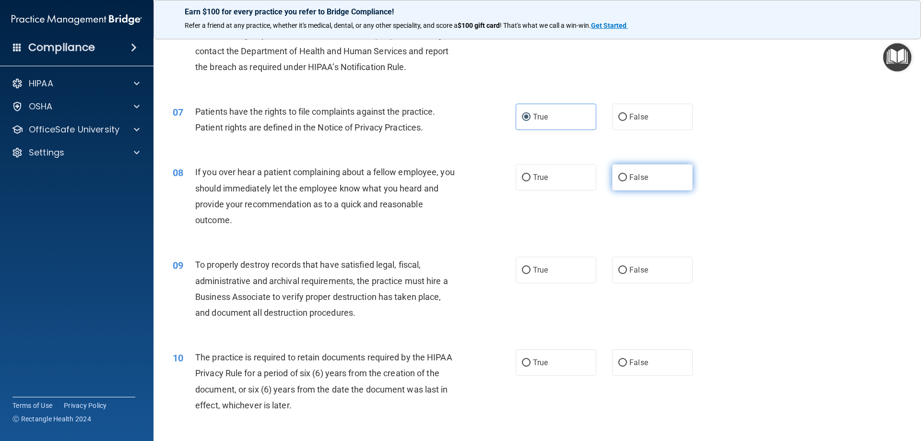
click at [644, 182] on label "False" at bounding box center [652, 177] width 81 height 26
click at [627, 181] on input "False" at bounding box center [622, 177] width 9 height 7
radio input "true"
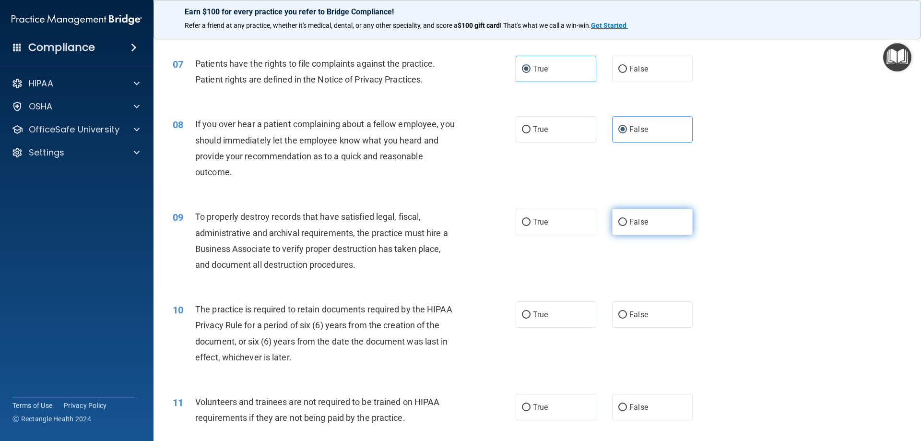
click at [634, 219] on span "False" at bounding box center [638, 221] width 19 height 9
click at [627, 219] on input "False" at bounding box center [622, 222] width 9 height 7
radio input "true"
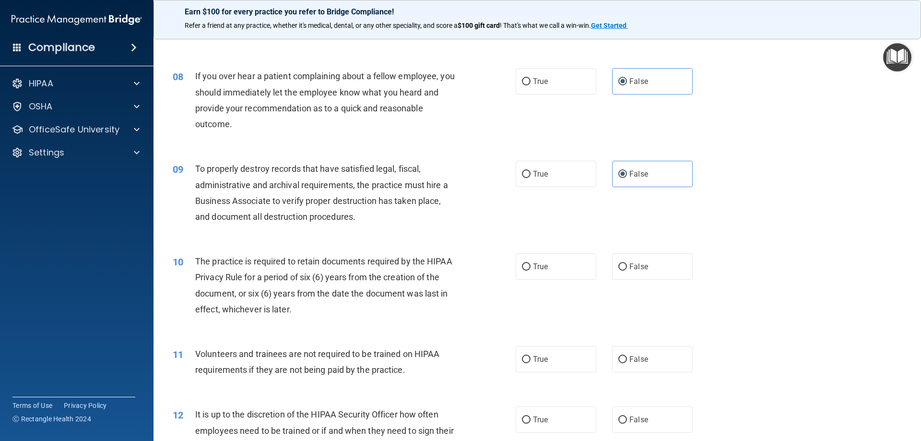
scroll to position [624, 0]
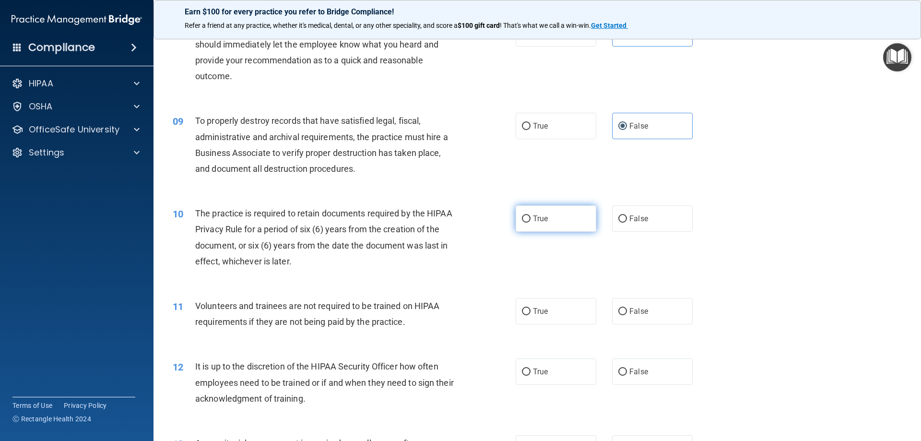
click at [557, 210] on label "True" at bounding box center [556, 218] width 81 height 26
click at [531, 215] on input "True" at bounding box center [526, 218] width 9 height 7
radio input "true"
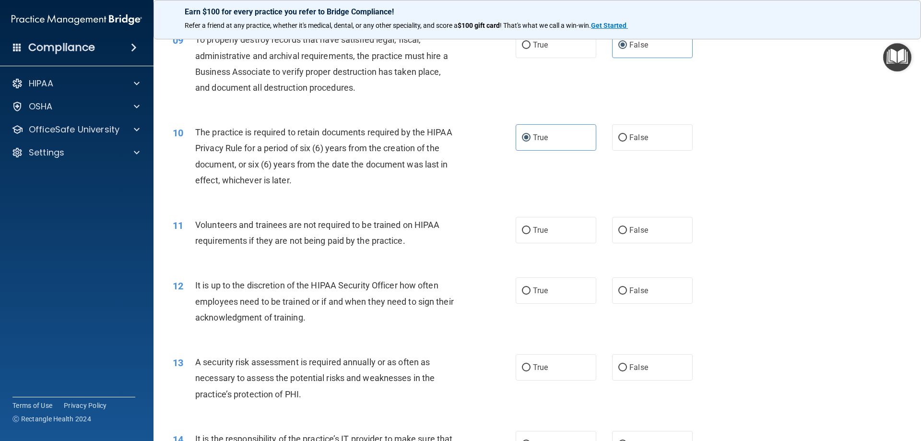
scroll to position [720, 0]
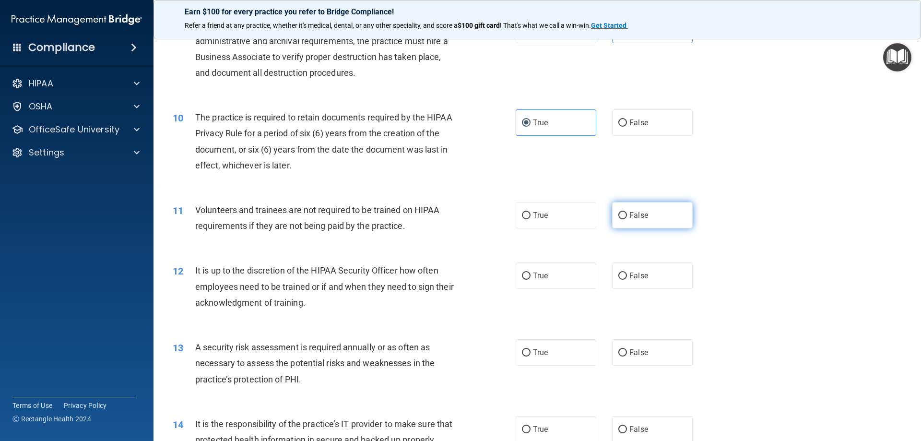
click at [641, 206] on label "False" at bounding box center [652, 215] width 81 height 26
click at [627, 212] on input "False" at bounding box center [622, 215] width 9 height 7
radio input "true"
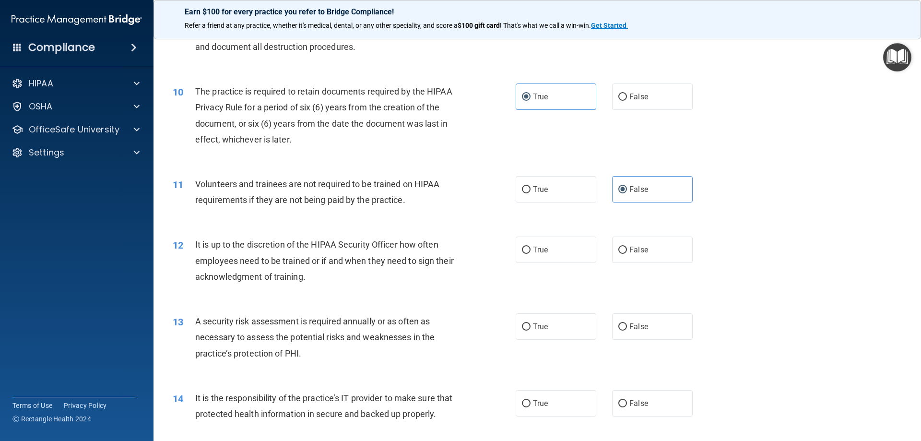
scroll to position [768, 0]
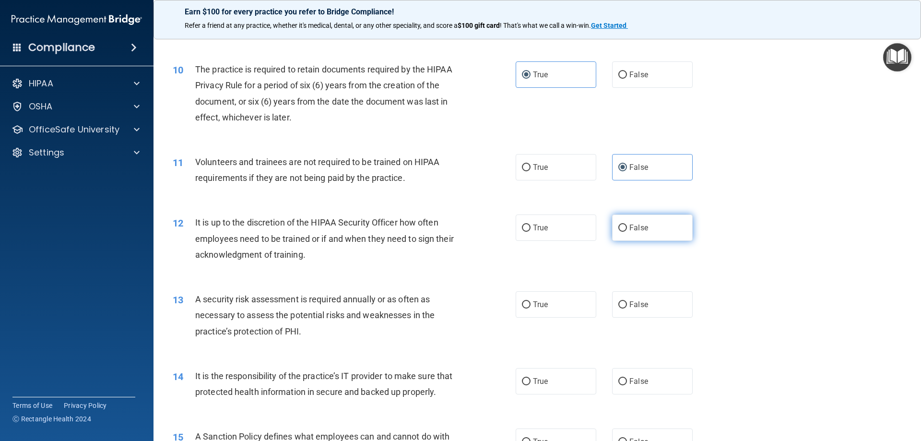
click at [661, 236] on label "False" at bounding box center [652, 227] width 81 height 26
click at [627, 232] on input "False" at bounding box center [622, 228] width 9 height 7
radio input "true"
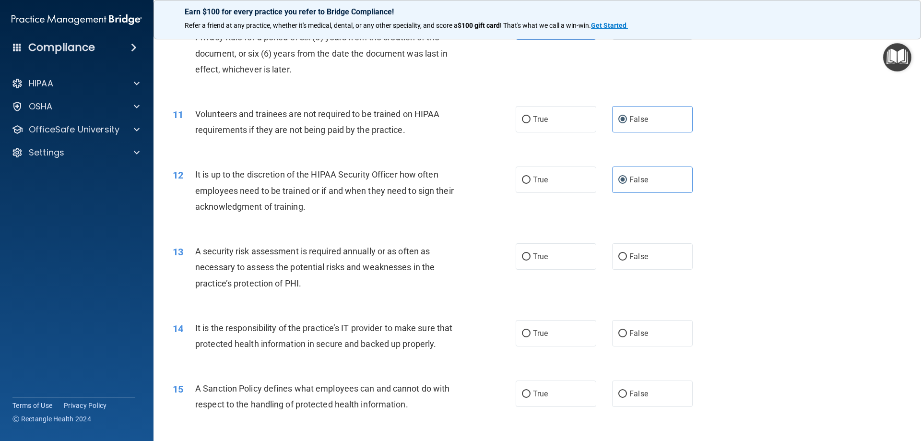
scroll to position [864, 0]
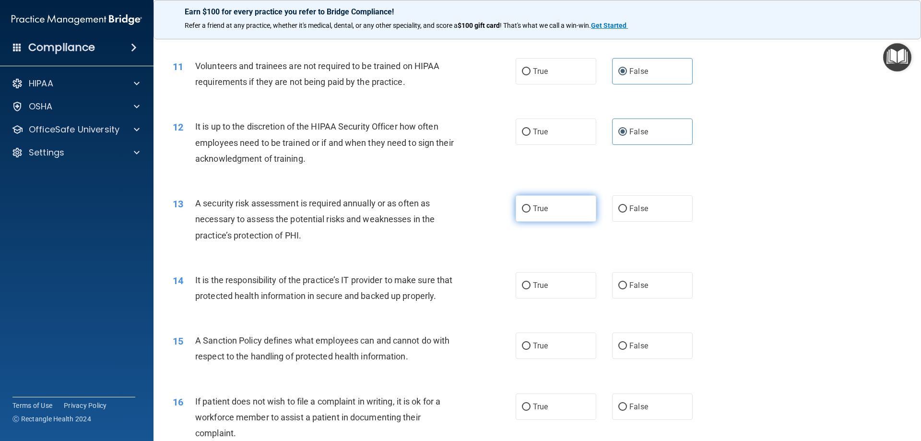
click at [522, 207] on input "True" at bounding box center [526, 208] width 9 height 7
radio input "true"
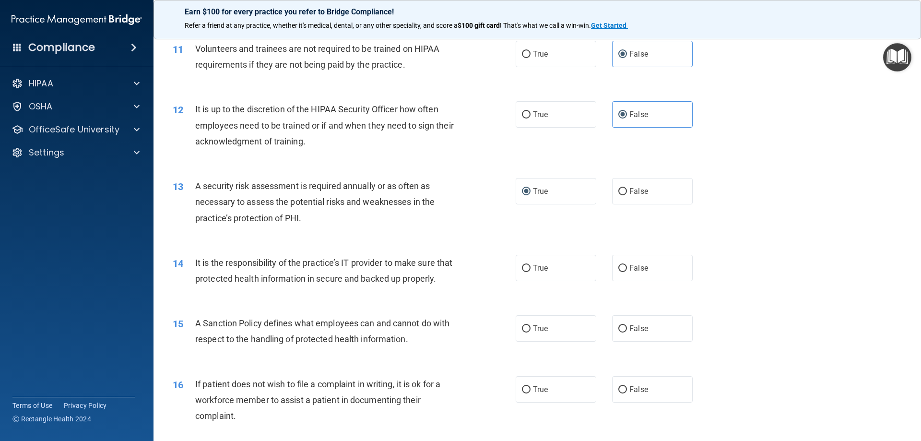
scroll to position [912, 0]
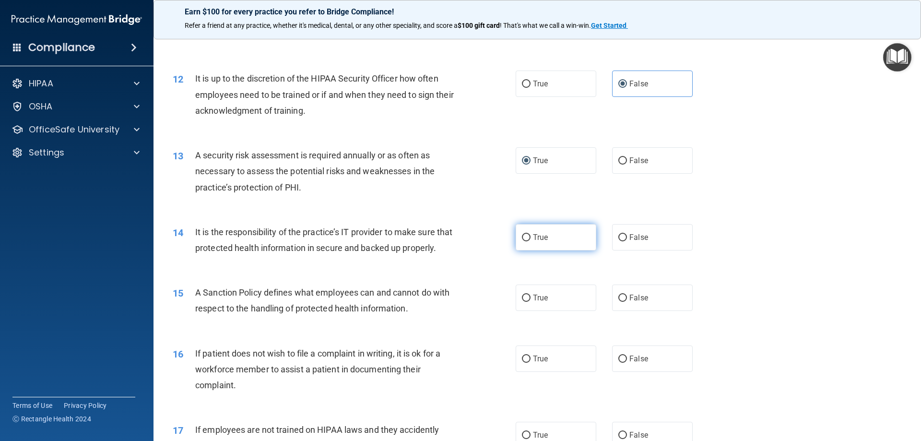
click at [533, 233] on span "True" at bounding box center [540, 237] width 15 height 9
click at [531, 234] on input "True" at bounding box center [526, 237] width 9 height 7
radio input "true"
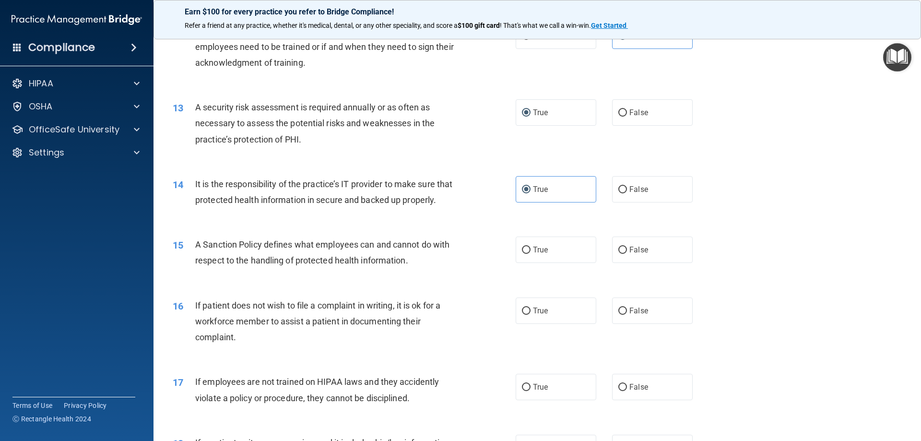
click at [642, 207] on div "14 It is the responsibility of the practice’s IT provider to make sure that pro…" at bounding box center [538, 194] width 744 height 60
click at [641, 196] on label "False" at bounding box center [652, 189] width 81 height 26
click at [627, 193] on input "False" at bounding box center [622, 189] width 9 height 7
radio input "true"
radio input "false"
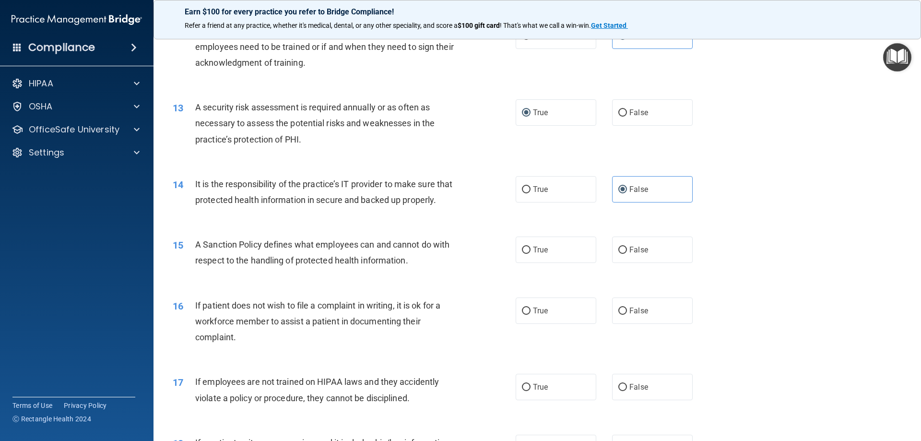
scroll to position [1008, 0]
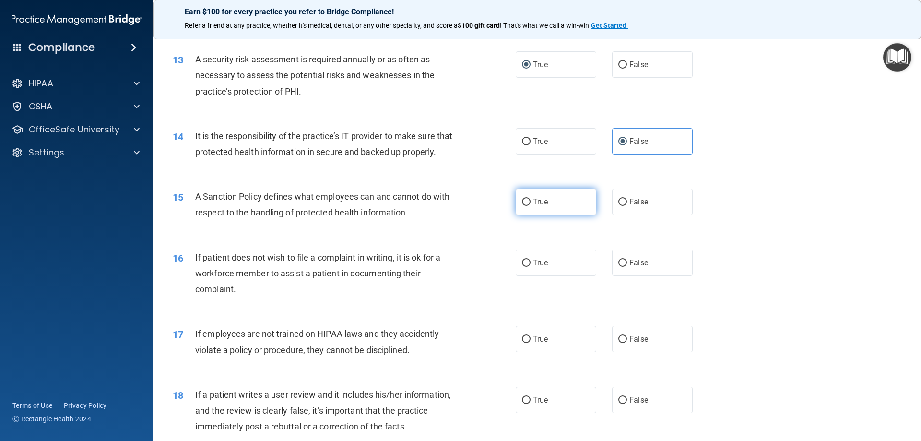
click at [522, 206] on input "True" at bounding box center [526, 202] width 9 height 7
radio input "true"
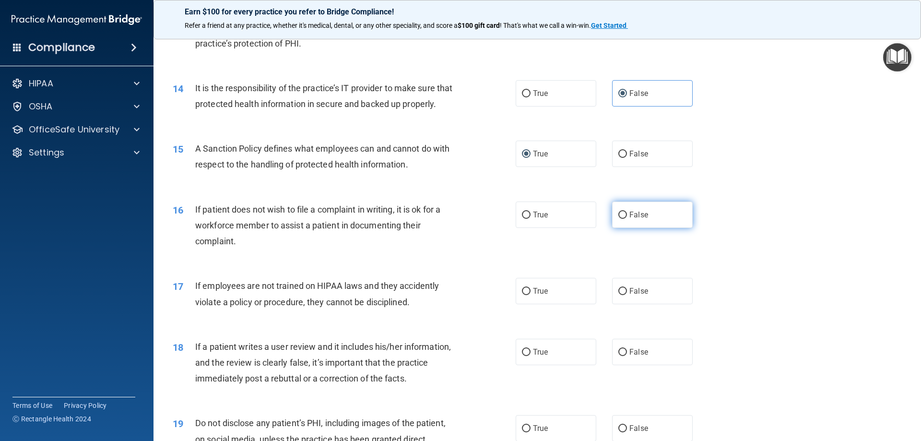
click at [646, 226] on label "False" at bounding box center [652, 215] width 81 height 26
click at [627, 219] on input "False" at bounding box center [622, 215] width 9 height 7
radio input "true"
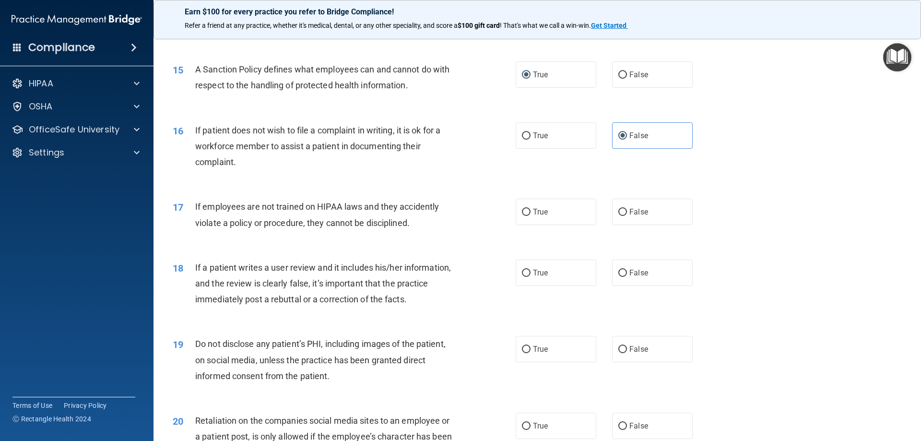
scroll to position [1152, 0]
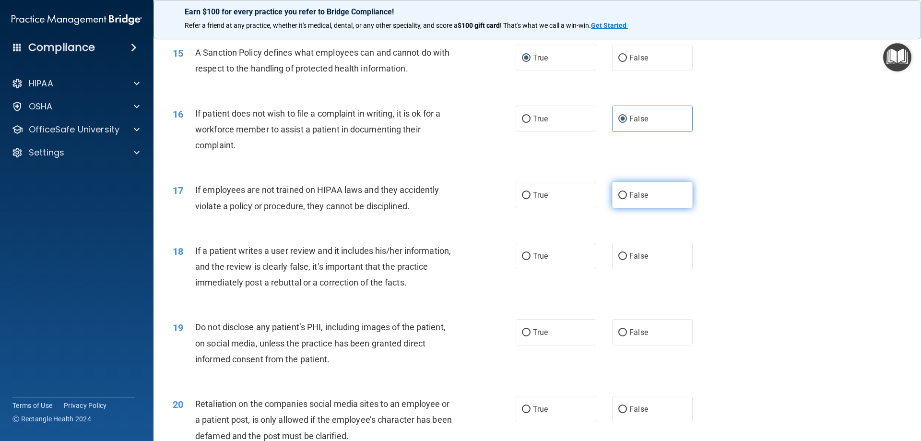
click at [618, 199] on input "False" at bounding box center [622, 195] width 9 height 7
radio input "true"
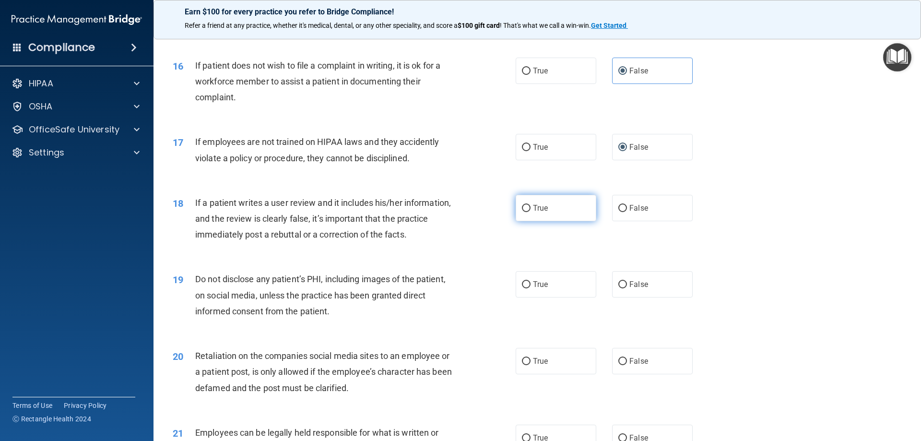
click at [521, 215] on label "True" at bounding box center [556, 208] width 81 height 26
click at [522, 212] on input "True" at bounding box center [526, 208] width 9 height 7
radio input "true"
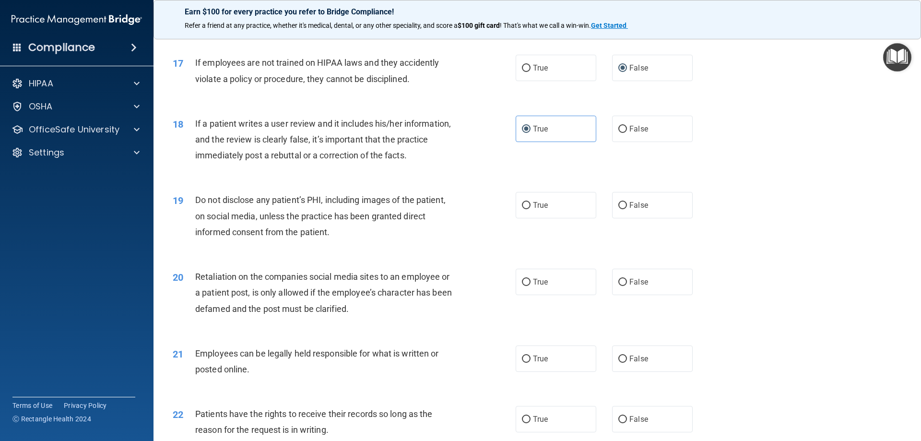
scroll to position [1295, 0]
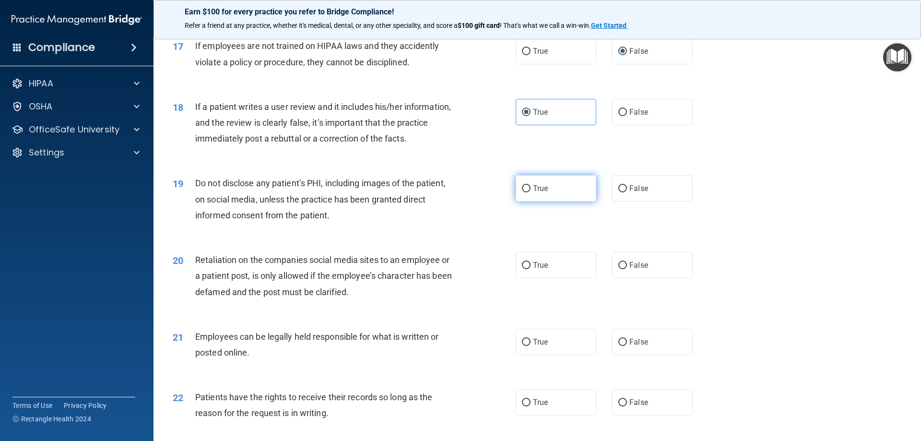
click at [548, 198] on label "True" at bounding box center [556, 188] width 81 height 26
click at [531, 192] on input "True" at bounding box center [526, 188] width 9 height 7
radio input "true"
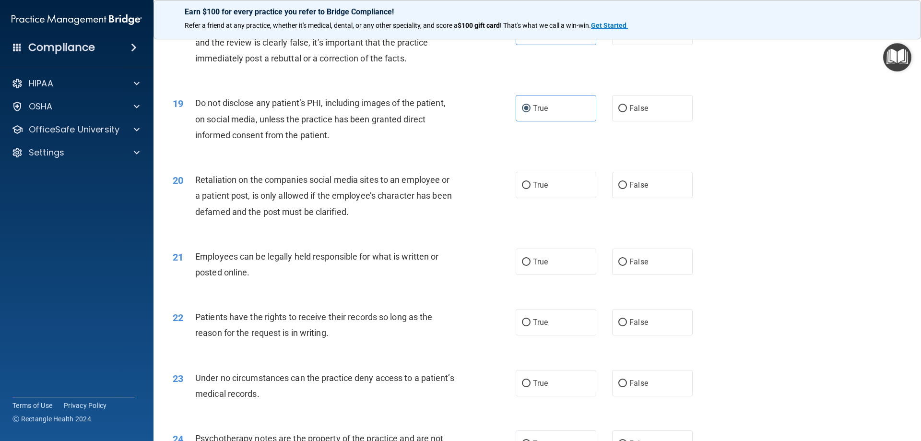
scroll to position [1391, 0]
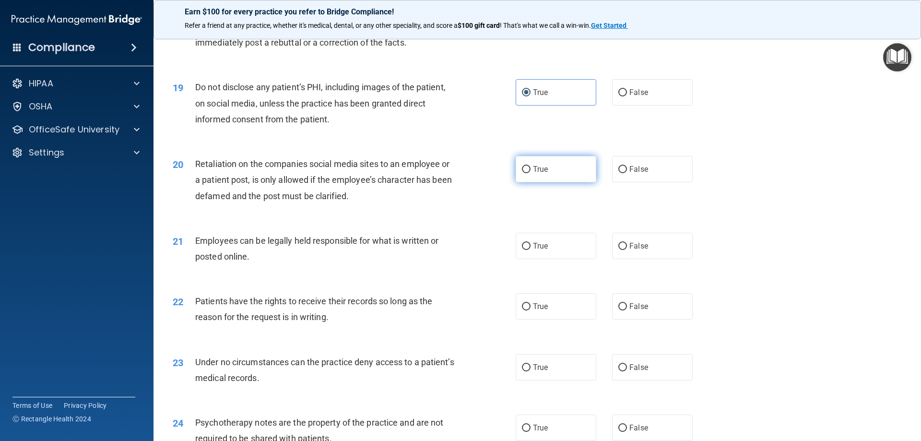
click at [527, 173] on input "True" at bounding box center [526, 169] width 9 height 7
radio input "true"
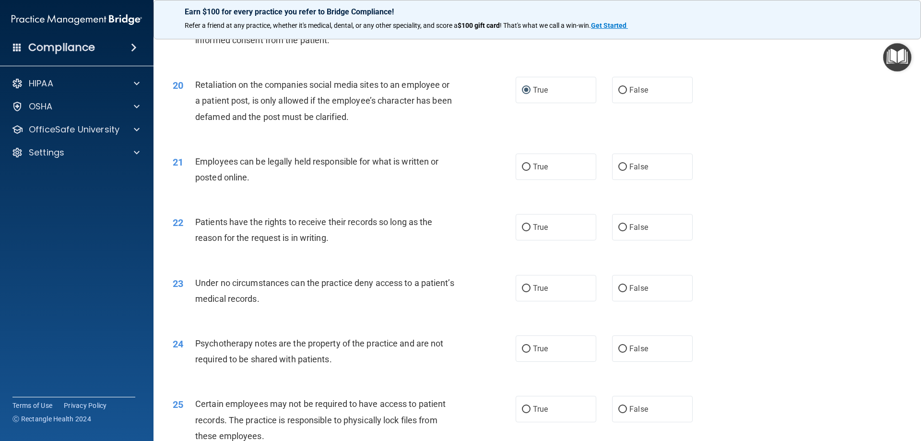
scroll to position [1487, 0]
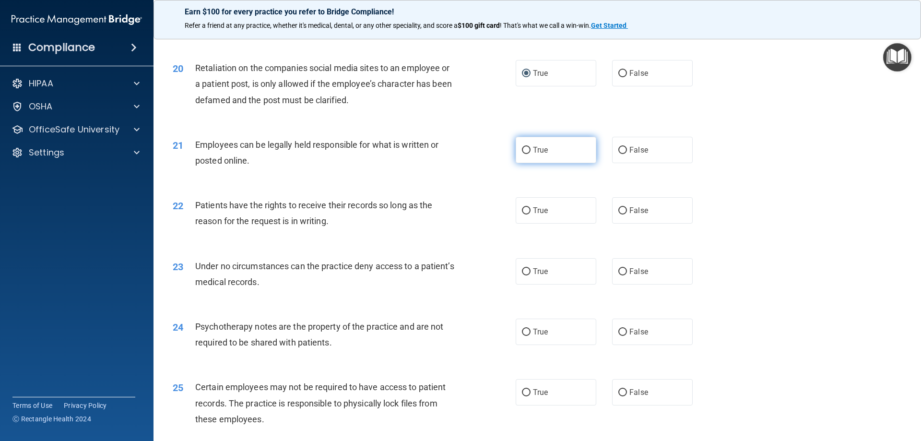
click at [573, 163] on label "True" at bounding box center [556, 150] width 81 height 26
click at [531, 154] on input "True" at bounding box center [526, 150] width 9 height 7
radio input "true"
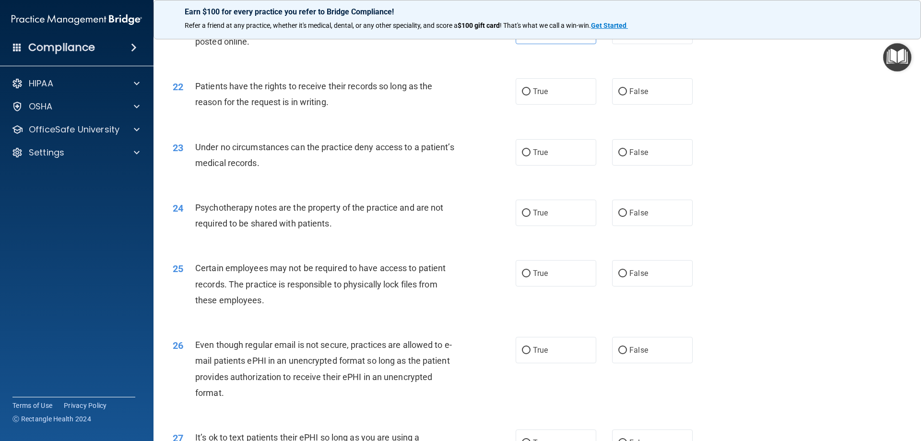
scroll to position [1583, 0]
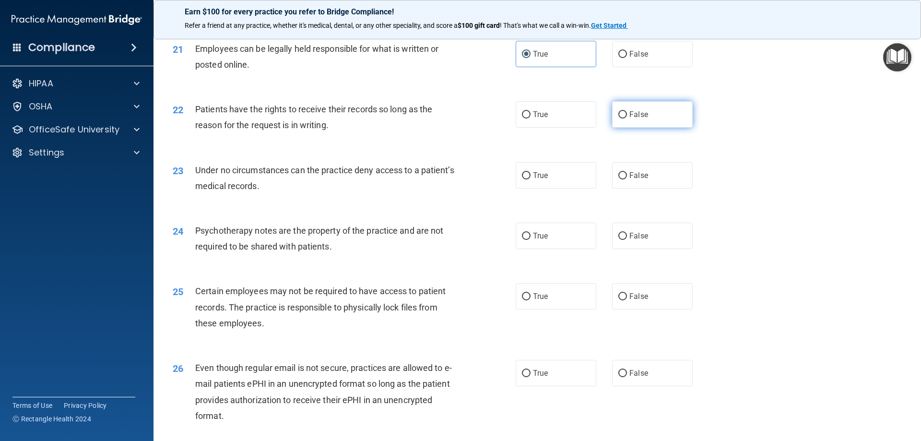
click at [621, 119] on input "False" at bounding box center [622, 114] width 9 height 7
radio input "true"
click at [534, 128] on label "True" at bounding box center [556, 114] width 81 height 26
click at [531, 119] on input "True" at bounding box center [526, 114] width 9 height 7
radio input "true"
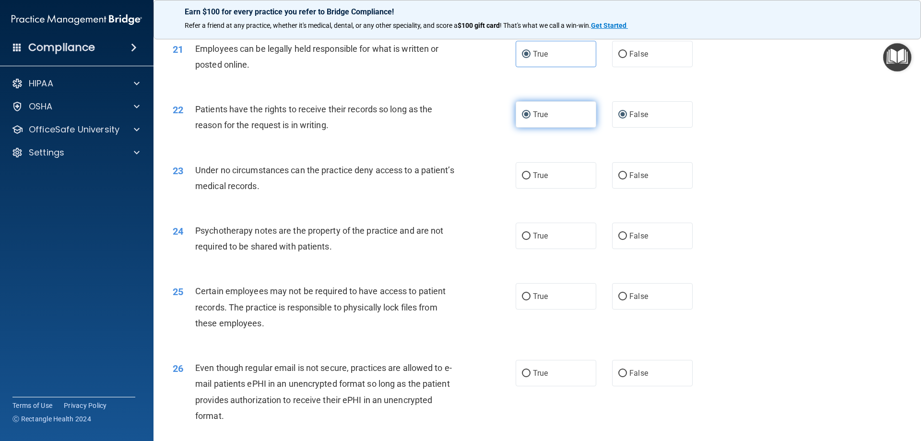
radio input "false"
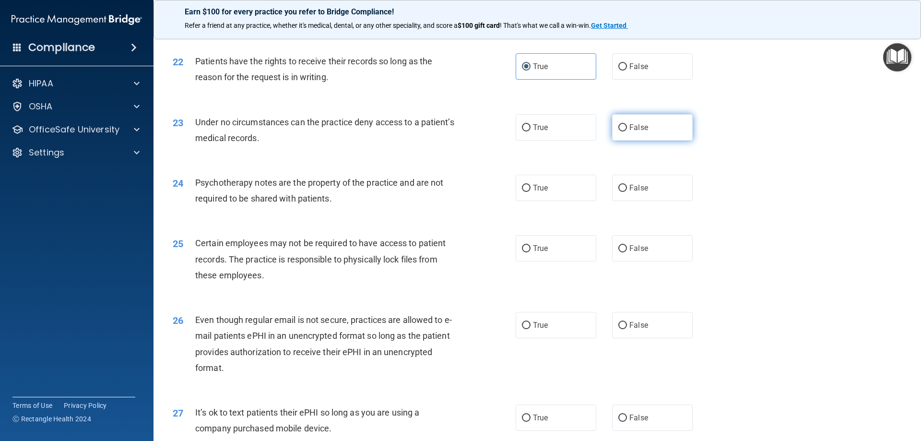
click at [618, 131] on input "False" at bounding box center [622, 127] width 9 height 7
radio input "true"
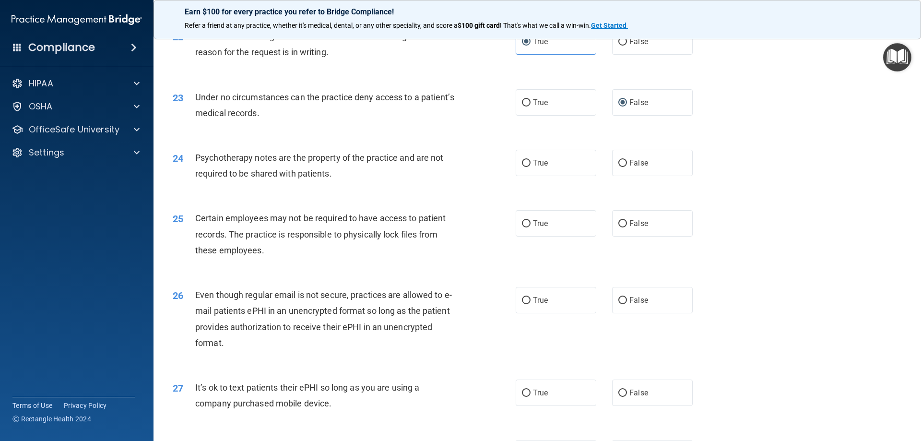
scroll to position [1679, 0]
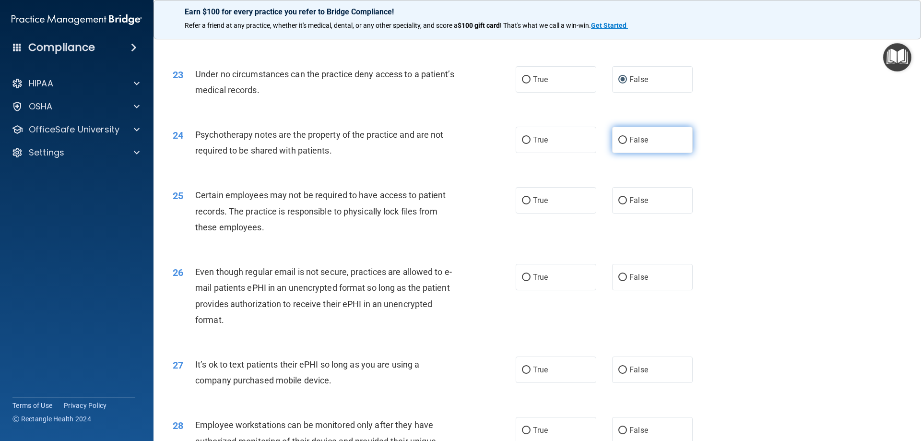
click at [619, 153] on label "False" at bounding box center [652, 140] width 81 height 26
click at [619, 144] on input "False" at bounding box center [622, 140] width 9 height 7
radio input "true"
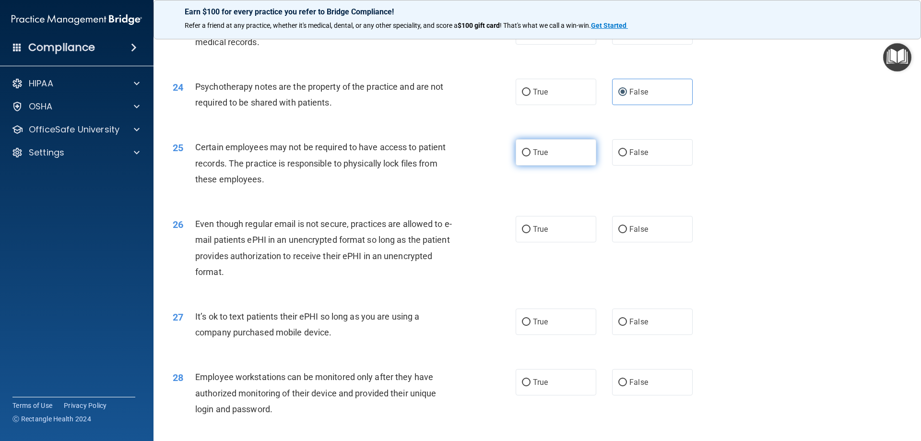
click at [559, 166] on label "True" at bounding box center [556, 152] width 81 height 26
click at [531, 156] on input "True" at bounding box center [526, 152] width 9 height 7
radio input "true"
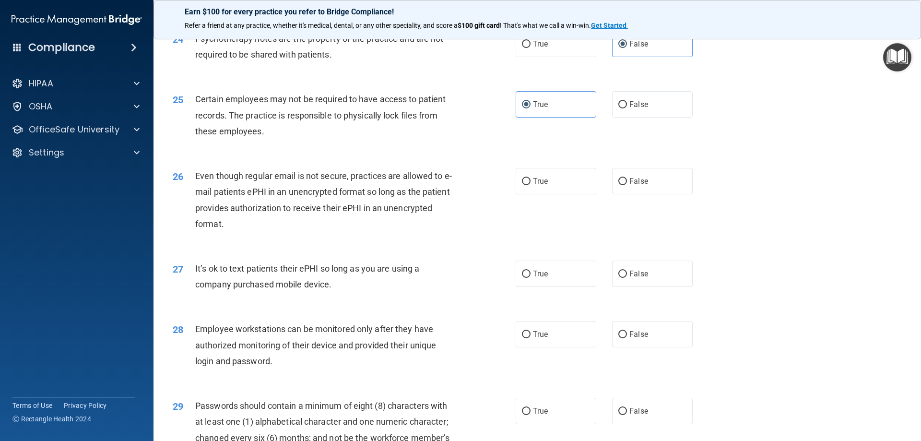
scroll to position [1823, 0]
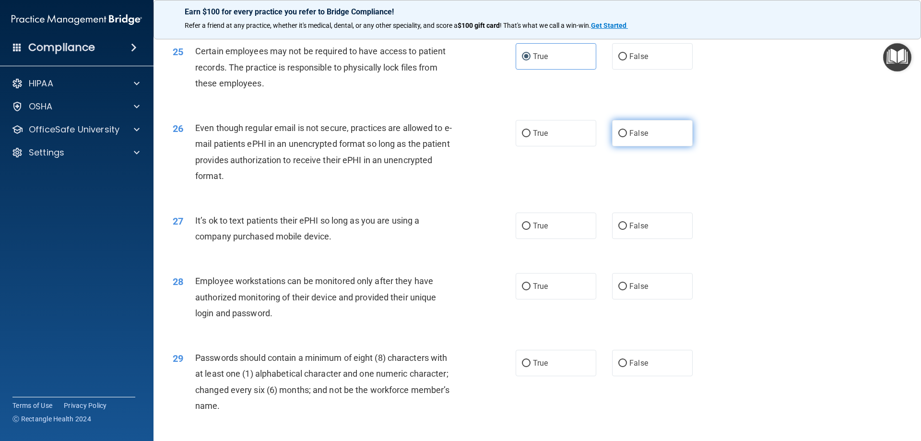
click at [645, 146] on label "False" at bounding box center [652, 133] width 81 height 26
click at [627, 137] on input "False" at bounding box center [622, 133] width 9 height 7
radio input "true"
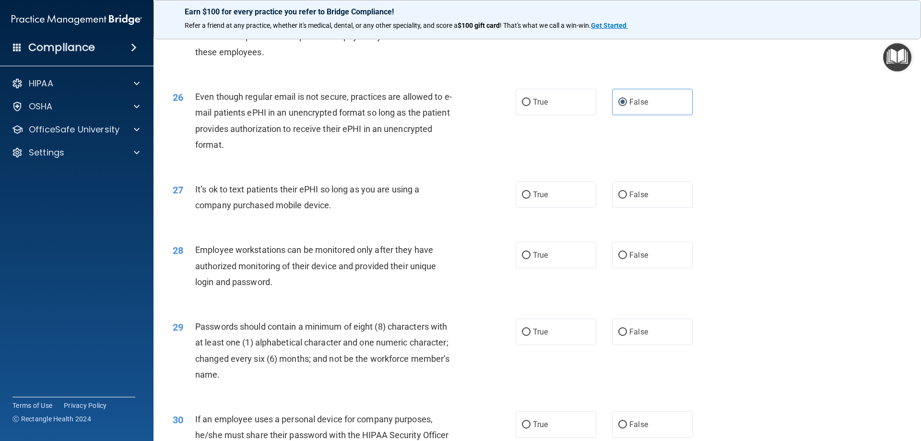
scroll to position [1871, 0]
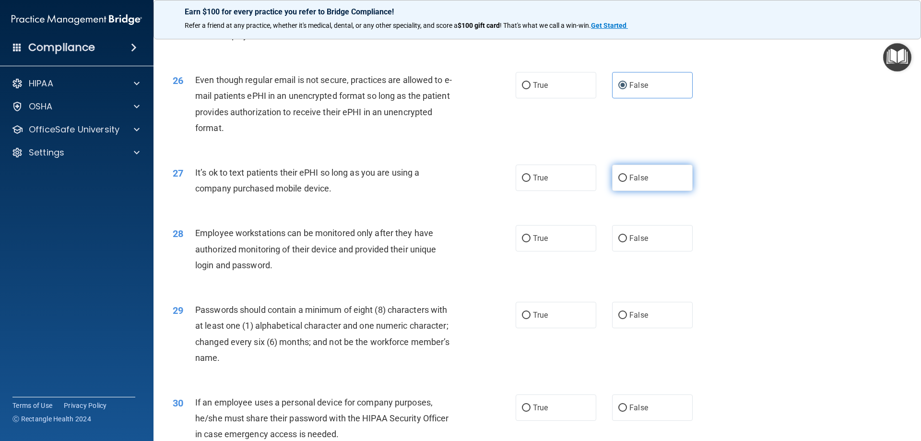
click at [629, 191] on label "False" at bounding box center [652, 178] width 81 height 26
click at [627, 182] on input "False" at bounding box center [622, 178] width 9 height 7
radio input "true"
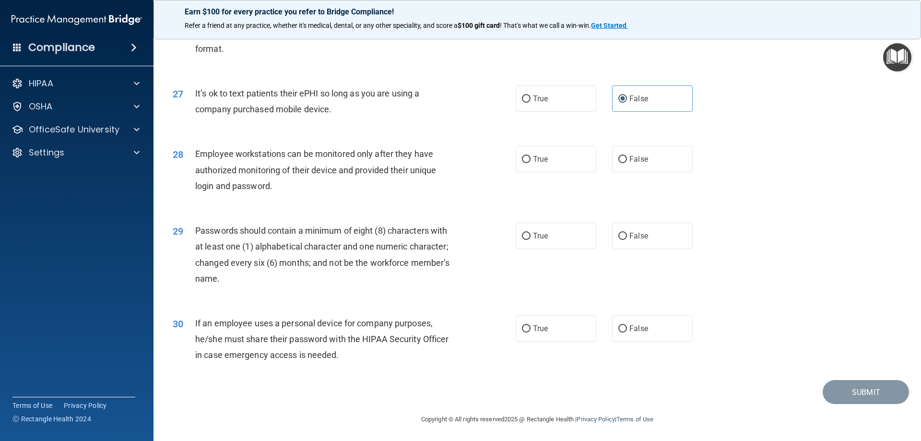
scroll to position [1967, 0]
click at [558, 173] on div "28 Employee workstations can be monitored only after they have authorized monit…" at bounding box center [538, 170] width 744 height 77
click at [555, 156] on label "True" at bounding box center [556, 157] width 81 height 26
click at [531, 156] on input "True" at bounding box center [526, 157] width 9 height 7
radio input "true"
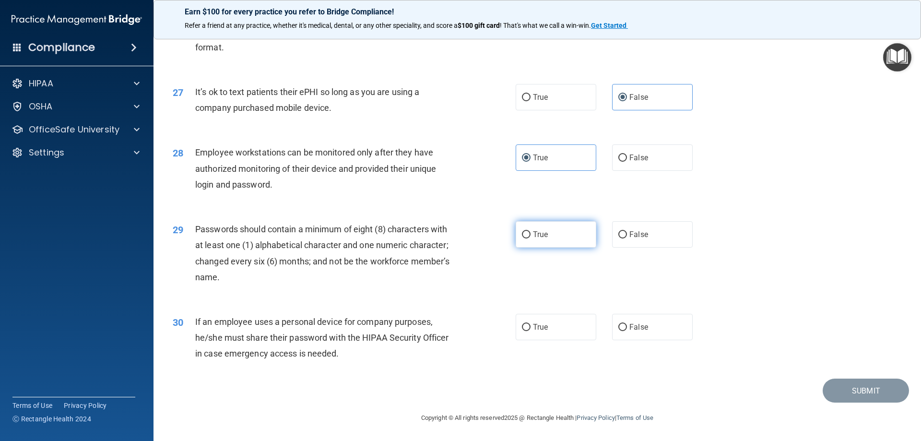
click at [548, 227] on label "True" at bounding box center [556, 234] width 81 height 26
click at [531, 231] on input "True" at bounding box center [526, 234] width 9 height 7
radio input "true"
click at [601, 333] on div "True False" at bounding box center [612, 327] width 193 height 26
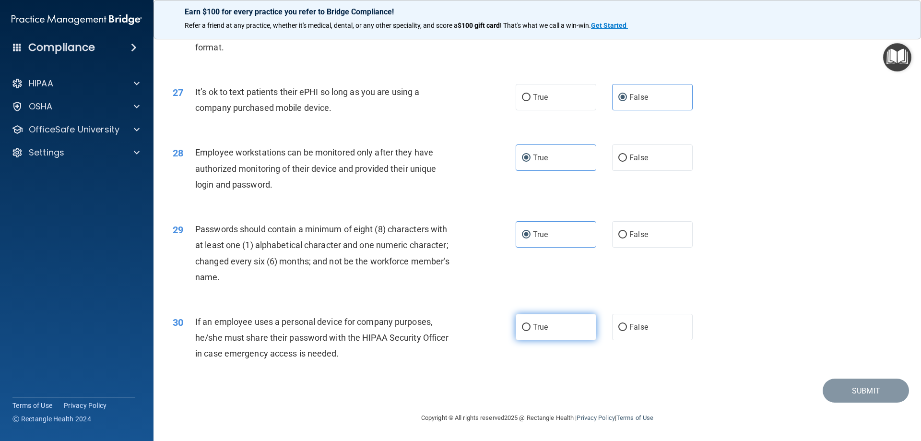
click at [581, 325] on label "True" at bounding box center [556, 327] width 81 height 26
click at [531, 325] on input "True" at bounding box center [526, 327] width 9 height 7
radio input "true"
click at [840, 385] on button "Submit" at bounding box center [866, 391] width 86 height 24
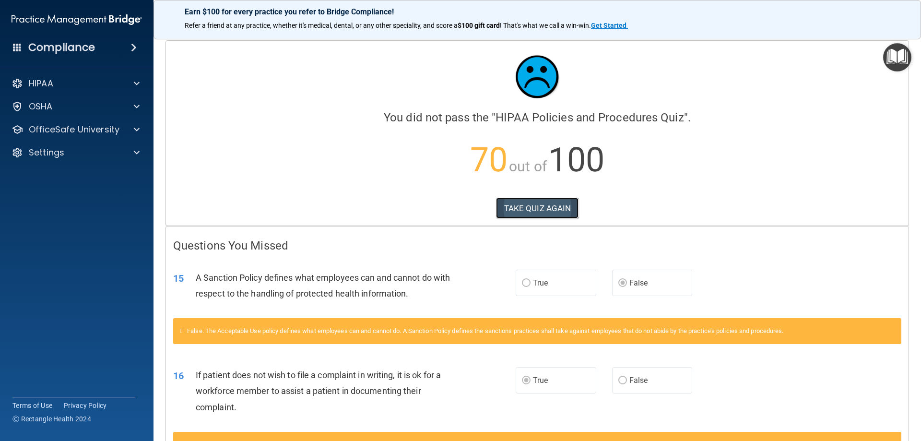
click at [496, 200] on button "TAKE QUIZ AGAIN" at bounding box center [537, 208] width 83 height 21
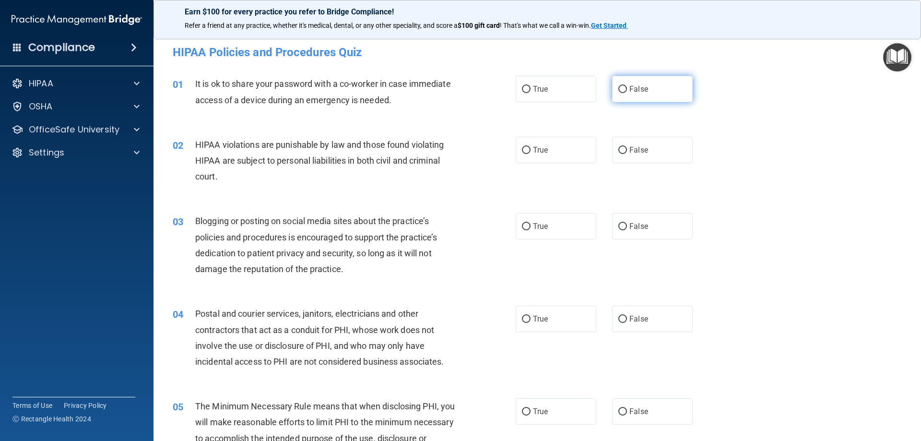
click at [639, 87] on span "False" at bounding box center [638, 88] width 19 height 9
click at [627, 87] on input "False" at bounding box center [622, 89] width 9 height 7
radio input "true"
click at [516, 156] on label "True" at bounding box center [556, 150] width 81 height 26
click at [522, 154] on input "True" at bounding box center [526, 150] width 9 height 7
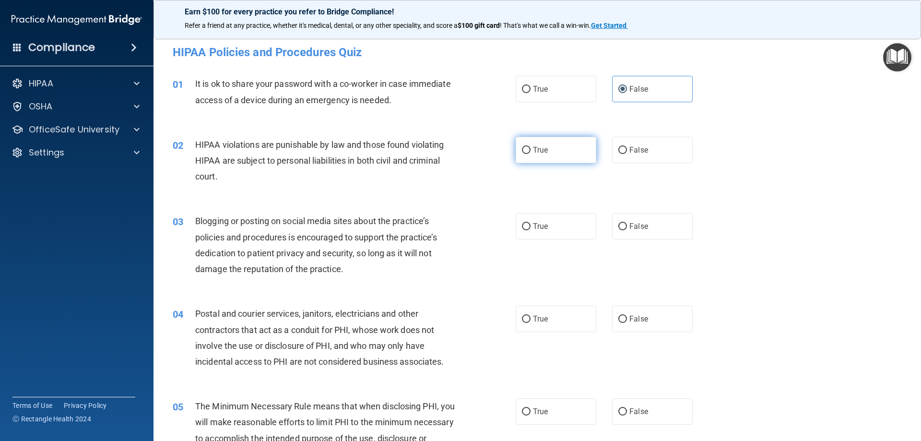
radio input "true"
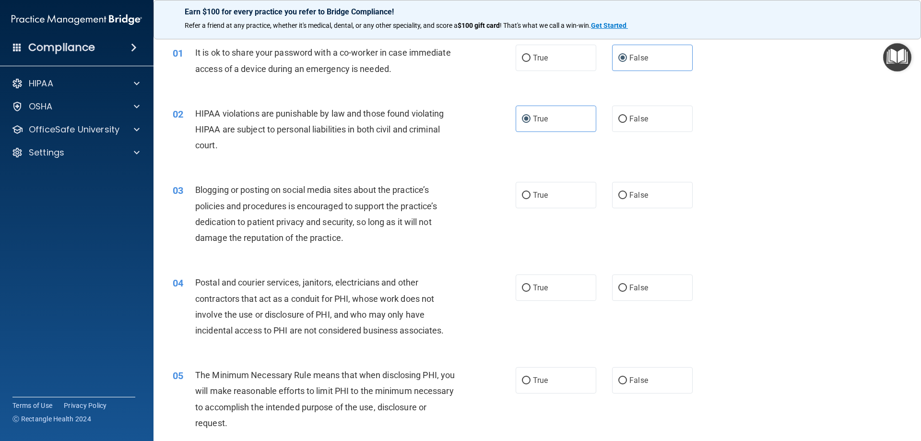
scroll to position [48, 0]
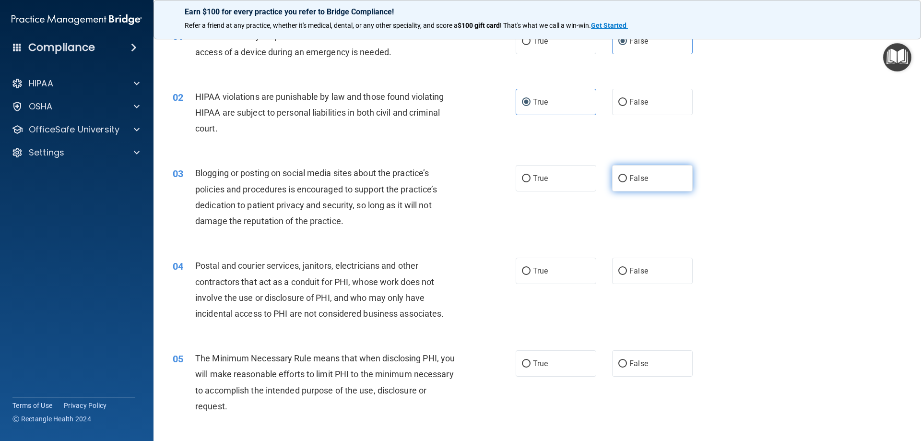
click at [623, 184] on label "False" at bounding box center [652, 178] width 81 height 26
click at [623, 182] on input "False" at bounding box center [622, 178] width 9 height 7
radio input "true"
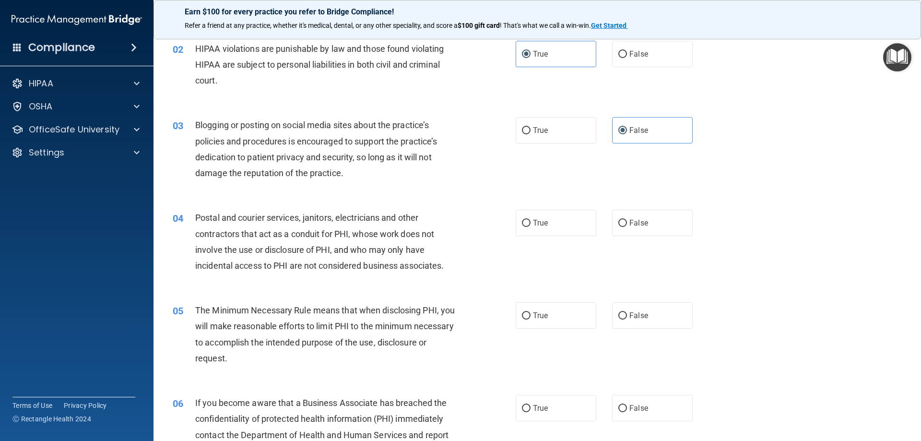
scroll to position [144, 0]
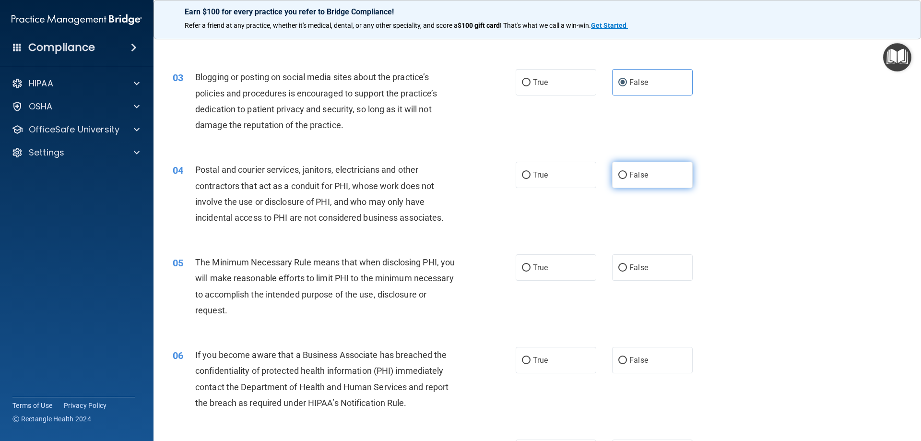
click at [624, 184] on label "False" at bounding box center [652, 175] width 81 height 26
click at [624, 179] on input "False" at bounding box center [622, 175] width 9 height 7
radio input "true"
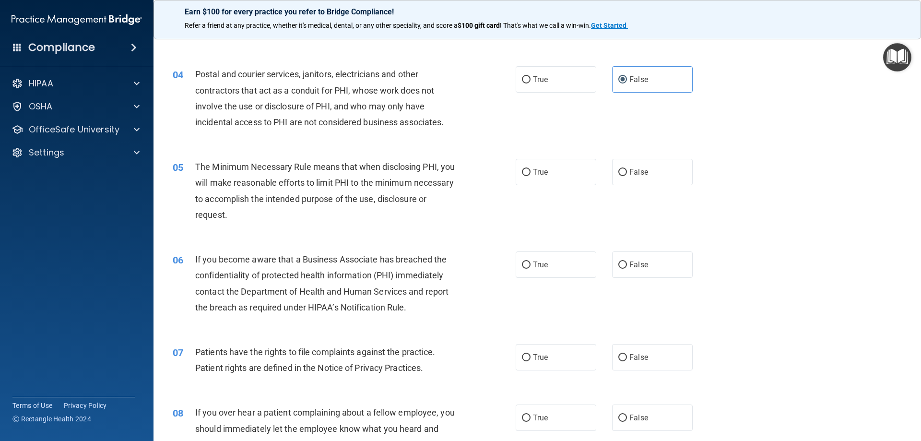
scroll to position [240, 0]
click at [539, 174] on span "True" at bounding box center [540, 171] width 15 height 9
click at [531, 174] on input "True" at bounding box center [526, 171] width 9 height 7
radio input "true"
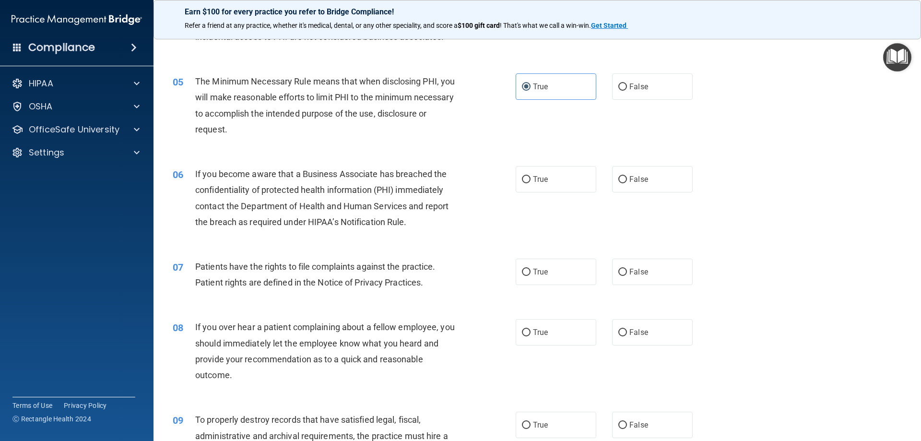
scroll to position [336, 0]
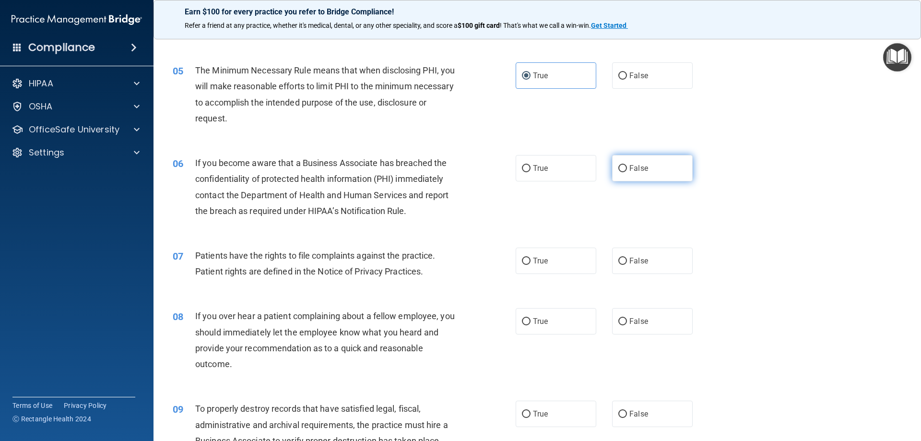
click at [665, 175] on label "False" at bounding box center [652, 168] width 81 height 26
click at [627, 172] on input "False" at bounding box center [622, 168] width 9 height 7
radio input "true"
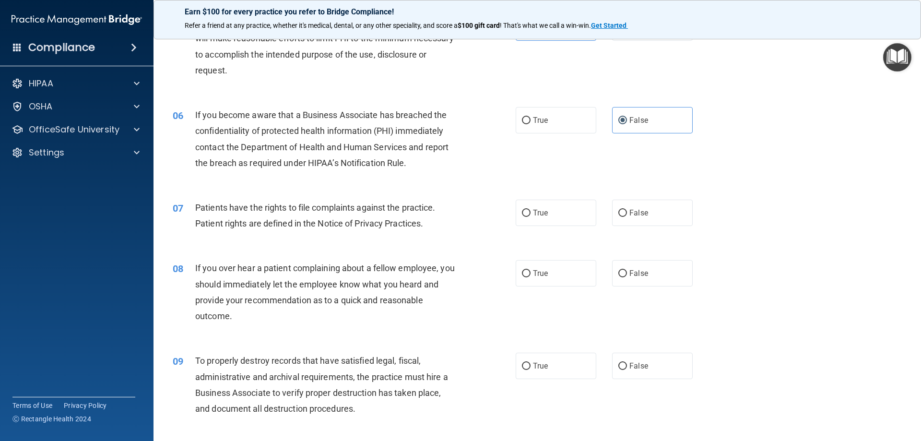
scroll to position [432, 0]
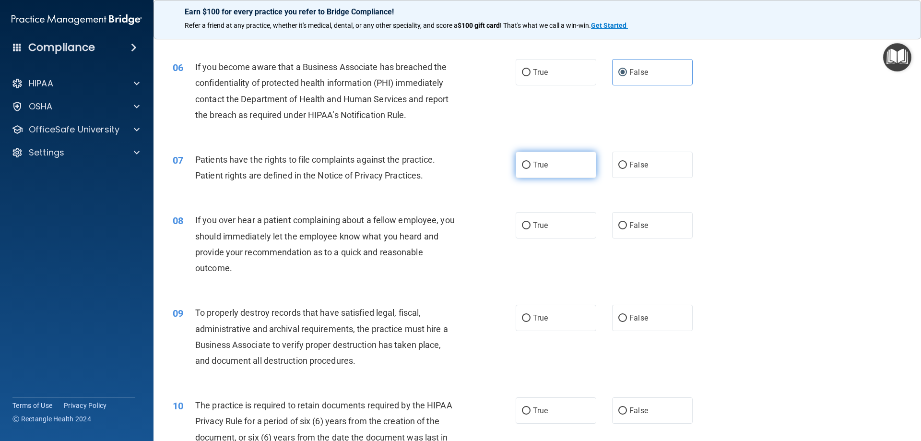
click at [520, 173] on label "True" at bounding box center [556, 165] width 81 height 26
click at [522, 169] on input "True" at bounding box center [526, 165] width 9 height 7
radio input "true"
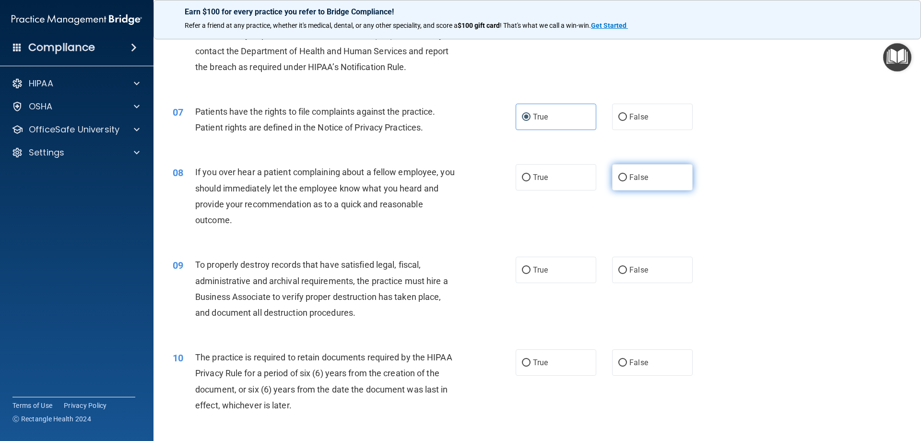
drag, startPoint x: 647, startPoint y: 184, endPoint x: 583, endPoint y: 192, distance: 64.3
click at [645, 184] on label "False" at bounding box center [652, 177] width 81 height 26
click at [627, 181] on input "False" at bounding box center [622, 177] width 9 height 7
radio input "true"
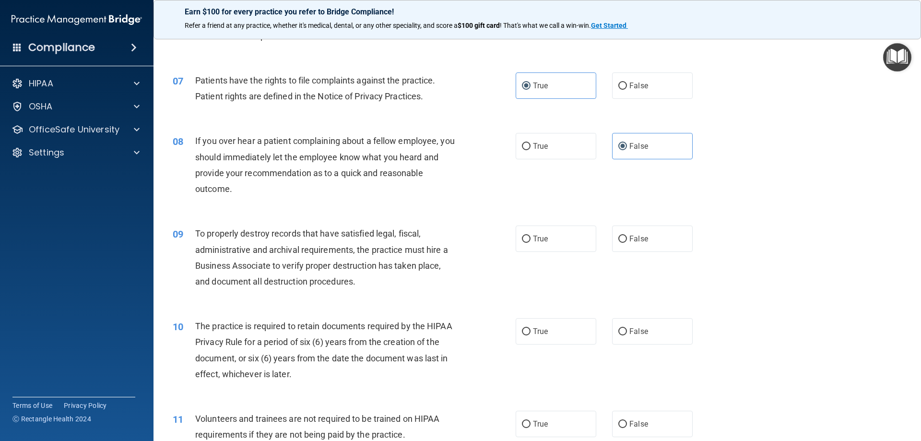
scroll to position [528, 0]
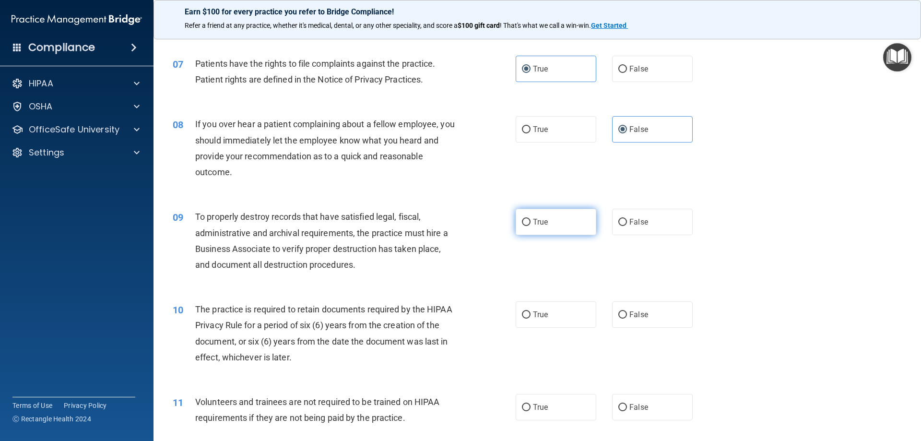
click at [549, 222] on label "True" at bounding box center [556, 222] width 81 height 26
click at [531, 222] on input "True" at bounding box center [526, 222] width 9 height 7
radio input "true"
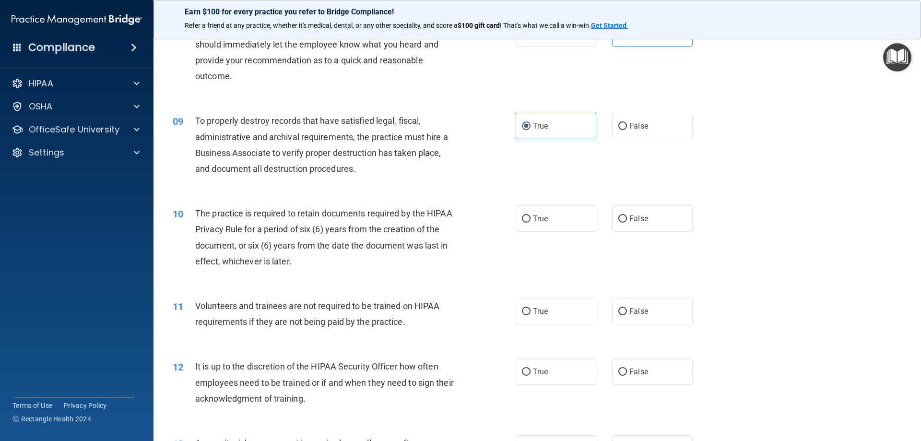
scroll to position [672, 0]
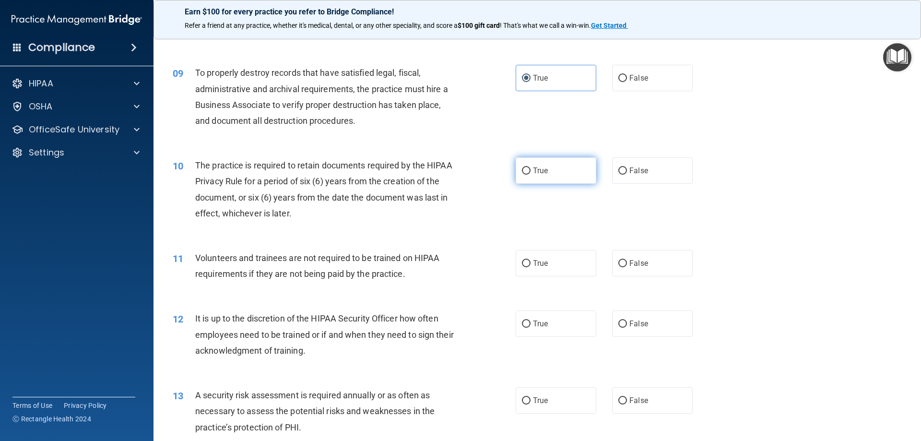
click at [521, 177] on label "True" at bounding box center [556, 170] width 81 height 26
click at [522, 175] on input "True" at bounding box center [526, 170] width 9 height 7
radio input "true"
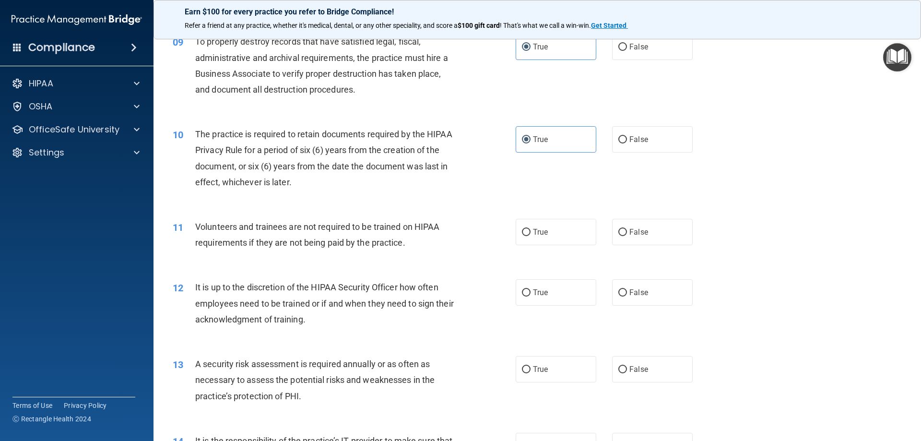
scroll to position [720, 0]
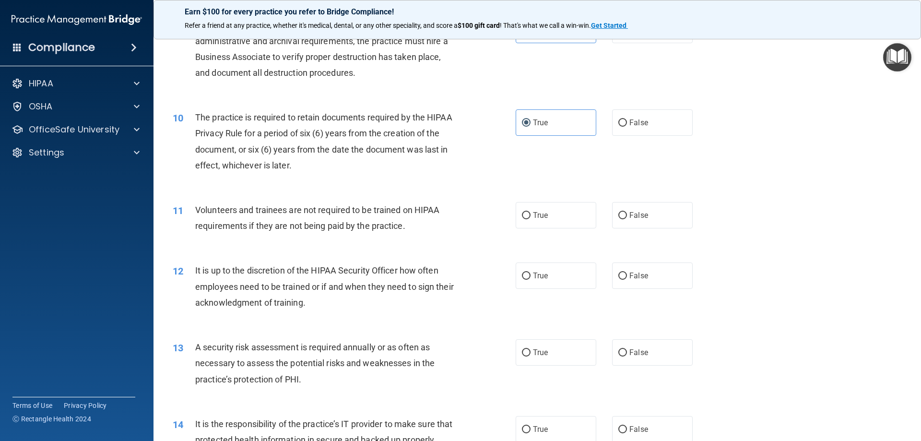
click at [592, 226] on div "True False" at bounding box center [612, 215] width 193 height 26
click at [662, 221] on label "False" at bounding box center [652, 215] width 81 height 26
click at [627, 219] on input "False" at bounding box center [622, 215] width 9 height 7
radio input "true"
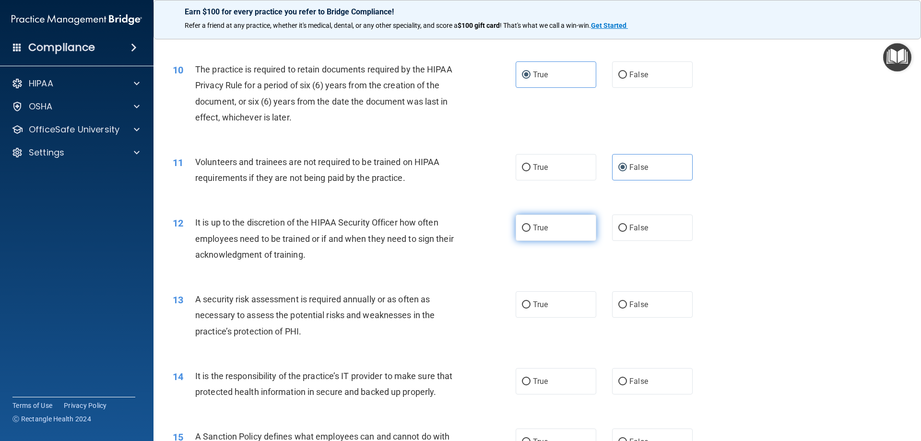
click at [539, 235] on label "True" at bounding box center [556, 227] width 81 height 26
click at [531, 232] on input "True" at bounding box center [526, 228] width 9 height 7
radio input "true"
click at [653, 233] on label "False" at bounding box center [652, 227] width 81 height 26
click at [627, 232] on input "False" at bounding box center [622, 228] width 9 height 7
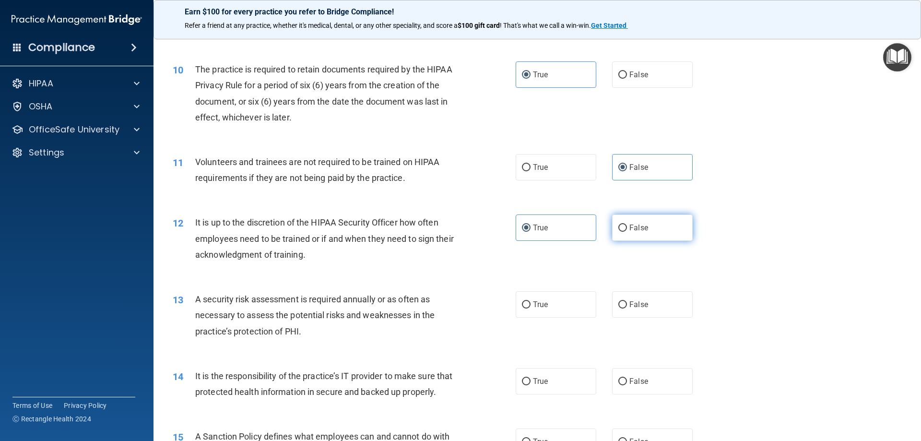
radio input "true"
radio input "false"
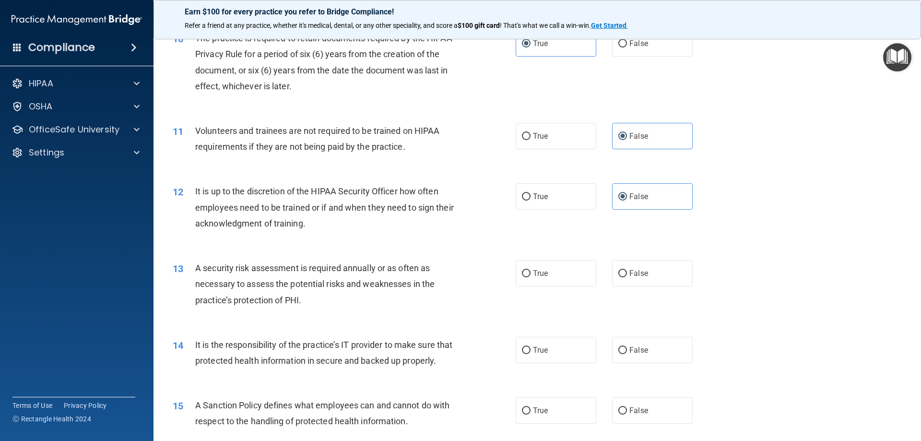
scroll to position [816, 0]
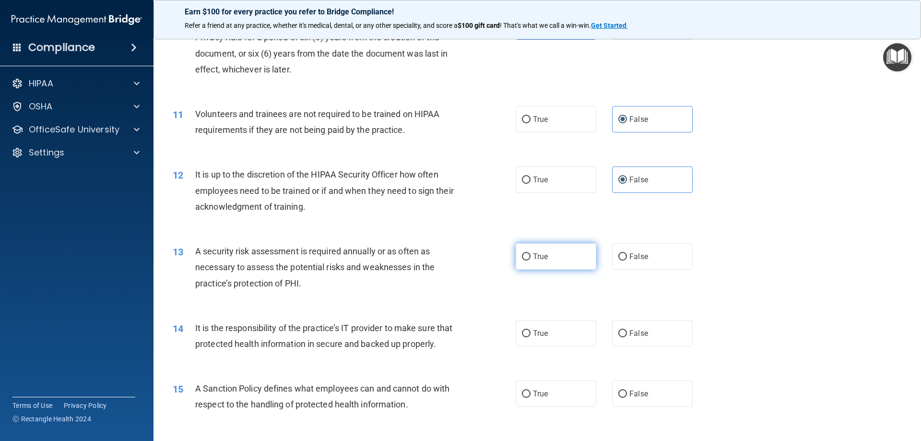
click at [546, 254] on label "True" at bounding box center [556, 256] width 81 height 26
click at [531, 254] on input "True" at bounding box center [526, 256] width 9 height 7
radio input "true"
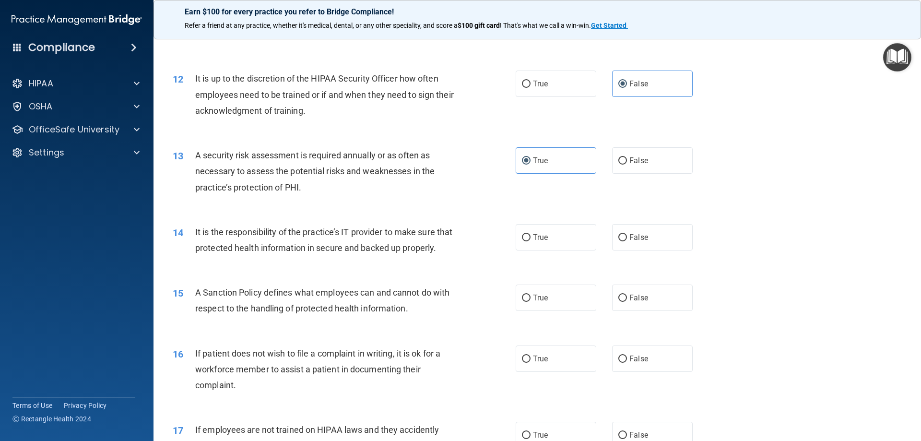
scroll to position [960, 0]
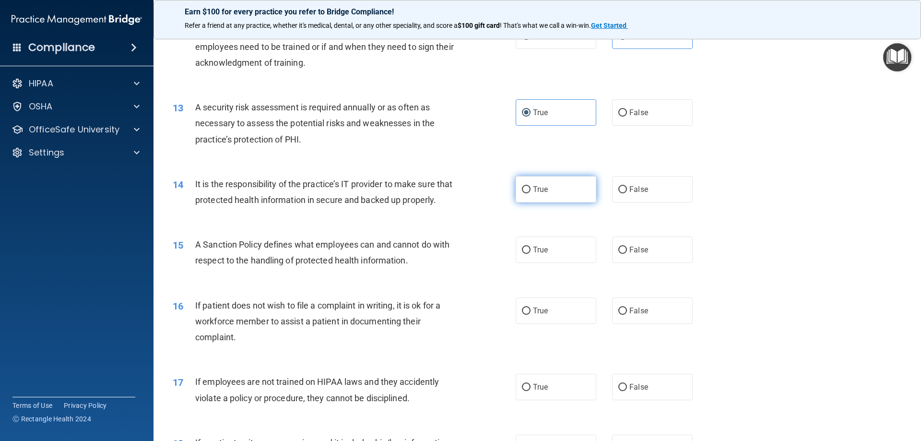
click at [538, 200] on label "True" at bounding box center [556, 189] width 81 height 26
click at [531, 193] on input "True" at bounding box center [526, 189] width 9 height 7
radio input "true"
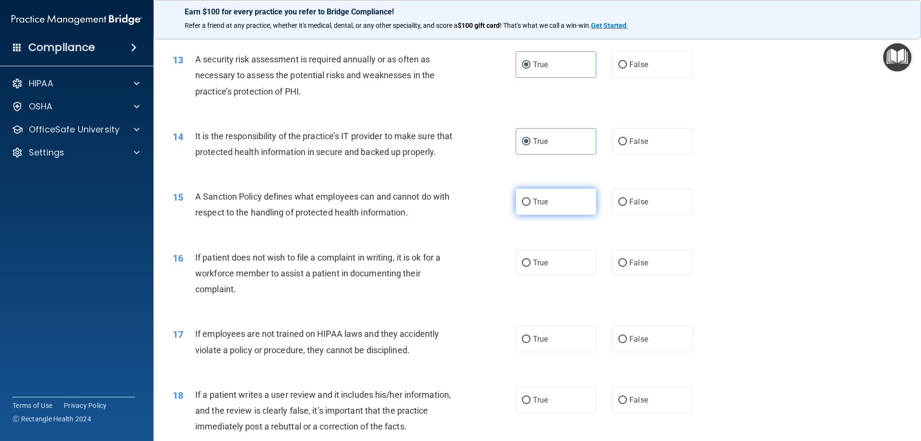
click at [526, 206] on input "True" at bounding box center [526, 202] width 9 height 7
radio input "true"
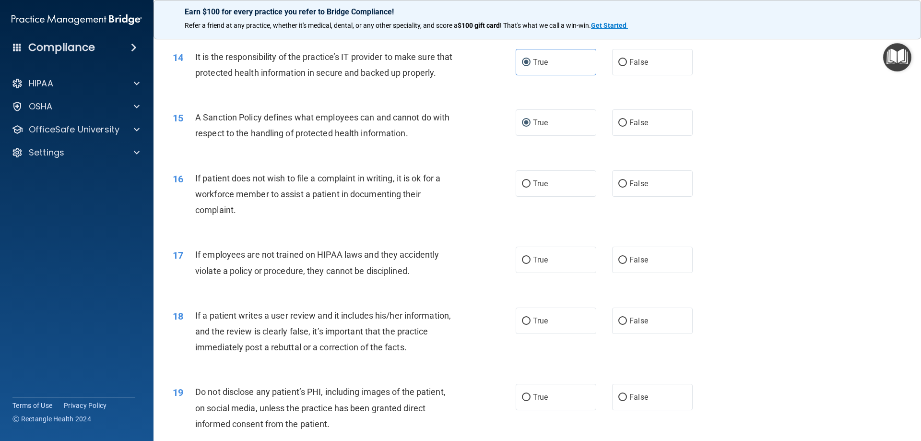
scroll to position [1104, 0]
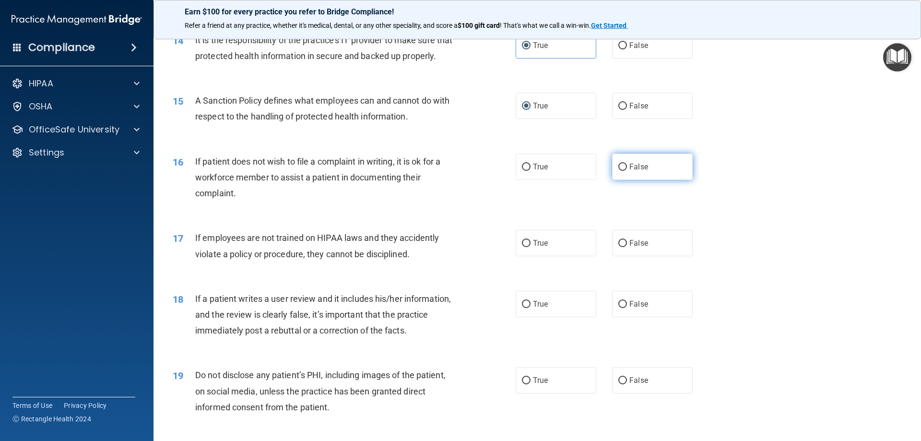
click at [623, 180] on label "False" at bounding box center [652, 167] width 81 height 26
click at [623, 171] on input "False" at bounding box center [622, 167] width 9 height 7
radio input "true"
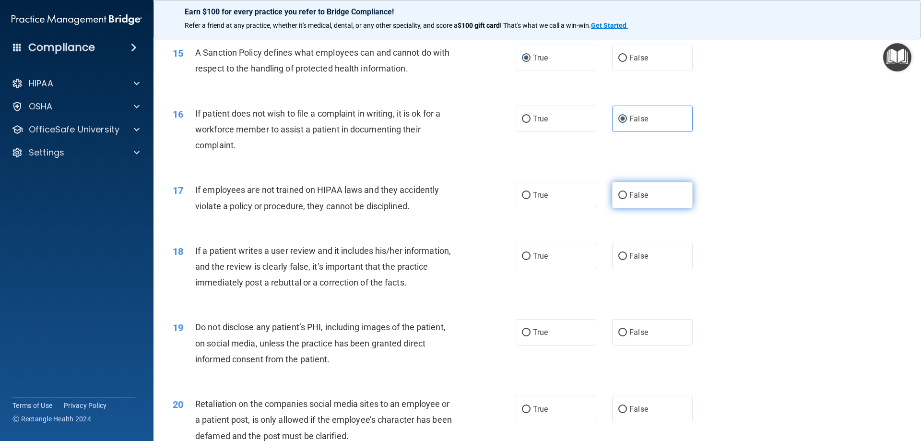
click at [624, 208] on label "False" at bounding box center [652, 195] width 81 height 26
click at [624, 199] on input "False" at bounding box center [622, 195] width 9 height 7
radio input "true"
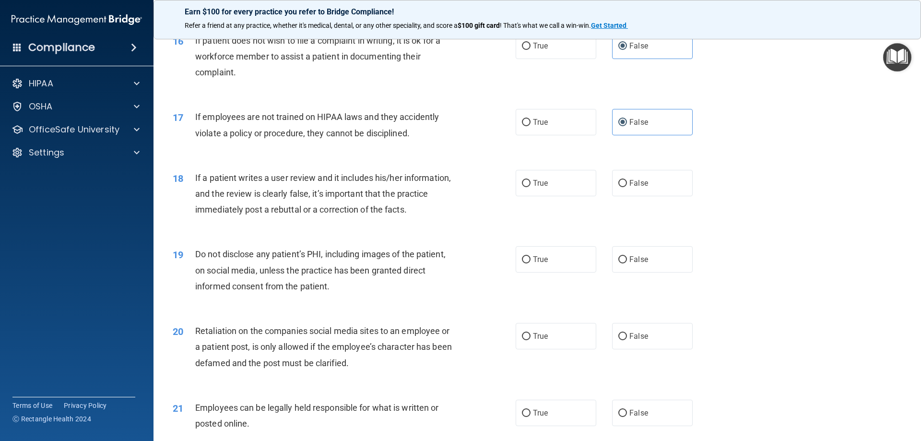
scroll to position [1247, 0]
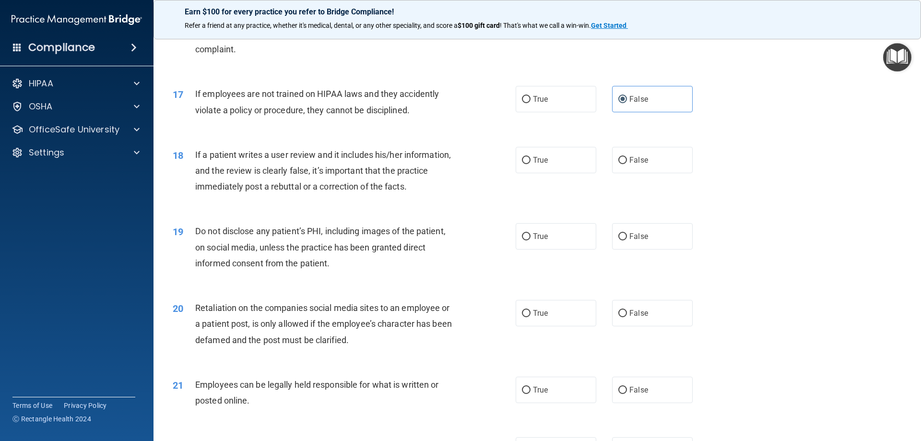
click at [637, 192] on div "18 If a patient writes a user review and it includes his/her information, and t…" at bounding box center [538, 173] width 744 height 77
click at [639, 173] on label "False" at bounding box center [652, 160] width 81 height 26
click at [627, 164] on input "False" at bounding box center [622, 160] width 9 height 7
radio input "true"
click at [559, 249] on label "True" at bounding box center [556, 236] width 81 height 26
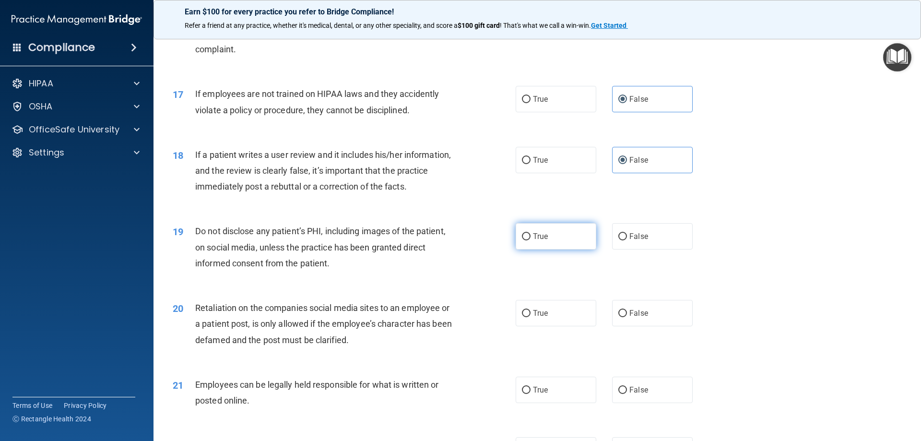
click at [531, 240] on input "True" at bounding box center [526, 236] width 9 height 7
radio input "true"
click at [630, 241] on span "False" at bounding box center [638, 236] width 19 height 9
click at [627, 240] on input "False" at bounding box center [622, 236] width 9 height 7
radio input "true"
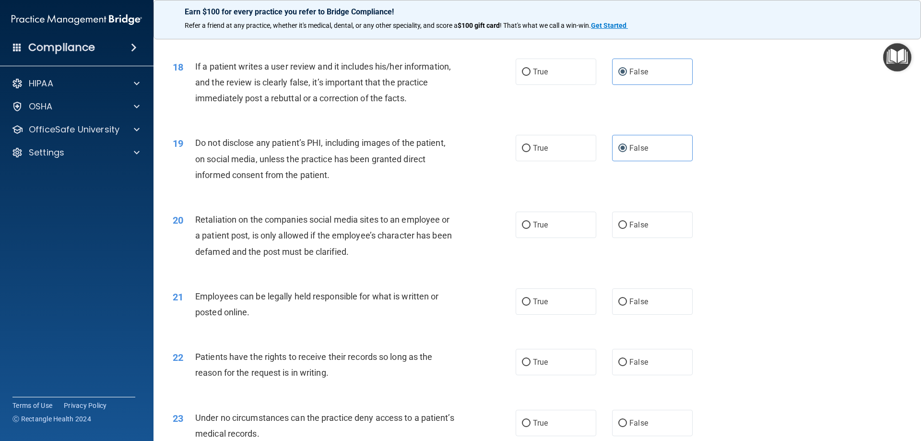
scroll to position [1343, 0]
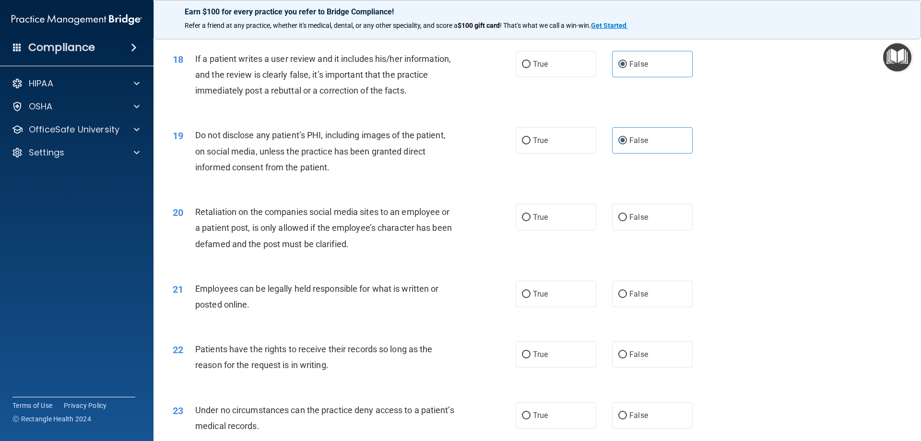
click at [535, 171] on div "19 Do not disclose any patient’s PHI, including images of the patient, on socia…" at bounding box center [538, 153] width 744 height 77
click at [540, 154] on label "True" at bounding box center [556, 140] width 81 height 26
click at [531, 144] on input "True" at bounding box center [526, 140] width 9 height 7
radio input "true"
radio input "false"
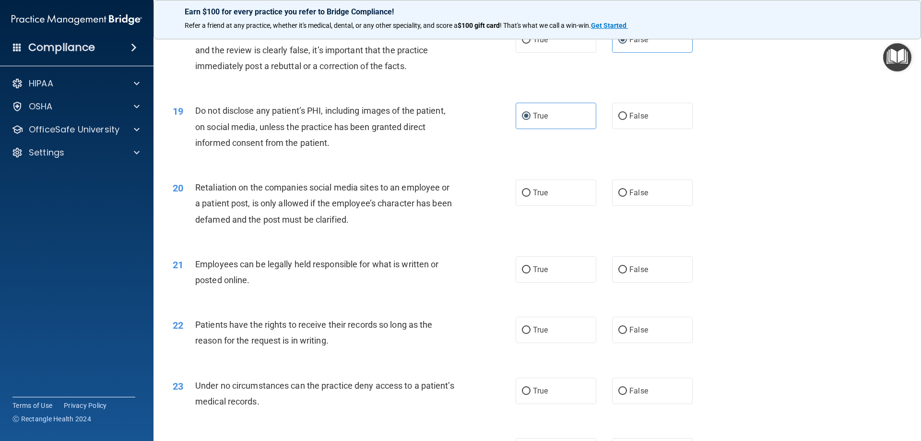
scroll to position [1391, 0]
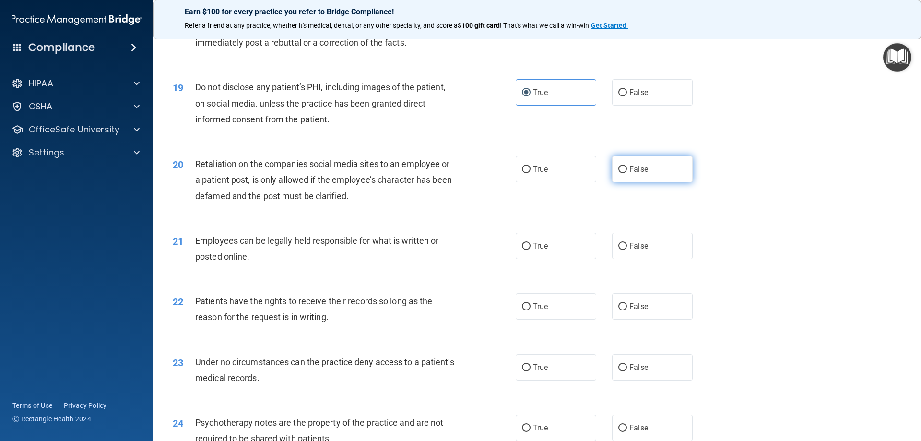
click at [621, 173] on input "False" at bounding box center [622, 169] width 9 height 7
radio input "true"
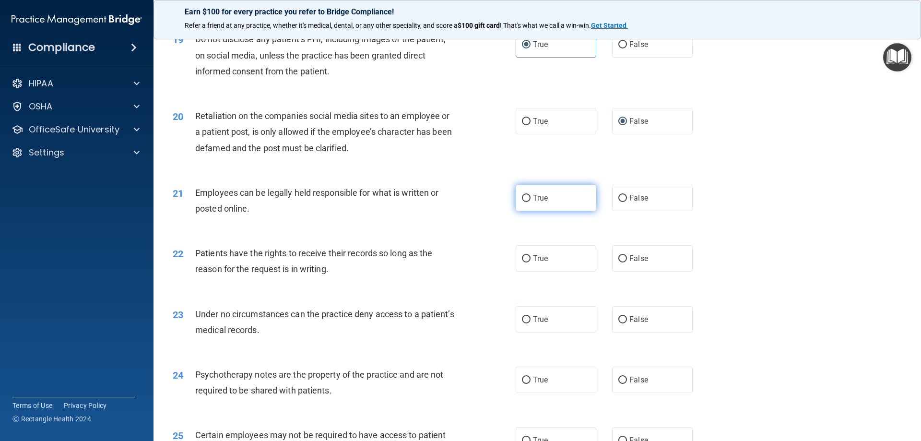
click at [558, 211] on label "True" at bounding box center [556, 198] width 81 height 26
click at [531, 202] on input "True" at bounding box center [526, 198] width 9 height 7
radio input "true"
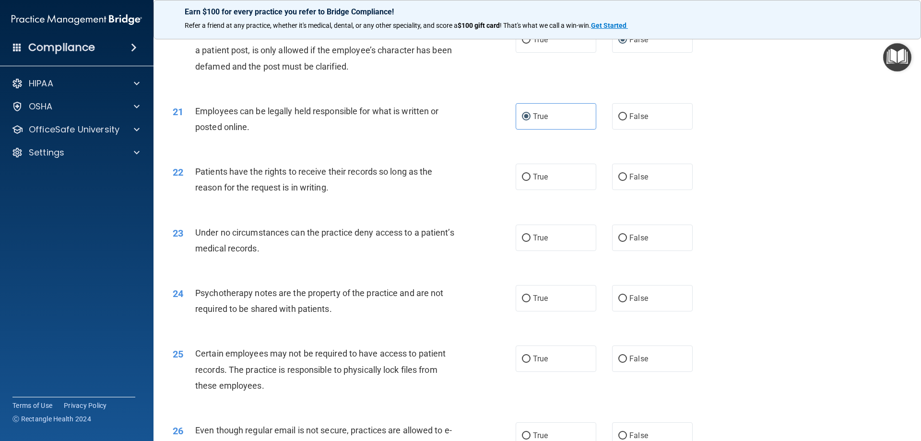
scroll to position [1535, 0]
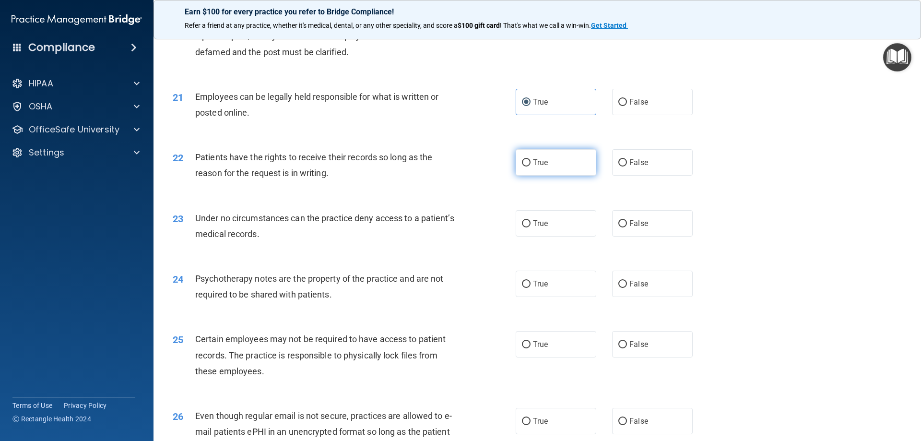
click at [579, 176] on label "True" at bounding box center [556, 162] width 81 height 26
click at [531, 166] on input "True" at bounding box center [526, 162] width 9 height 7
radio input "true"
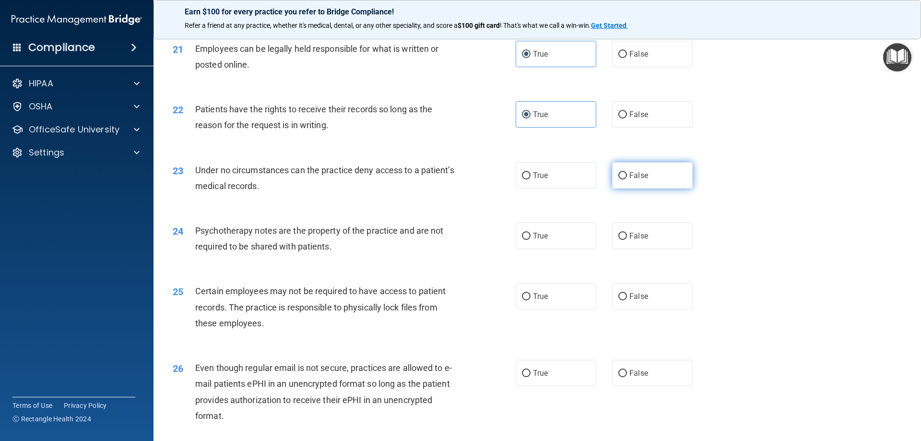
click at [655, 189] on label "False" at bounding box center [652, 175] width 81 height 26
click at [627, 179] on input "False" at bounding box center [622, 175] width 9 height 7
radio input "true"
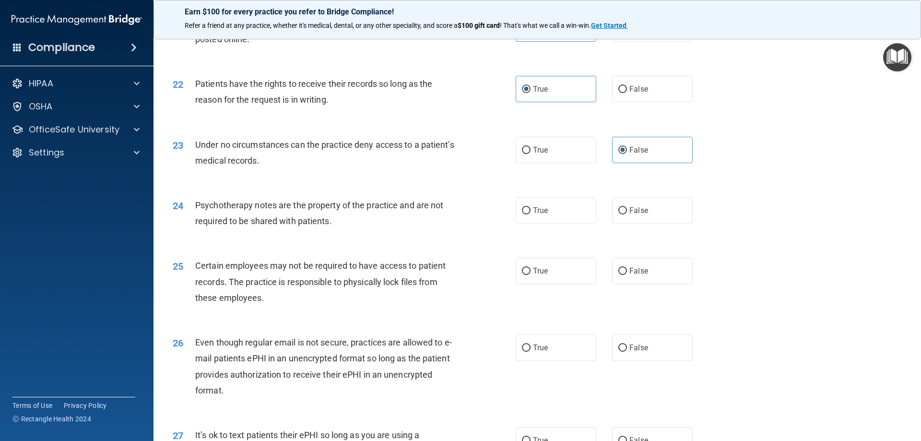
scroll to position [1631, 0]
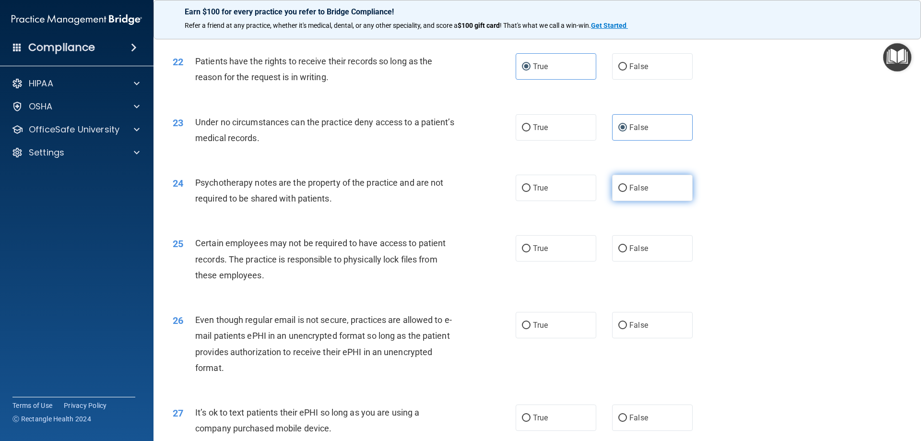
click at [622, 192] on input "False" at bounding box center [622, 188] width 9 height 7
radio input "true"
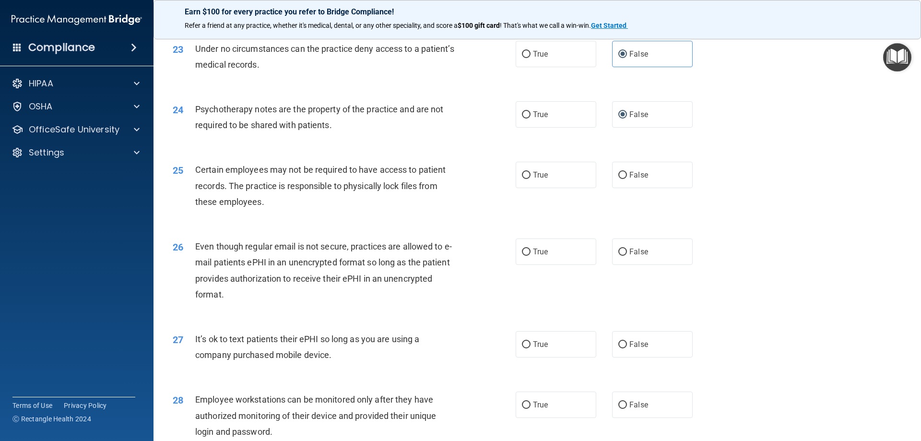
scroll to position [1727, 0]
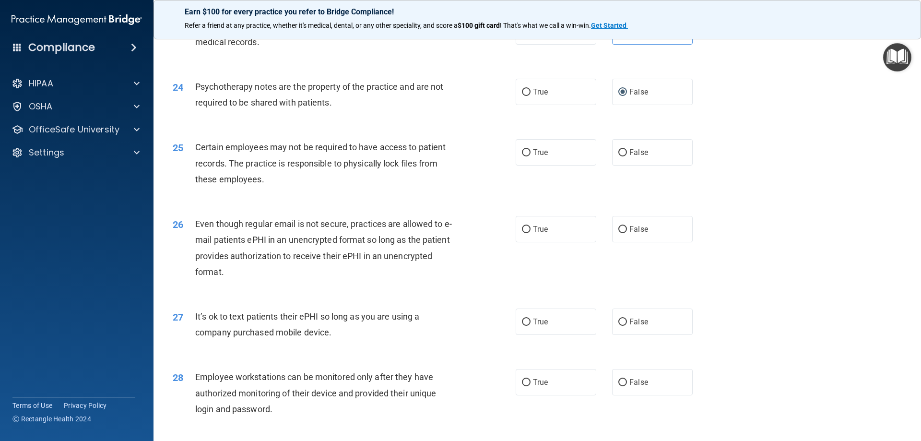
click at [549, 185] on div "25 Certain employees may not be required to have access to patient records. The…" at bounding box center [538, 165] width 744 height 77
click at [553, 166] on label "True" at bounding box center [556, 152] width 81 height 26
click at [531, 156] on input "True" at bounding box center [526, 152] width 9 height 7
radio input "true"
click at [632, 157] on span "False" at bounding box center [638, 152] width 19 height 9
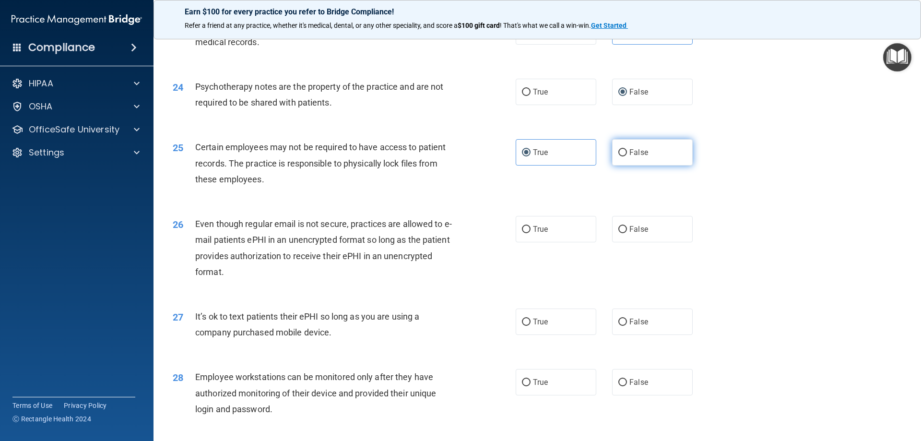
click at [627, 156] on input "False" at bounding box center [622, 152] width 9 height 7
radio input "true"
radio input "false"
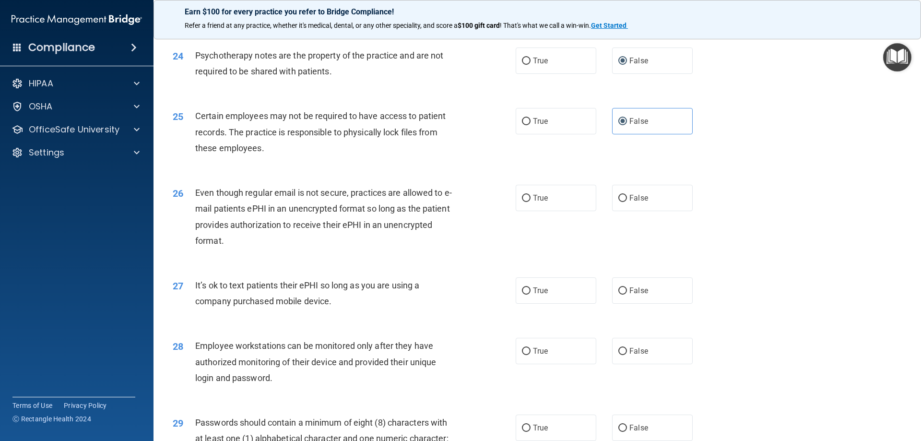
scroll to position [1775, 0]
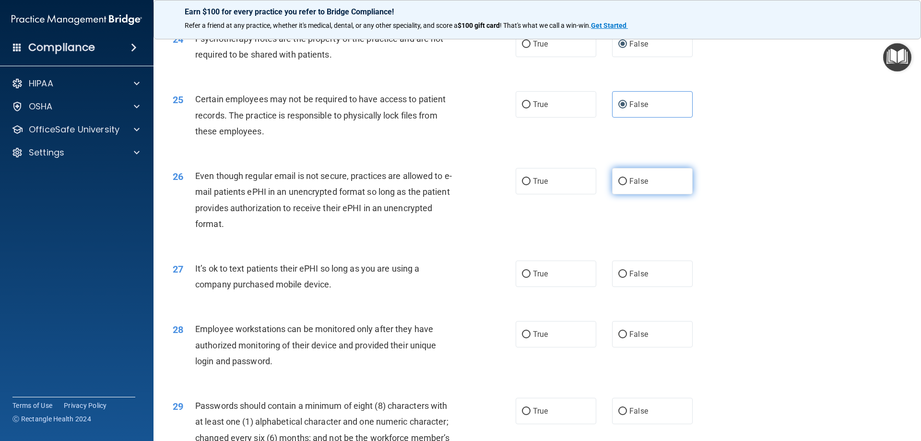
click at [662, 194] on label "False" at bounding box center [652, 181] width 81 height 26
click at [627, 185] on input "False" at bounding box center [622, 181] width 9 height 7
radio input "true"
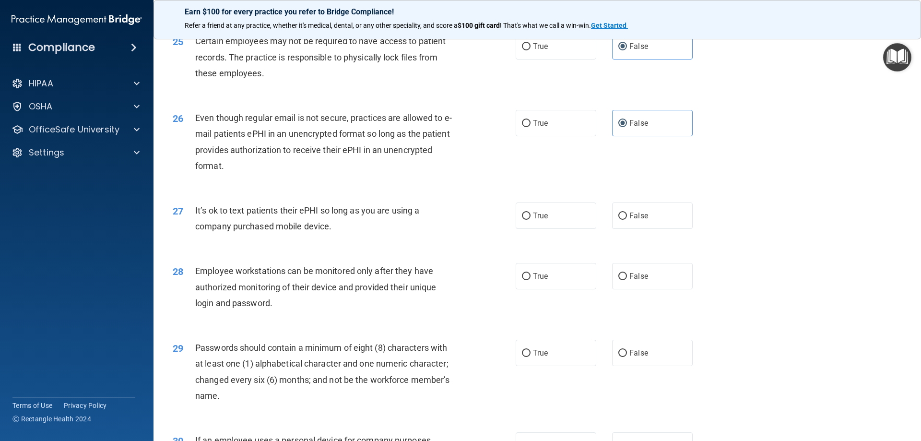
scroll to position [1871, 0]
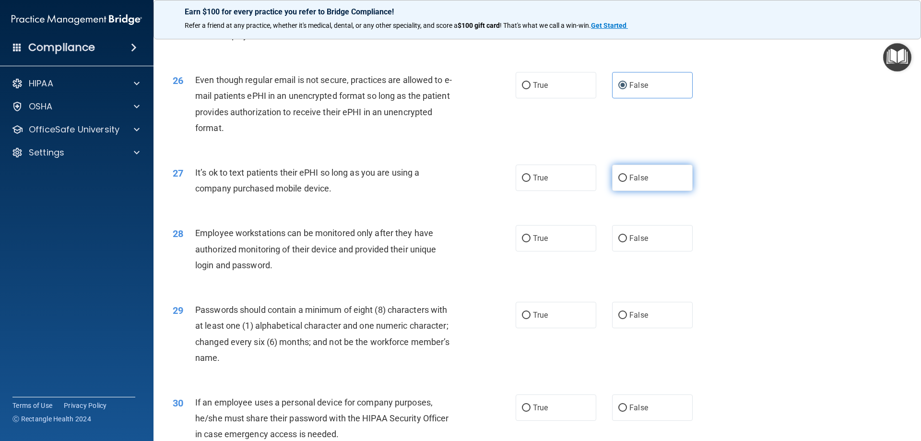
click at [619, 182] on input "False" at bounding box center [622, 178] width 9 height 7
radio input "true"
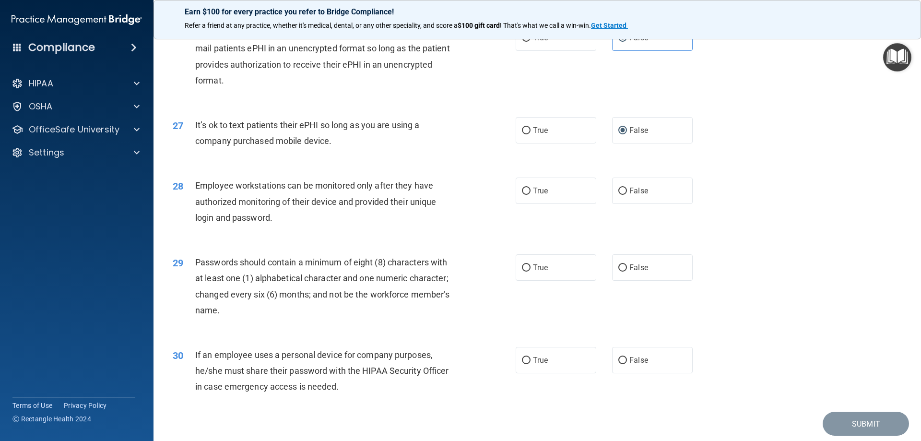
scroll to position [1919, 0]
click at [534, 195] on span "True" at bounding box center [540, 190] width 15 height 9
click at [531, 194] on input "True" at bounding box center [526, 190] width 9 height 7
radio input "true"
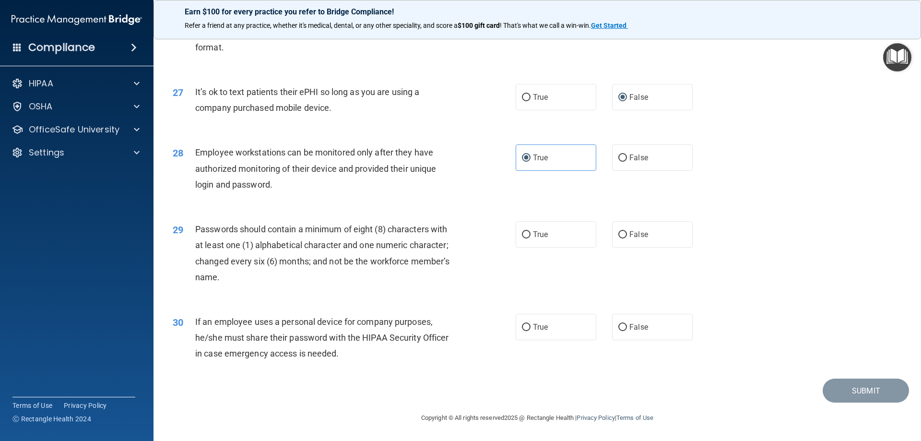
click at [604, 237] on div "True False" at bounding box center [612, 234] width 193 height 26
click at [618, 236] on input "False" at bounding box center [622, 234] width 9 height 7
radio input "true"
click at [612, 325] on label "False" at bounding box center [652, 327] width 81 height 26
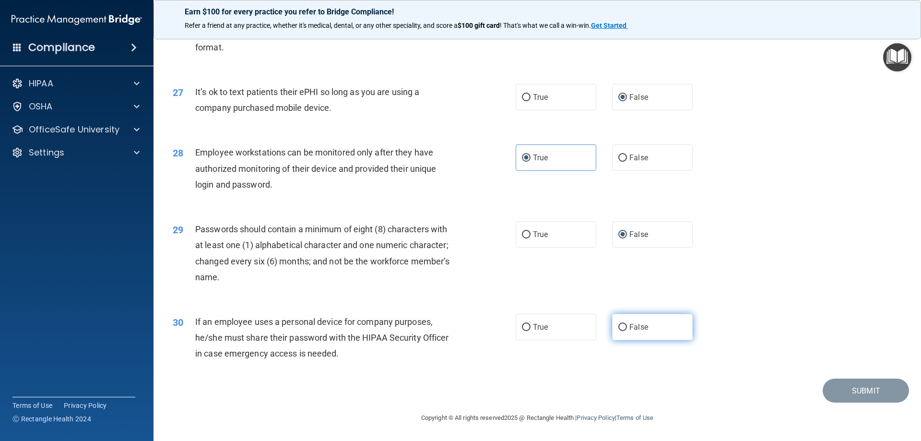
click at [618, 325] on input "False" at bounding box center [622, 327] width 9 height 7
radio input "true"
click at [852, 382] on button "Submit" at bounding box center [866, 391] width 86 height 24
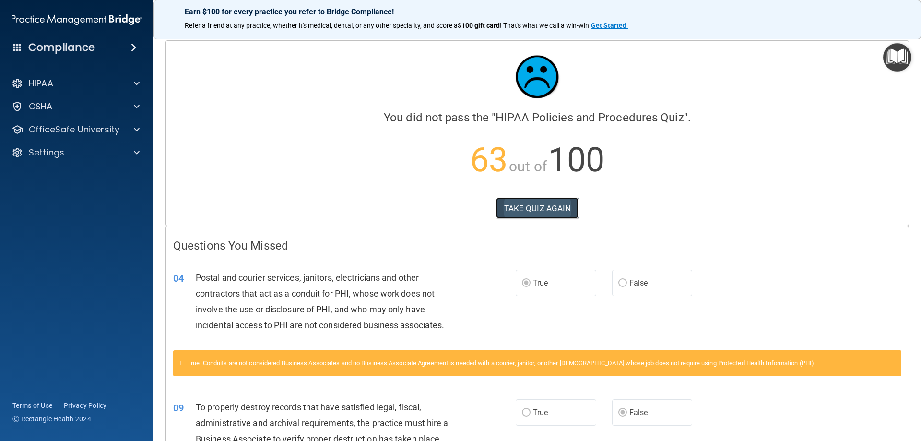
click at [534, 208] on button "TAKE QUIZ AGAIN" at bounding box center [537, 208] width 83 height 21
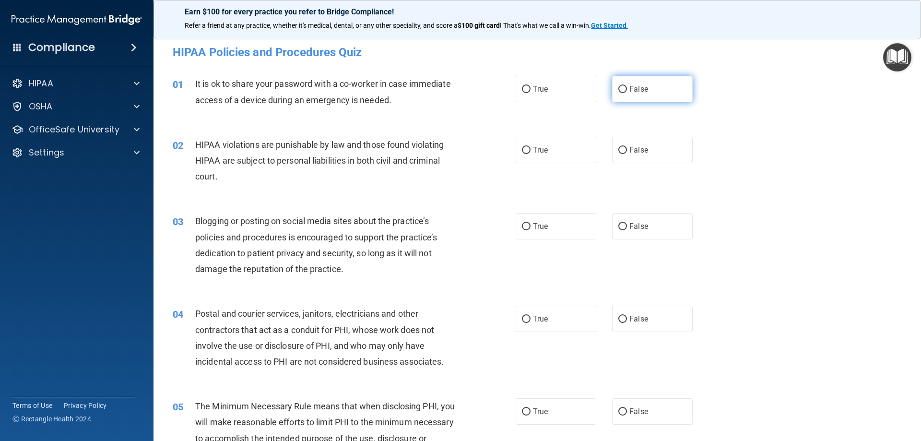
click at [632, 87] on span "False" at bounding box center [638, 88] width 19 height 9
click at [627, 87] on input "False" at bounding box center [622, 89] width 9 height 7
radio input "true"
click at [577, 141] on label "True" at bounding box center [556, 150] width 81 height 26
click at [531, 147] on input "True" at bounding box center [526, 150] width 9 height 7
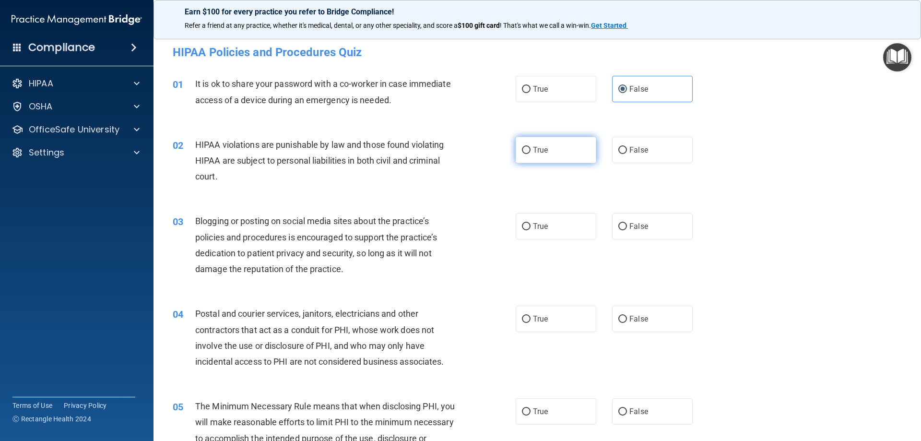
radio input "true"
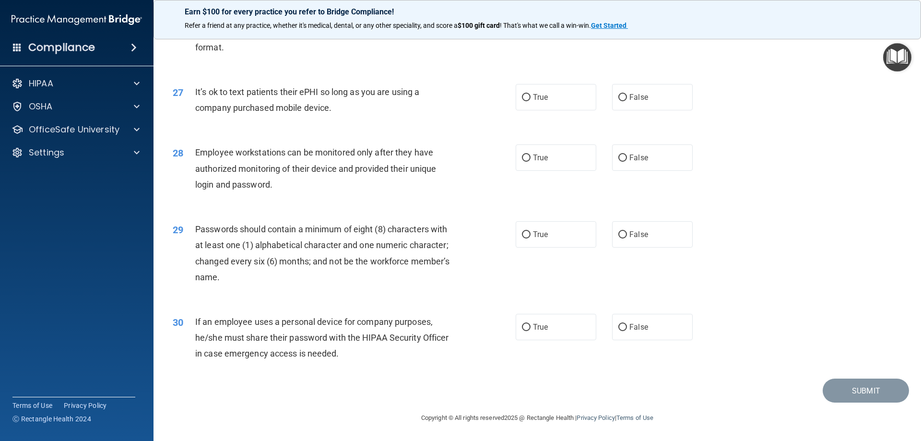
scroll to position [1728, 0]
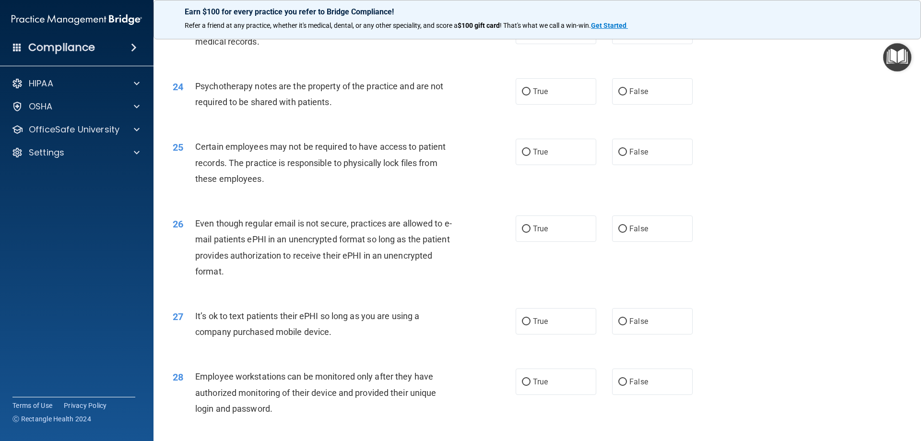
click at [894, 54] on img "Open Resource Center" at bounding box center [897, 57] width 28 height 28
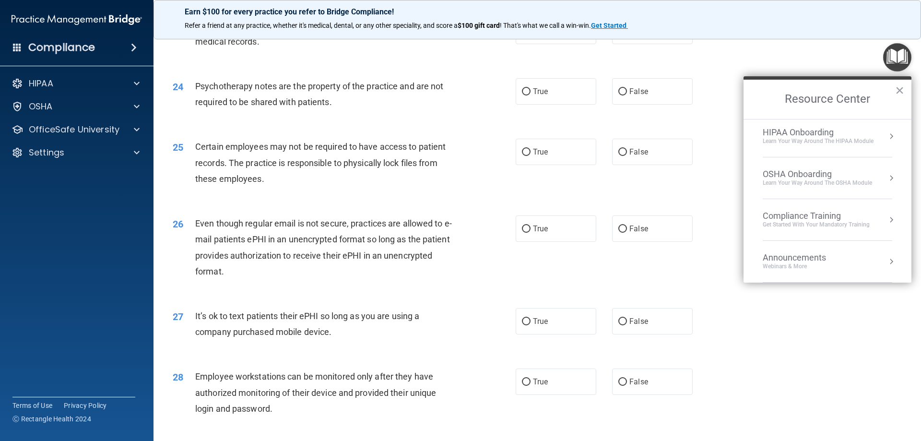
scroll to position [0, 0]
click at [897, 90] on button "×" at bounding box center [899, 90] width 9 height 15
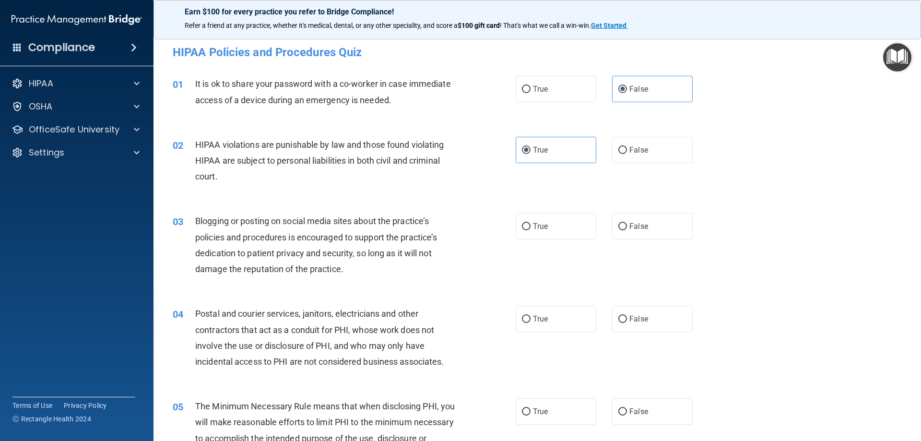
scroll to position [48, 0]
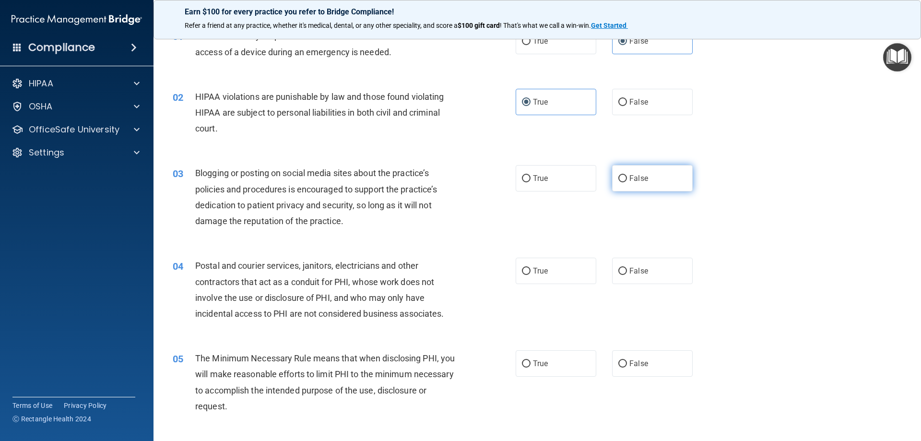
click at [645, 189] on label "False" at bounding box center [652, 178] width 81 height 26
click at [627, 182] on input "False" at bounding box center [622, 178] width 9 height 7
radio input "true"
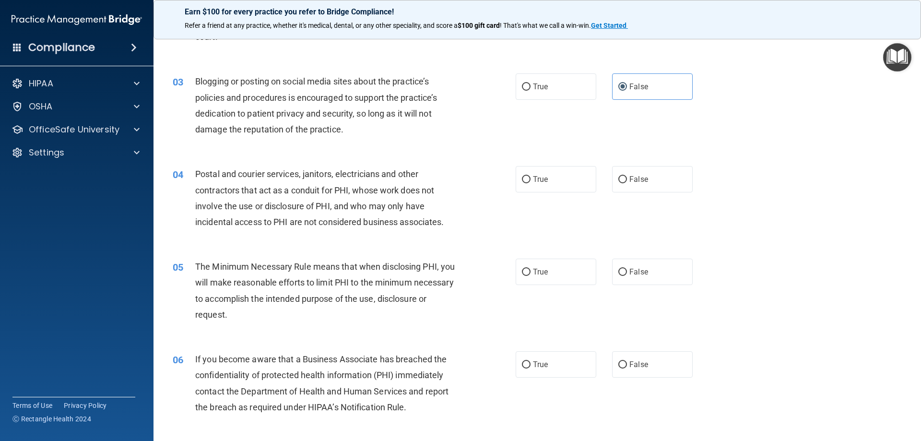
scroll to position [144, 0]
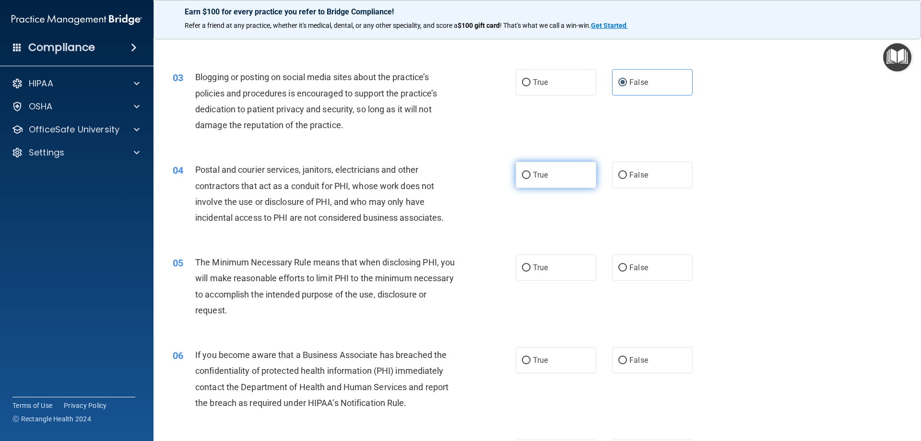
click at [524, 179] on label "True" at bounding box center [556, 175] width 81 height 26
click at [524, 179] on input "True" at bounding box center [526, 175] width 9 height 7
radio input "true"
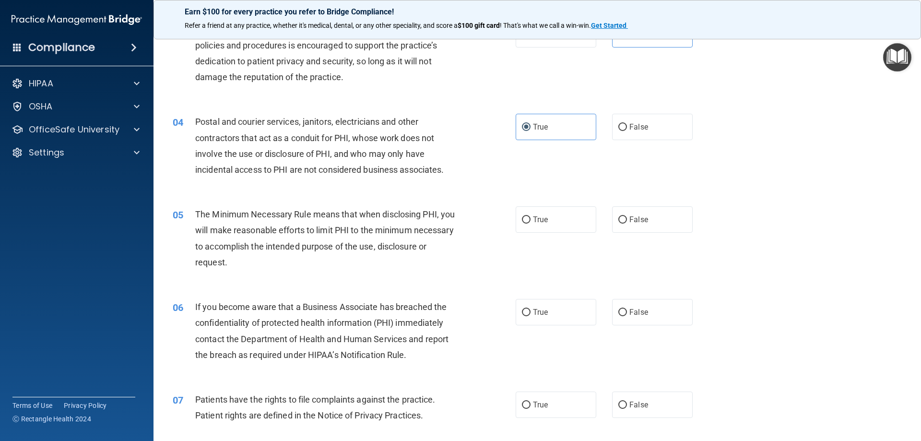
scroll to position [240, 0]
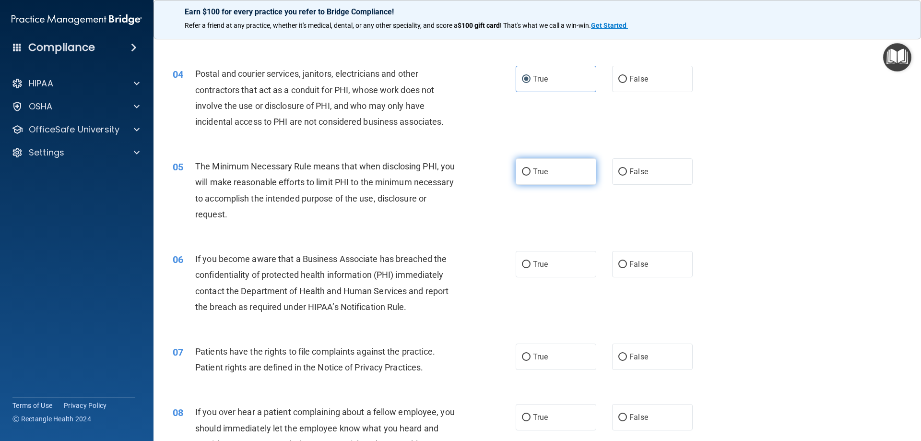
click at [533, 179] on label "True" at bounding box center [556, 171] width 81 height 26
click at [531, 176] on input "True" at bounding box center [526, 171] width 9 height 7
radio input "true"
click at [472, 205] on div "05 The Minimum Necessary Rule means that when disclosing PHI, you will make rea…" at bounding box center [344, 192] width 372 height 69
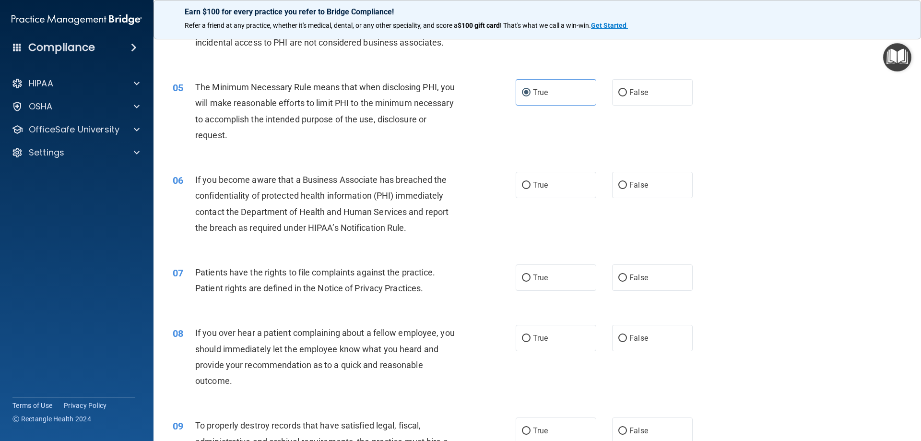
scroll to position [336, 0]
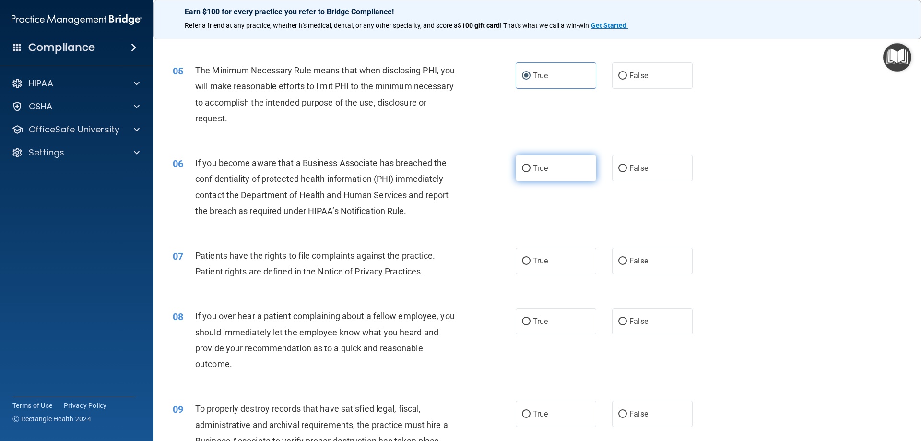
click at [539, 170] on span "True" at bounding box center [540, 168] width 15 height 9
click at [531, 170] on input "True" at bounding box center [526, 168] width 9 height 7
radio input "true"
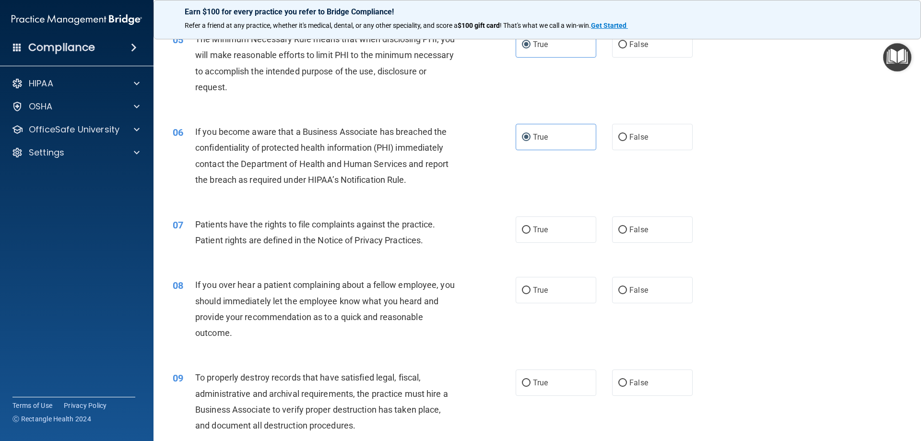
scroll to position [384, 0]
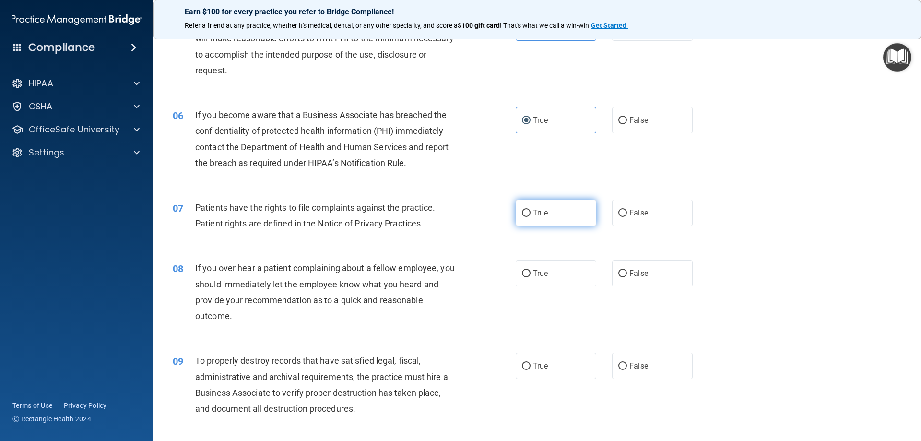
click at [535, 219] on label "True" at bounding box center [556, 213] width 81 height 26
click at [531, 217] on input "True" at bounding box center [526, 213] width 9 height 7
radio input "true"
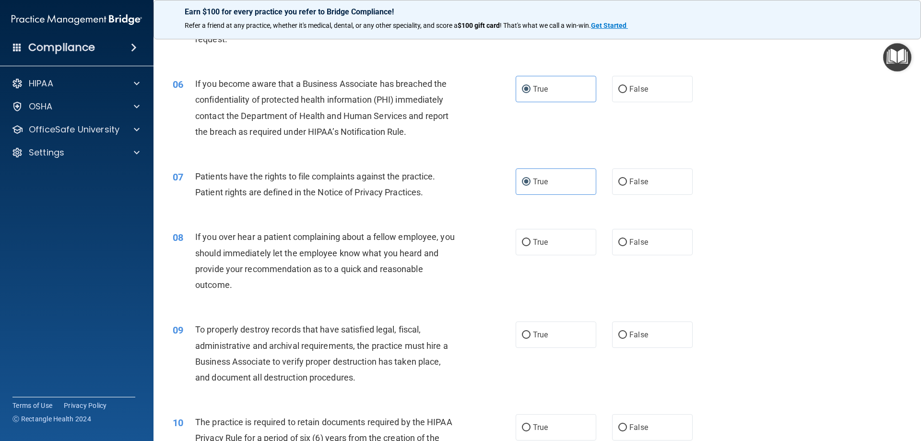
scroll to position [432, 0]
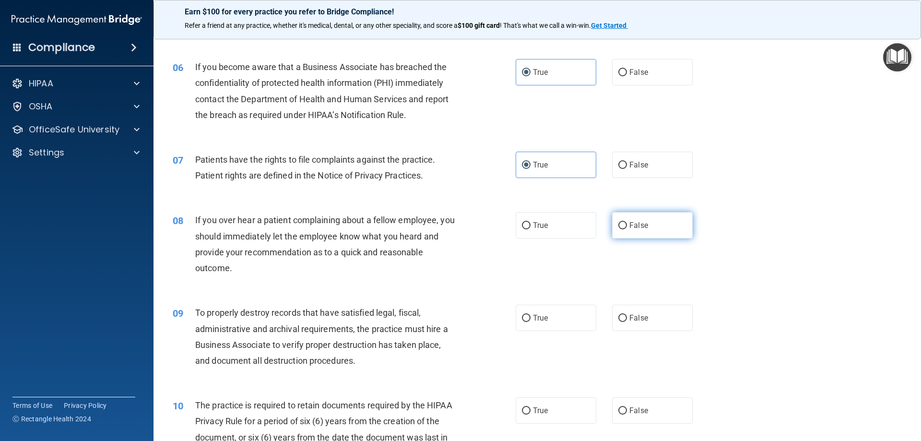
click at [657, 235] on label "False" at bounding box center [652, 225] width 81 height 26
click at [627, 229] on input "False" at bounding box center [622, 225] width 9 height 7
radio input "true"
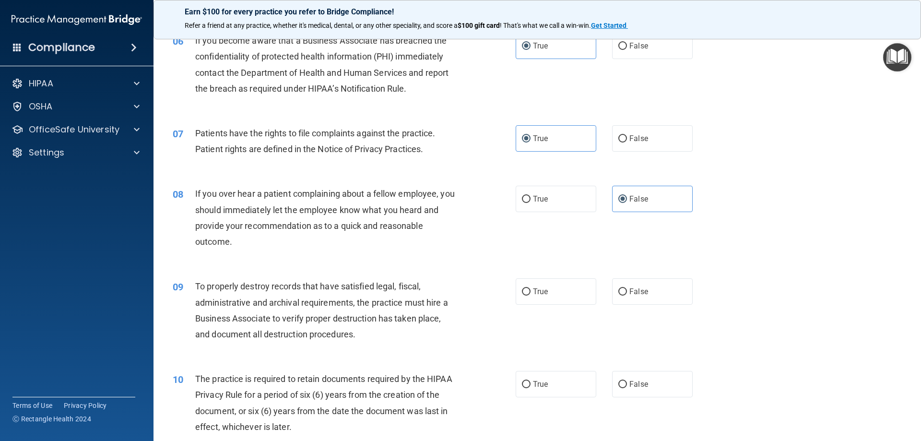
scroll to position [480, 0]
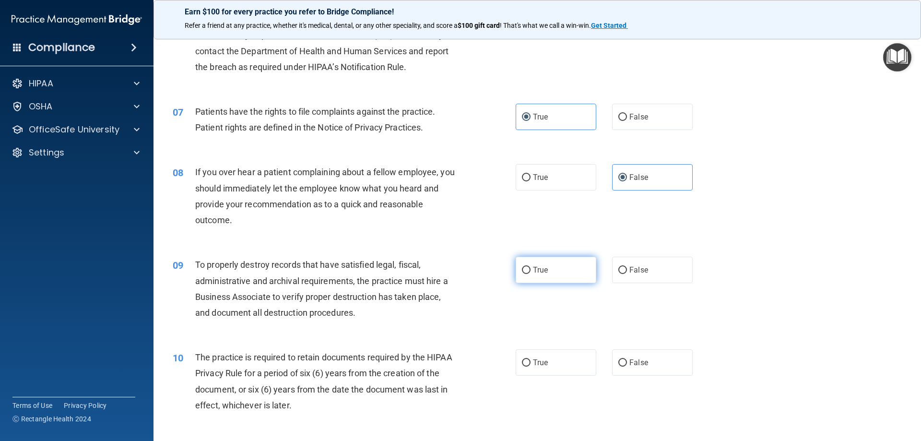
click at [537, 273] on span "True" at bounding box center [540, 269] width 15 height 9
click at [531, 273] on input "True" at bounding box center [526, 270] width 9 height 7
radio input "true"
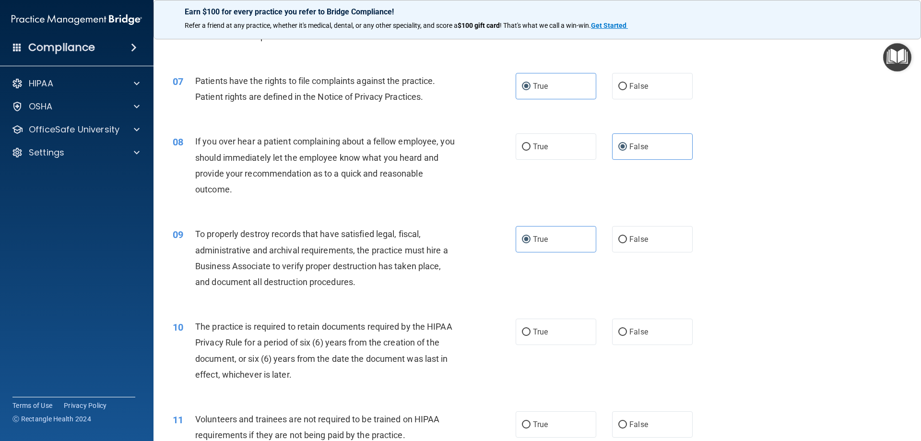
scroll to position [528, 0]
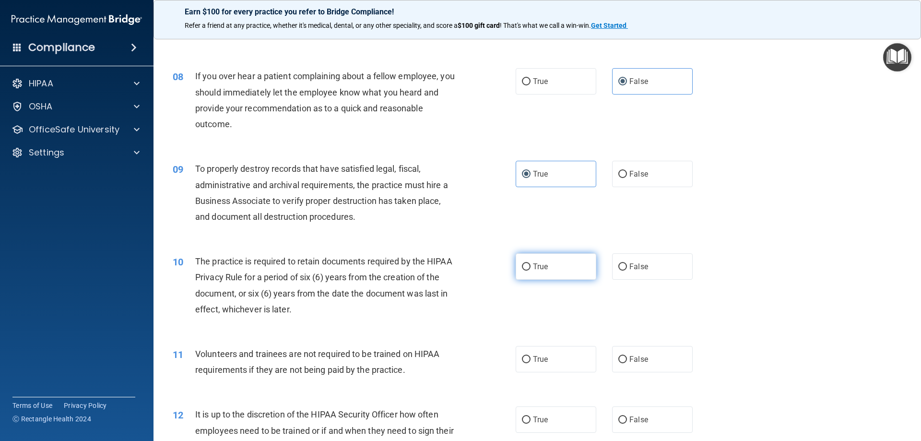
click at [542, 264] on span "True" at bounding box center [540, 266] width 15 height 9
click at [531, 264] on input "True" at bounding box center [526, 266] width 9 height 7
radio input "true"
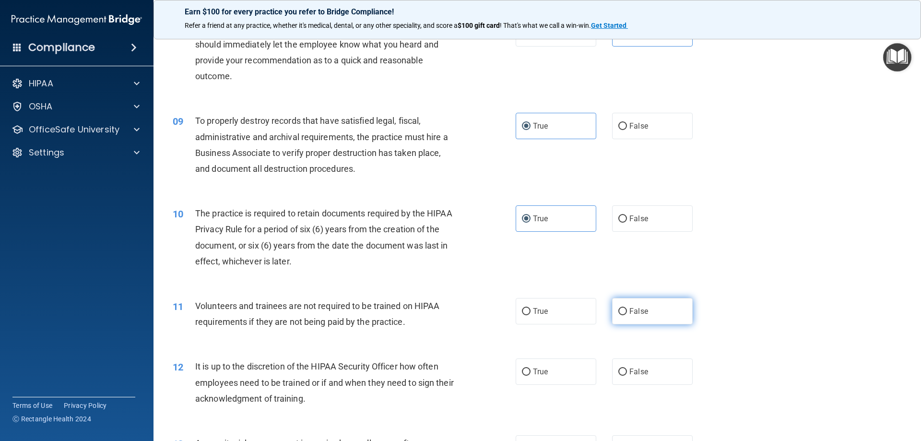
click at [665, 318] on label "False" at bounding box center [652, 311] width 81 height 26
click at [627, 315] on input "False" at bounding box center [622, 311] width 9 height 7
radio input "true"
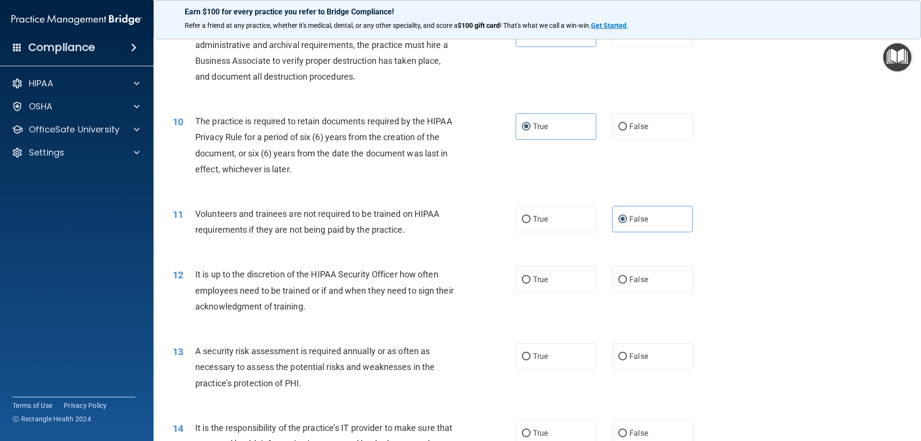
scroll to position [720, 0]
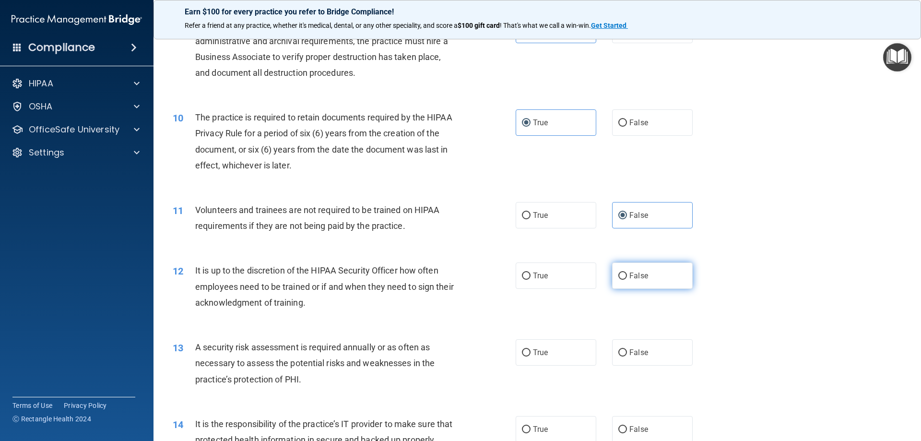
click at [631, 274] on span "False" at bounding box center [638, 275] width 19 height 9
click at [627, 274] on input "False" at bounding box center [622, 276] width 9 height 7
radio input "true"
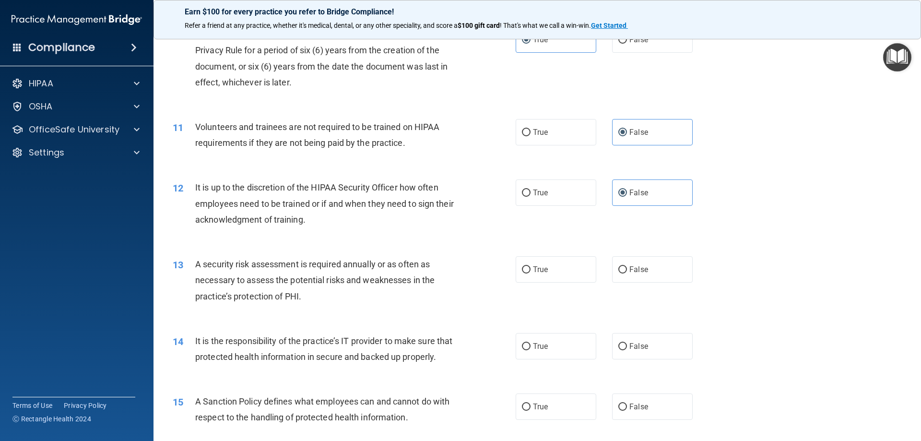
scroll to position [816, 0]
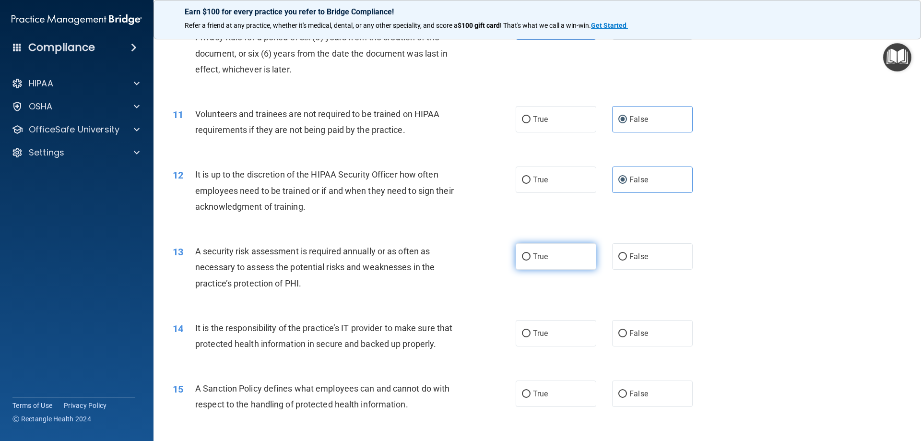
click at [551, 261] on label "True" at bounding box center [556, 256] width 81 height 26
click at [531, 261] on input "True" at bounding box center [526, 256] width 9 height 7
radio input "true"
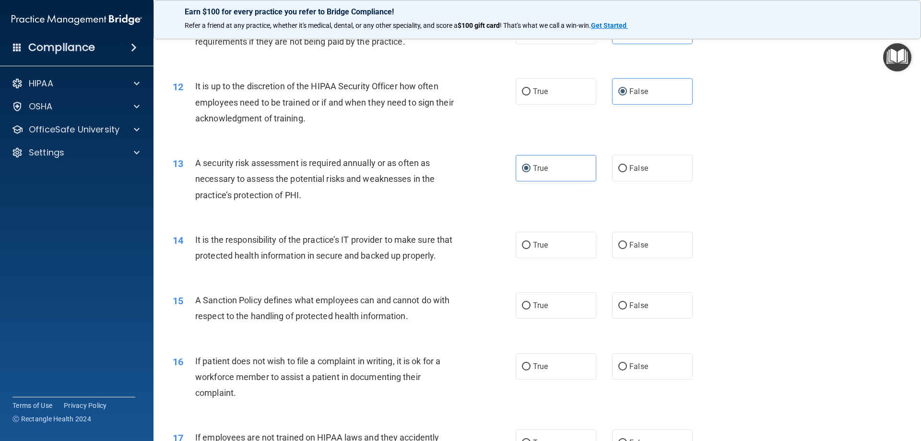
scroll to position [912, 0]
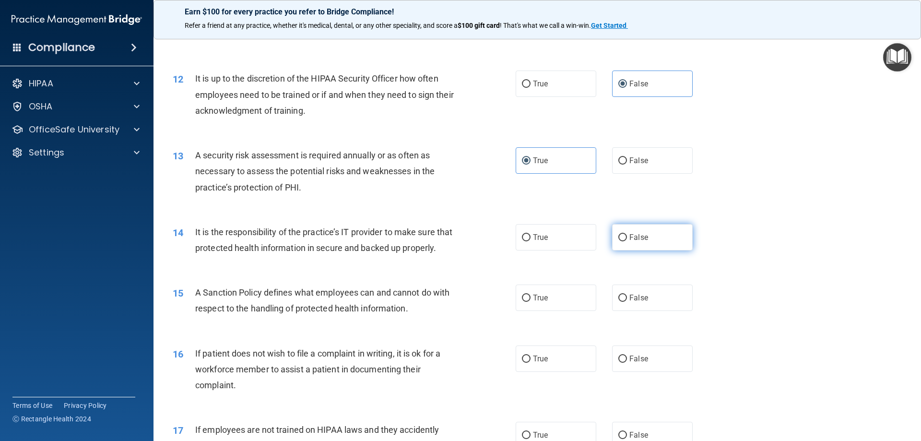
click at [656, 232] on label "False" at bounding box center [652, 237] width 81 height 26
click at [627, 234] on input "False" at bounding box center [622, 237] width 9 height 7
radio input "true"
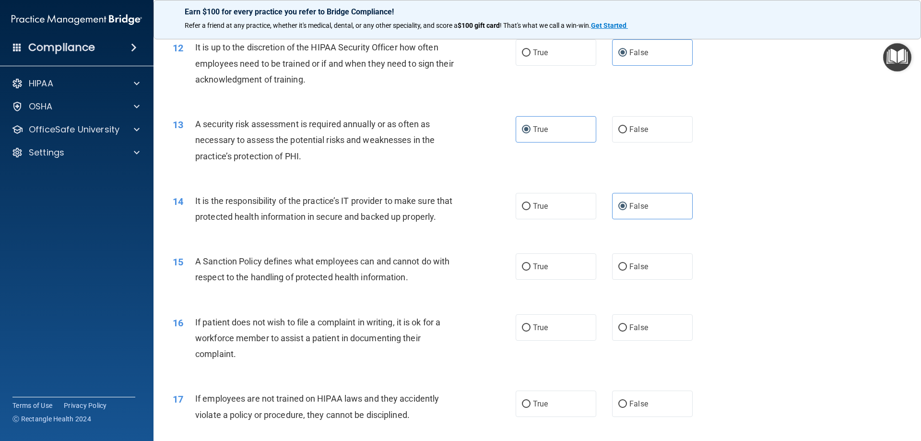
scroll to position [960, 0]
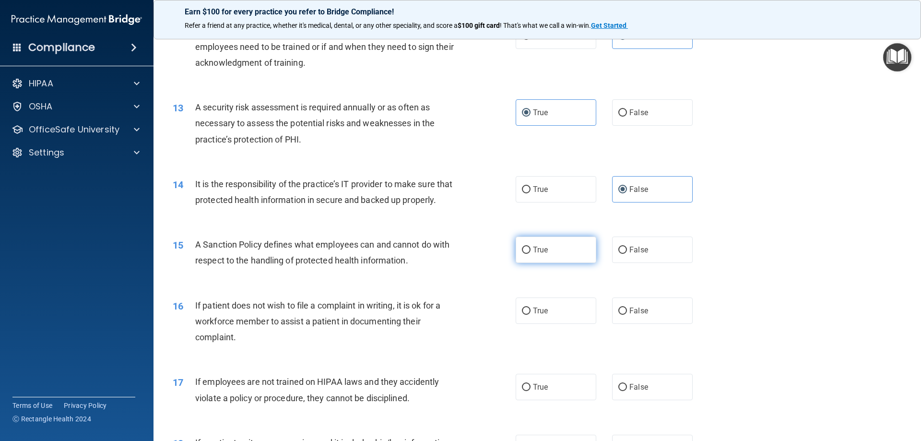
click at [528, 263] on label "True" at bounding box center [556, 250] width 81 height 26
click at [528, 254] on input "True" at bounding box center [526, 250] width 9 height 7
radio input "true"
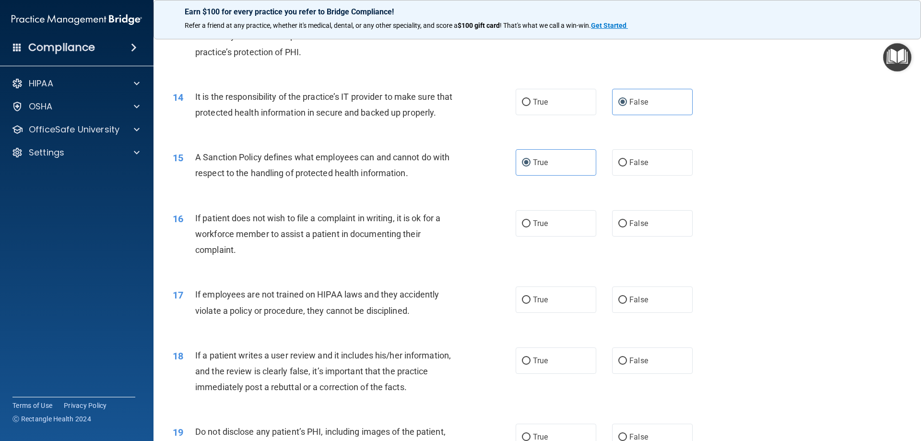
scroll to position [1056, 0]
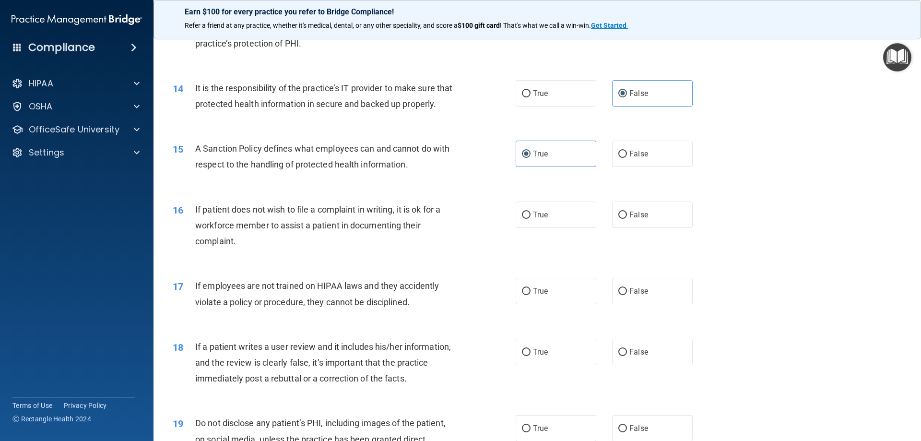
click at [697, 219] on div "True False" at bounding box center [612, 215] width 193 height 26
click at [621, 219] on input "False" at bounding box center [622, 215] width 9 height 7
radio input "true"
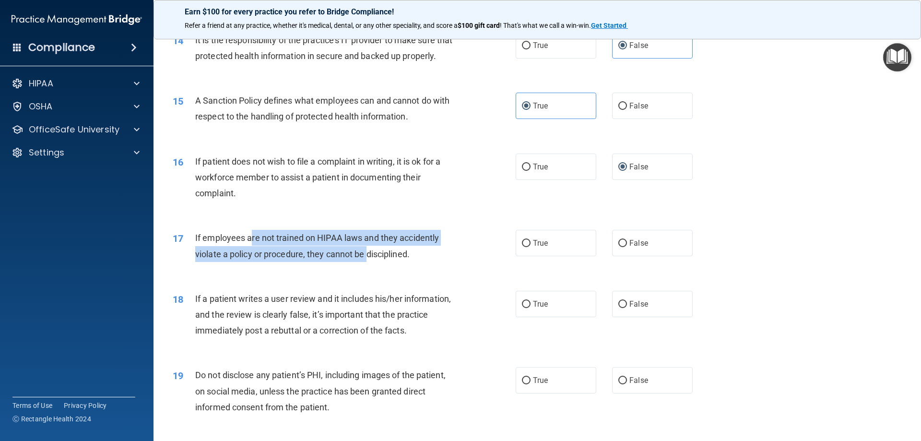
drag, startPoint x: 250, startPoint y: 248, endPoint x: 367, endPoint y: 265, distance: 118.4
click at [367, 261] on div "If employees are not trained on HIPAA laws and they accidently violate a policy…" at bounding box center [329, 246] width 268 height 32
click at [367, 259] on span "If employees are not trained on HIPAA laws and they accidently violate a policy…" at bounding box center [317, 246] width 244 height 26
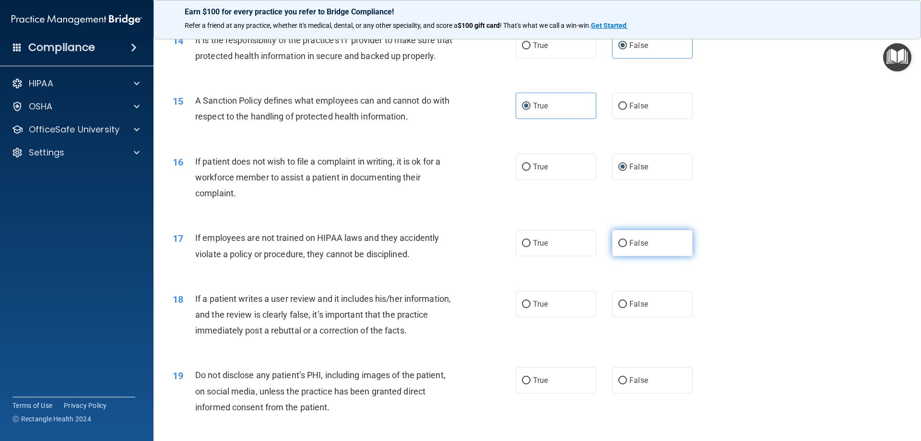
click at [615, 249] on label "False" at bounding box center [652, 243] width 81 height 26
click at [618, 247] on input "False" at bounding box center [622, 243] width 9 height 7
radio input "true"
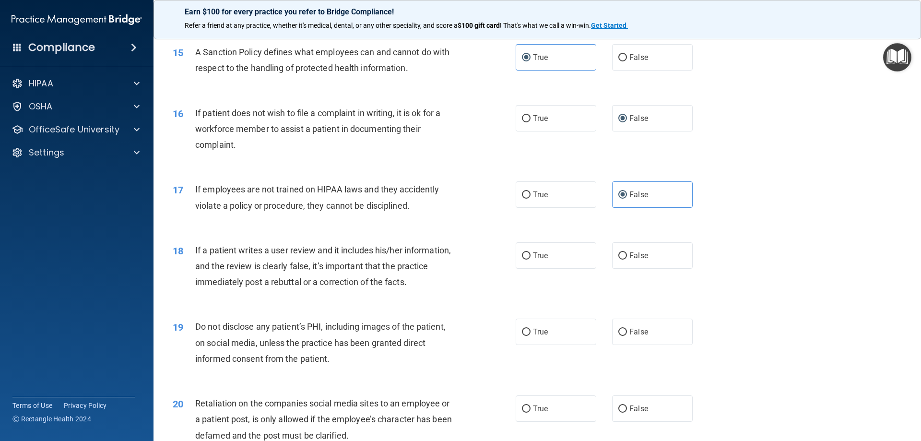
scroll to position [1200, 0]
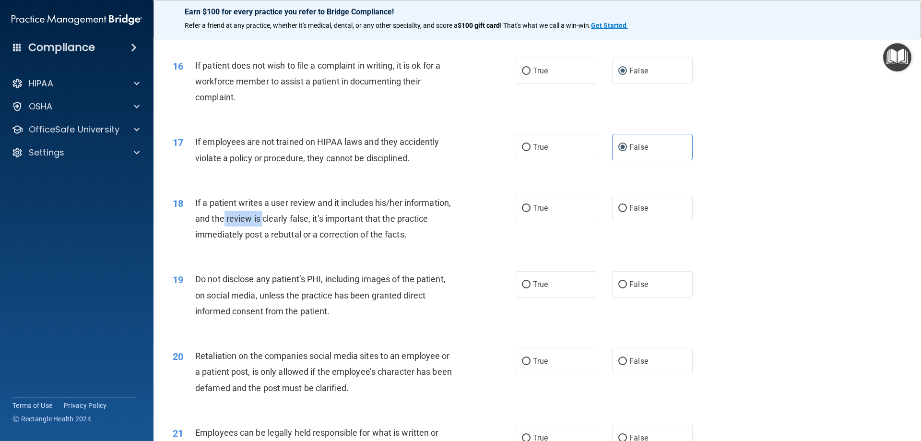
drag, startPoint x: 225, startPoint y: 240, endPoint x: 263, endPoint y: 241, distance: 38.4
click at [263, 241] on div "If a patient writes a user review and it includes his/her information, and the …" at bounding box center [329, 219] width 268 height 48
click at [280, 231] on span "If a patient writes a user review and it includes his/her information, and the …" at bounding box center [323, 219] width 256 height 42
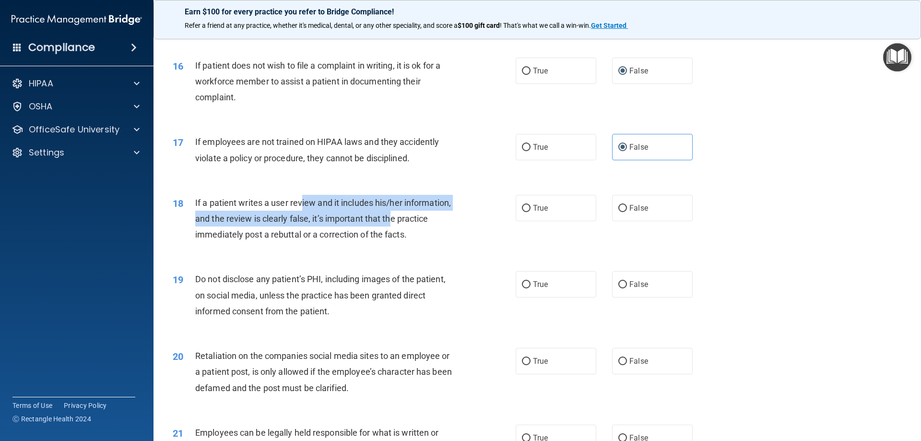
drag, startPoint x: 302, startPoint y: 215, endPoint x: 393, endPoint y: 238, distance: 94.4
click at [393, 238] on span "If a patient writes a user review and it includes his/her information, and the …" at bounding box center [323, 219] width 256 height 42
drag, startPoint x: 230, startPoint y: 214, endPoint x: 328, endPoint y: 235, distance: 99.6
click at [328, 235] on span "If a patient writes a user review and it includes his/her information, and the …" at bounding box center [323, 219] width 256 height 42
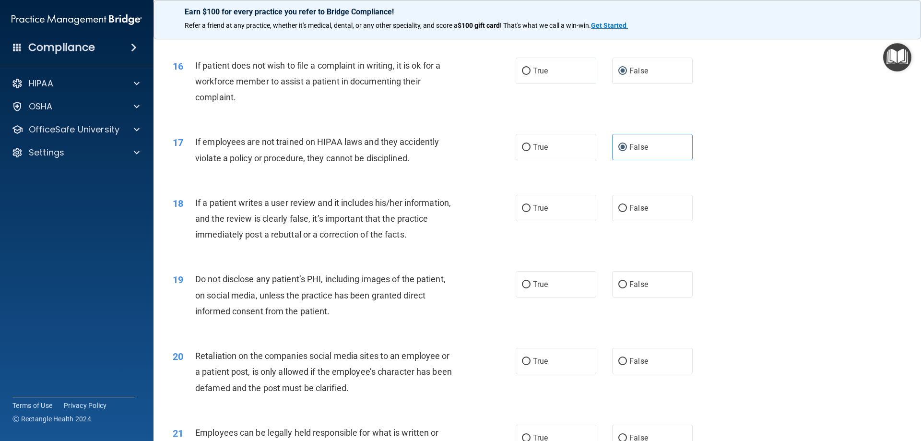
click at [333, 232] on span "If a patient writes a user review and it includes his/her information, and the …" at bounding box center [323, 219] width 256 height 42
click at [612, 221] on label "False" at bounding box center [652, 208] width 81 height 26
click at [618, 212] on input "False" at bounding box center [622, 208] width 9 height 7
radio input "true"
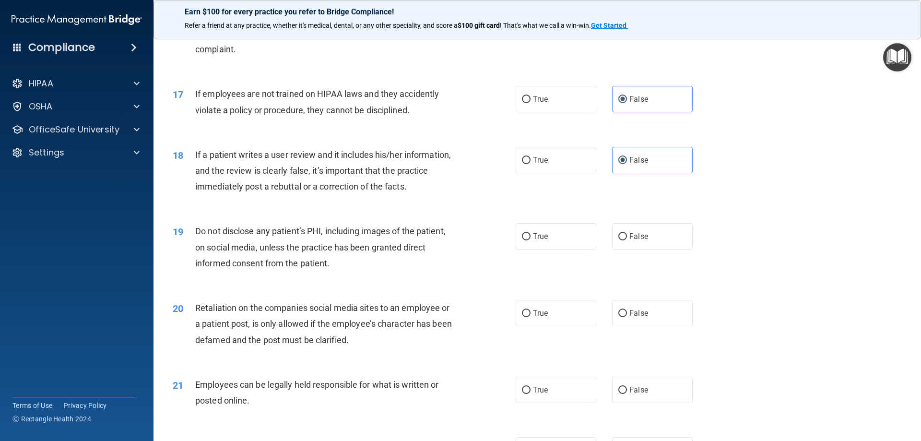
scroll to position [1295, 0]
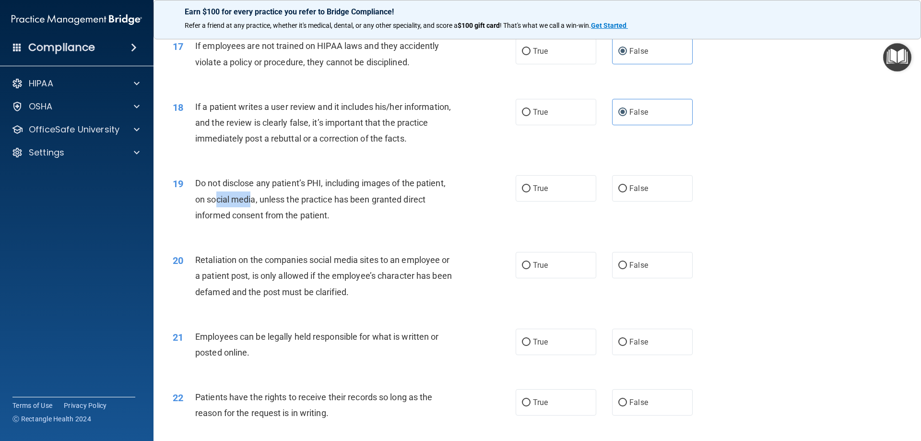
drag, startPoint x: 215, startPoint y: 210, endPoint x: 251, endPoint y: 218, distance: 36.9
click at [251, 218] on span "Do not disclose any patient’s PHI, including images of the patient, on social m…" at bounding box center [320, 199] width 250 height 42
click at [273, 213] on span "Do not disclose any patient’s PHI, including images of the patient, on social m…" at bounding box center [320, 199] width 250 height 42
click at [533, 193] on span "True" at bounding box center [540, 188] width 15 height 9
click at [530, 192] on input "True" at bounding box center [526, 188] width 9 height 7
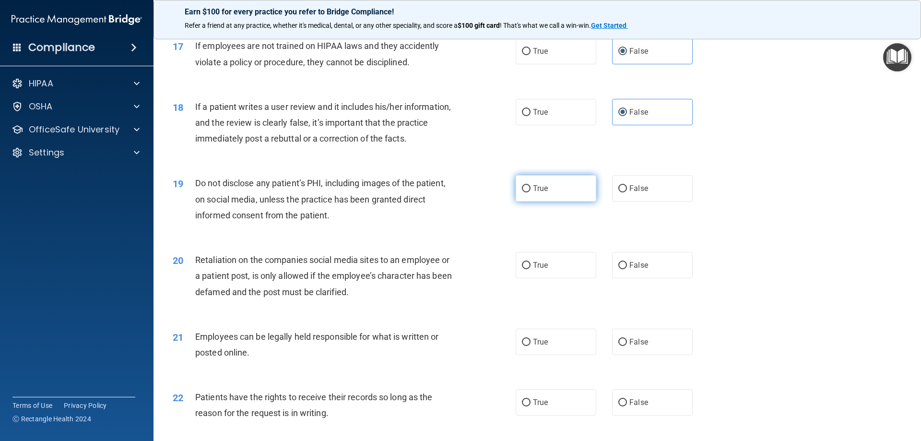
radio input "true"
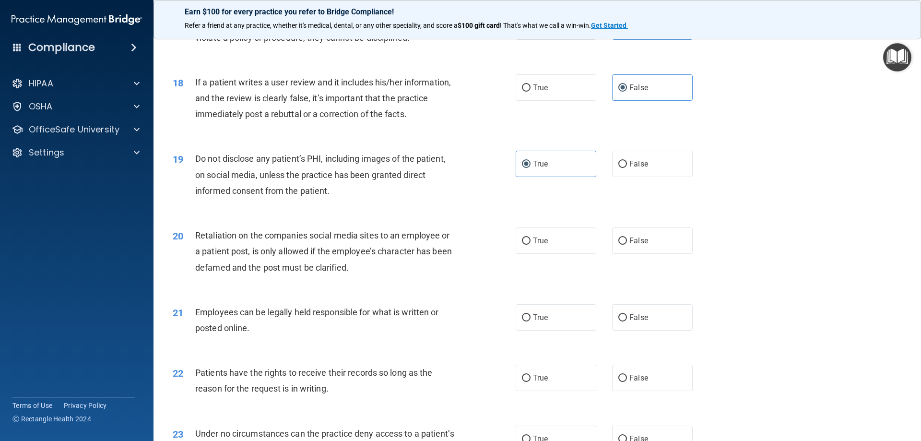
scroll to position [1343, 0]
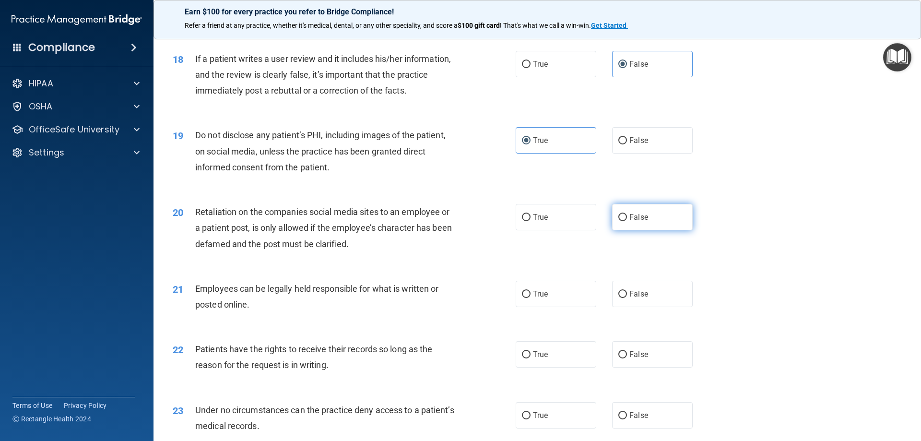
click at [641, 227] on label "False" at bounding box center [652, 217] width 81 height 26
click at [627, 221] on input "False" at bounding box center [622, 217] width 9 height 7
radio input "true"
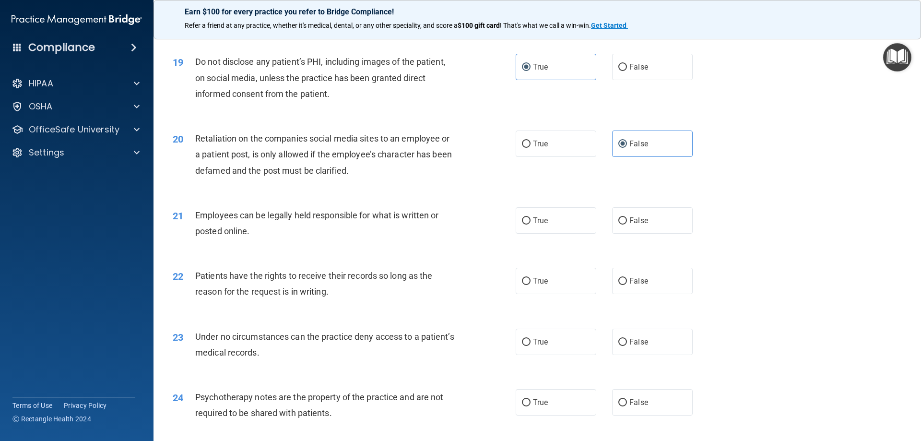
scroll to position [1439, 0]
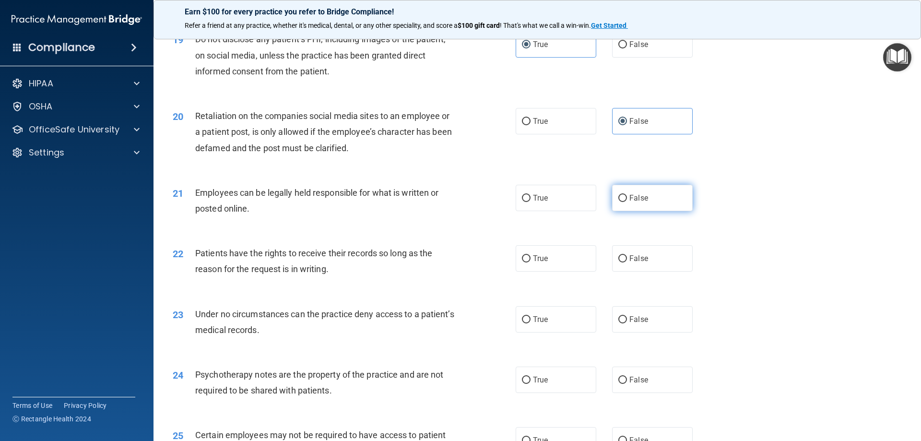
click at [650, 211] on label "False" at bounding box center [652, 198] width 81 height 26
click at [627, 202] on input "False" at bounding box center [622, 198] width 9 height 7
radio input "true"
click at [533, 202] on span "True" at bounding box center [540, 197] width 15 height 9
click at [531, 202] on input "True" at bounding box center [526, 198] width 9 height 7
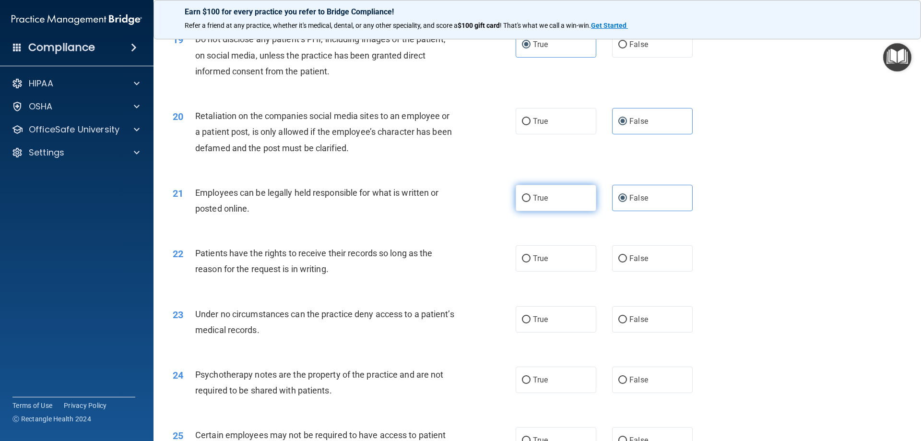
radio input "true"
radio input "false"
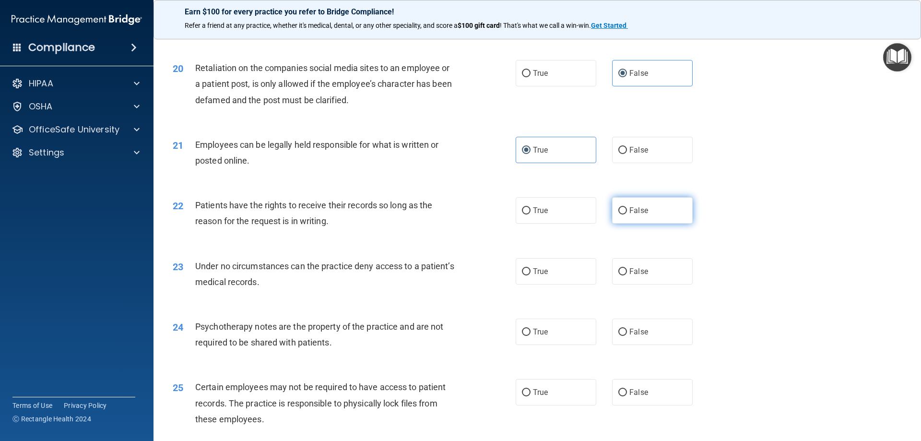
click at [643, 224] on label "False" at bounding box center [652, 210] width 81 height 26
click at [627, 214] on input "False" at bounding box center [622, 210] width 9 height 7
radio input "true"
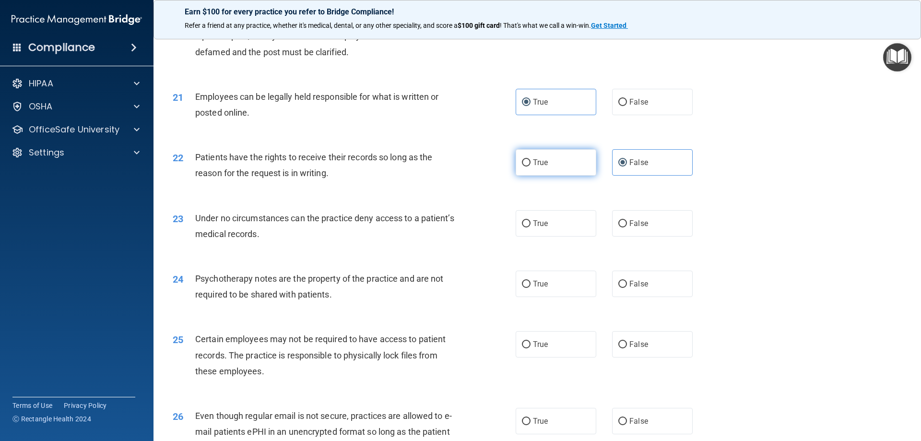
click at [533, 167] on span "True" at bounding box center [540, 162] width 15 height 9
click at [531, 166] on input "True" at bounding box center [526, 162] width 9 height 7
radio input "true"
radio input "false"
click at [655, 237] on label "False" at bounding box center [652, 223] width 81 height 26
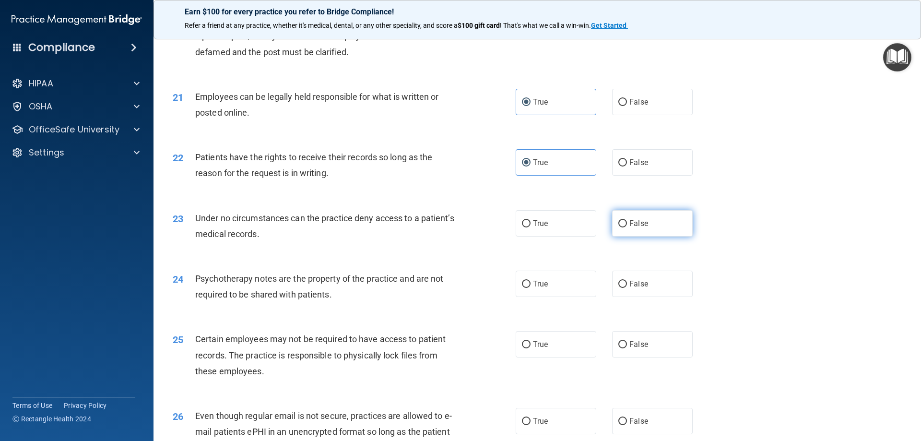
click at [627, 227] on input "False" at bounding box center [622, 223] width 9 height 7
radio input "true"
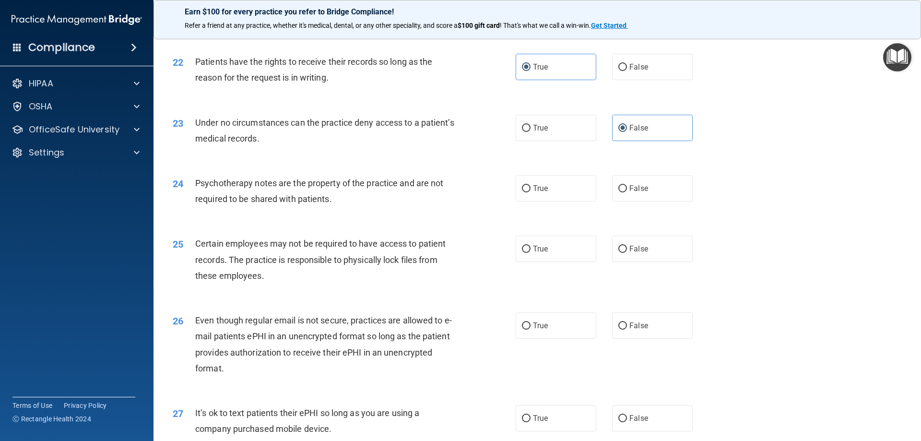
scroll to position [1631, 0]
click at [652, 201] on label "False" at bounding box center [652, 188] width 81 height 26
click at [627, 192] on input "False" at bounding box center [622, 188] width 9 height 7
radio input "true"
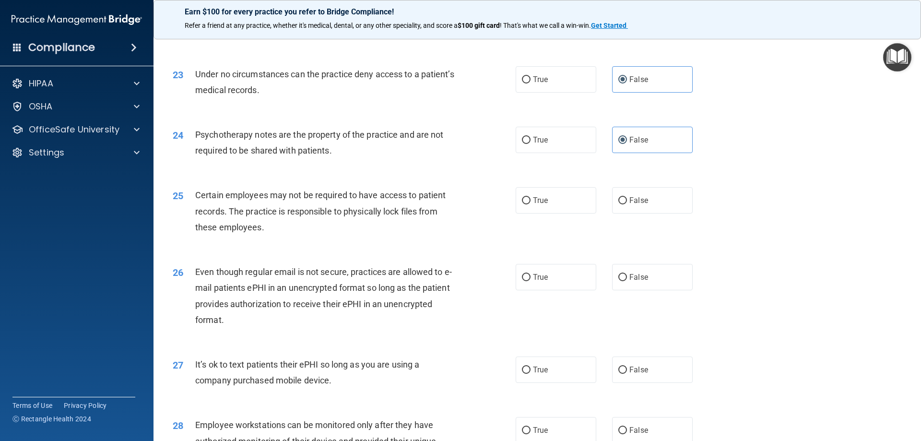
scroll to position [1727, 0]
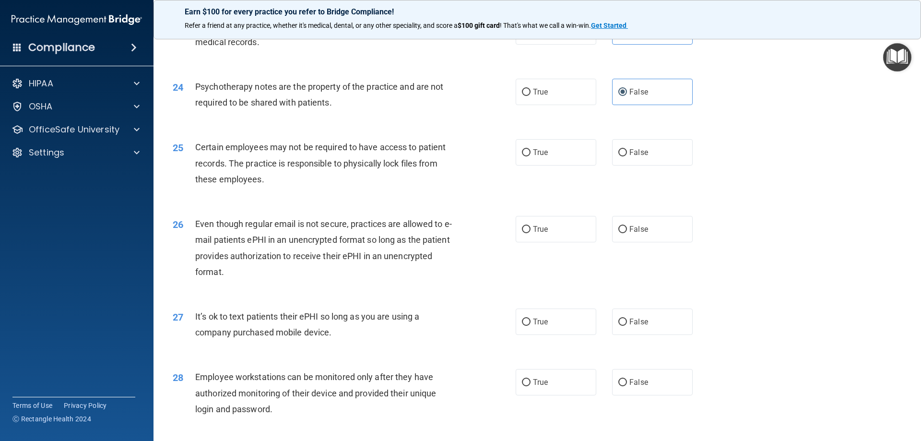
click at [522, 154] on div "25 Certain employees may not be required to have access to patient records. The…" at bounding box center [538, 165] width 744 height 77
click at [524, 156] on input "True" at bounding box center [526, 152] width 9 height 7
radio input "true"
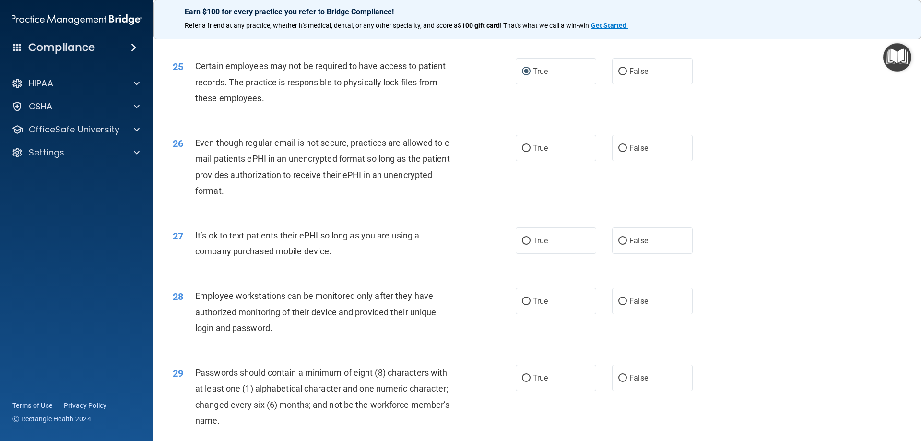
scroll to position [1823, 0]
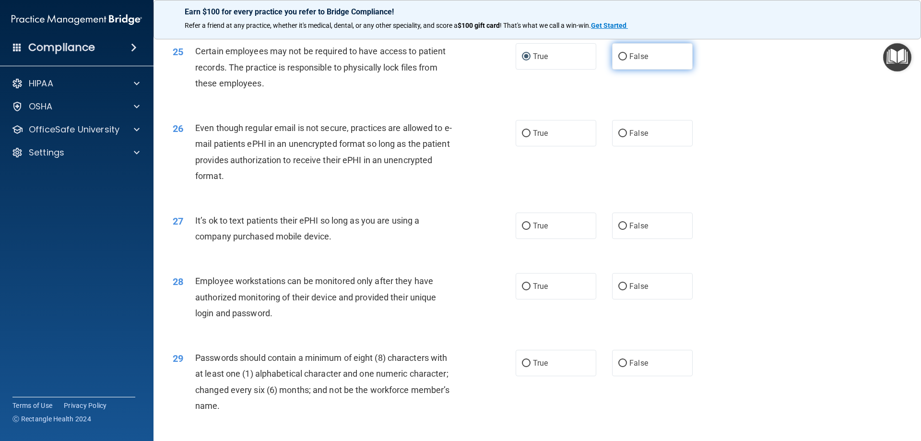
click at [632, 70] on label "False" at bounding box center [652, 56] width 81 height 26
click at [627, 60] on input "False" at bounding box center [622, 56] width 9 height 7
radio input "true"
click at [534, 70] on label "True" at bounding box center [556, 56] width 81 height 26
click at [531, 60] on input "True" at bounding box center [526, 56] width 9 height 7
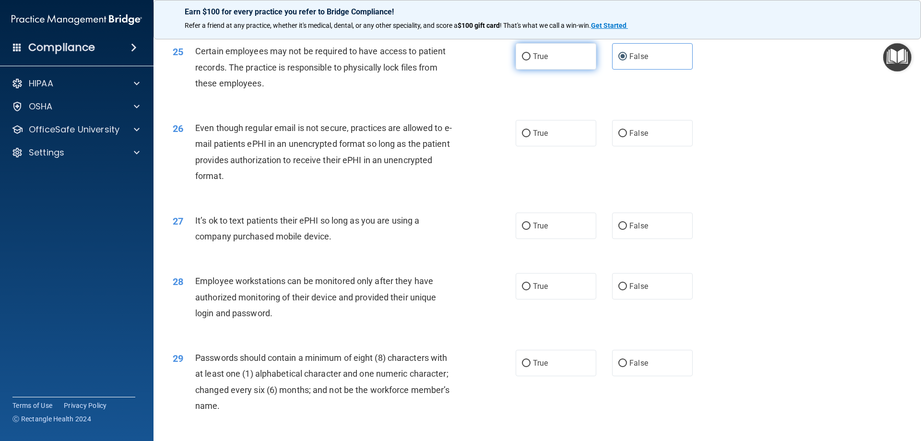
radio input "true"
radio input "false"
click at [524, 137] on input "True" at bounding box center [526, 133] width 9 height 7
radio input "true"
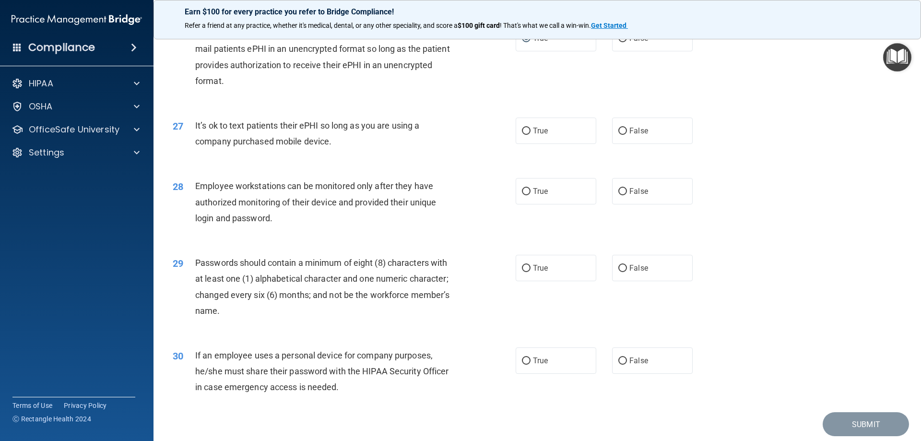
scroll to position [1919, 0]
click at [633, 134] on span "False" at bounding box center [638, 129] width 19 height 9
click at [627, 134] on input "False" at bounding box center [622, 130] width 9 height 7
radio input "true"
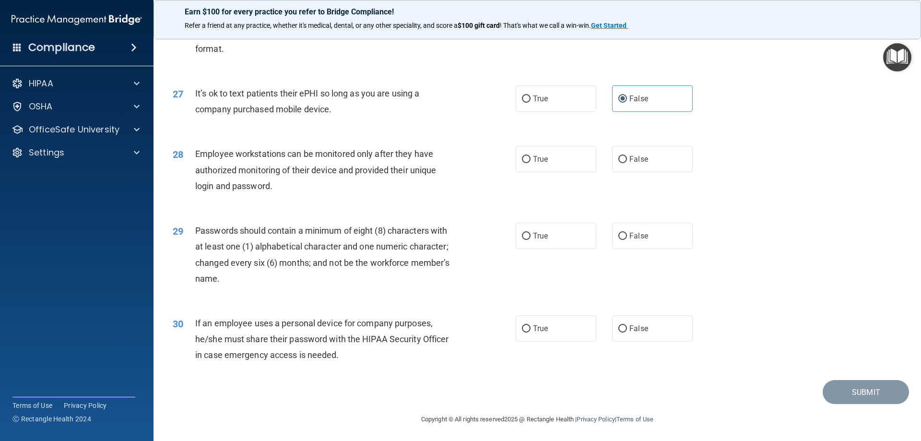
scroll to position [1967, 0]
click at [522, 108] on label "True" at bounding box center [556, 97] width 81 height 26
click at [522, 101] on input "True" at bounding box center [526, 97] width 9 height 7
radio input "true"
radio input "false"
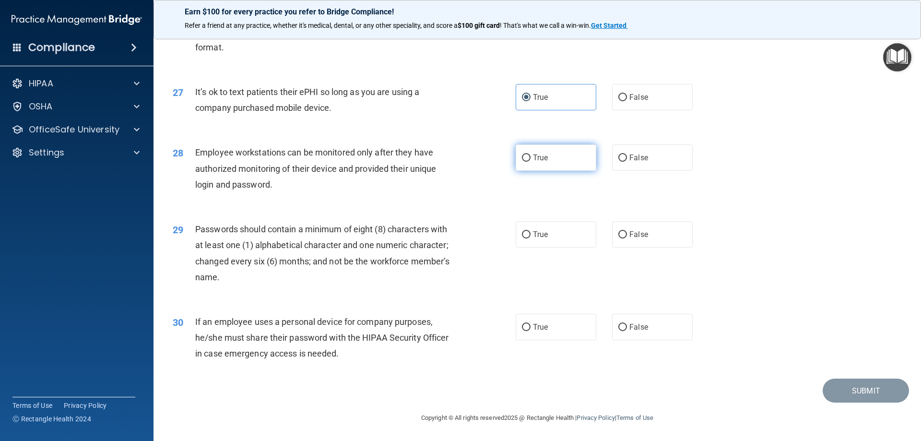
click at [537, 159] on span "True" at bounding box center [540, 157] width 15 height 9
click at [531, 159] on input "True" at bounding box center [526, 157] width 9 height 7
radio input "true"
click at [641, 160] on span "False" at bounding box center [638, 157] width 19 height 9
click at [627, 160] on input "False" at bounding box center [622, 157] width 9 height 7
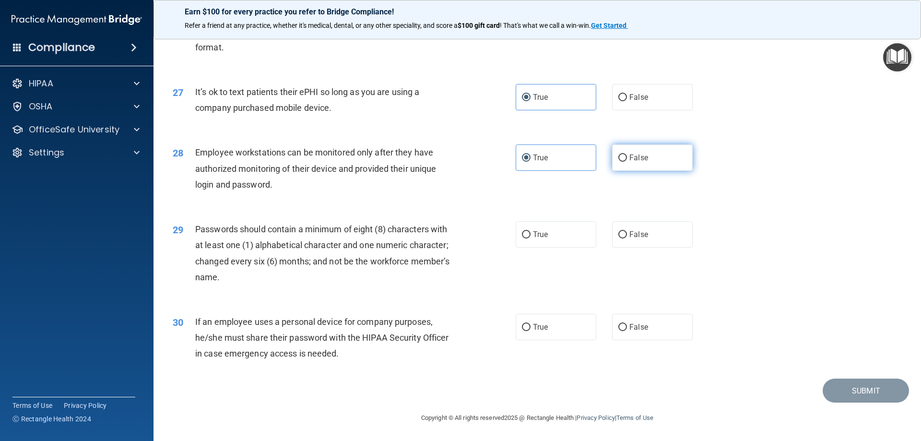
radio input "true"
radio input "false"
click at [563, 232] on label "True" at bounding box center [556, 234] width 81 height 26
click at [531, 232] on input "True" at bounding box center [526, 234] width 9 height 7
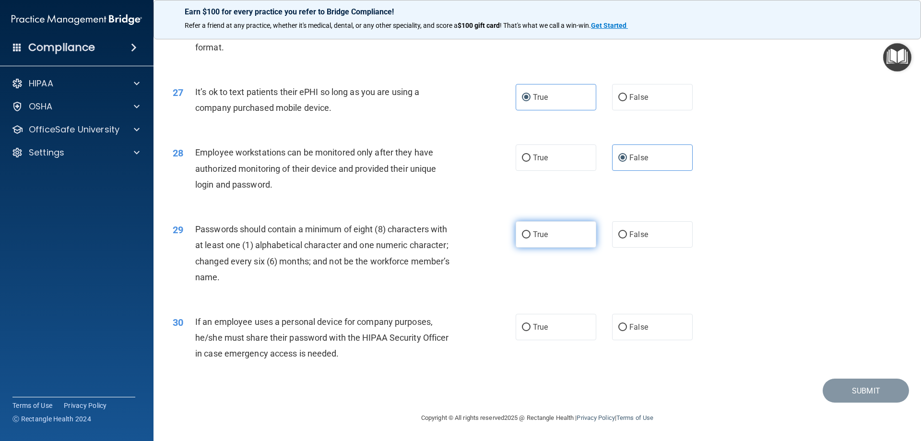
radio input "true"
click at [634, 331] on span "False" at bounding box center [638, 326] width 19 height 9
click at [627, 331] on input "False" at bounding box center [622, 327] width 9 height 7
radio input "true"
click at [843, 380] on button "Submit" at bounding box center [866, 391] width 86 height 24
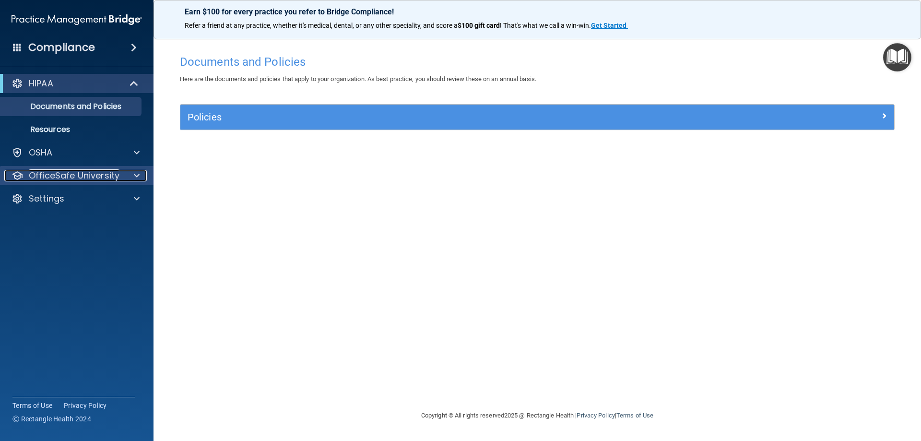
click at [118, 174] on p "OfficeSafe University" at bounding box center [74, 176] width 91 height 12
